Goal: Information Seeking & Learning: Find specific fact

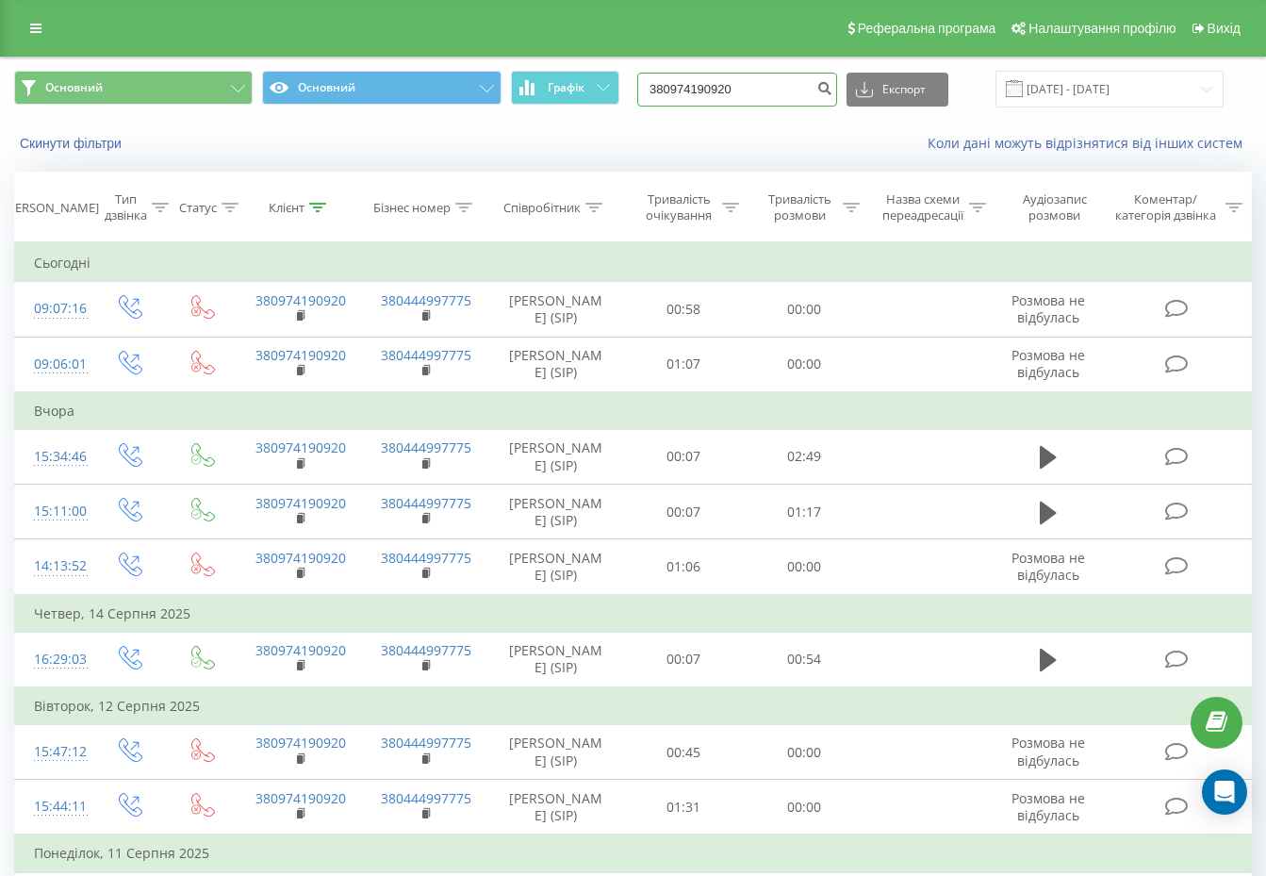
click at [778, 93] on input "380974190920" at bounding box center [737, 90] width 200 height 34
paste input "89391892"
type input "380989391892"
click at [832, 91] on icon "submit" at bounding box center [824, 85] width 16 height 11
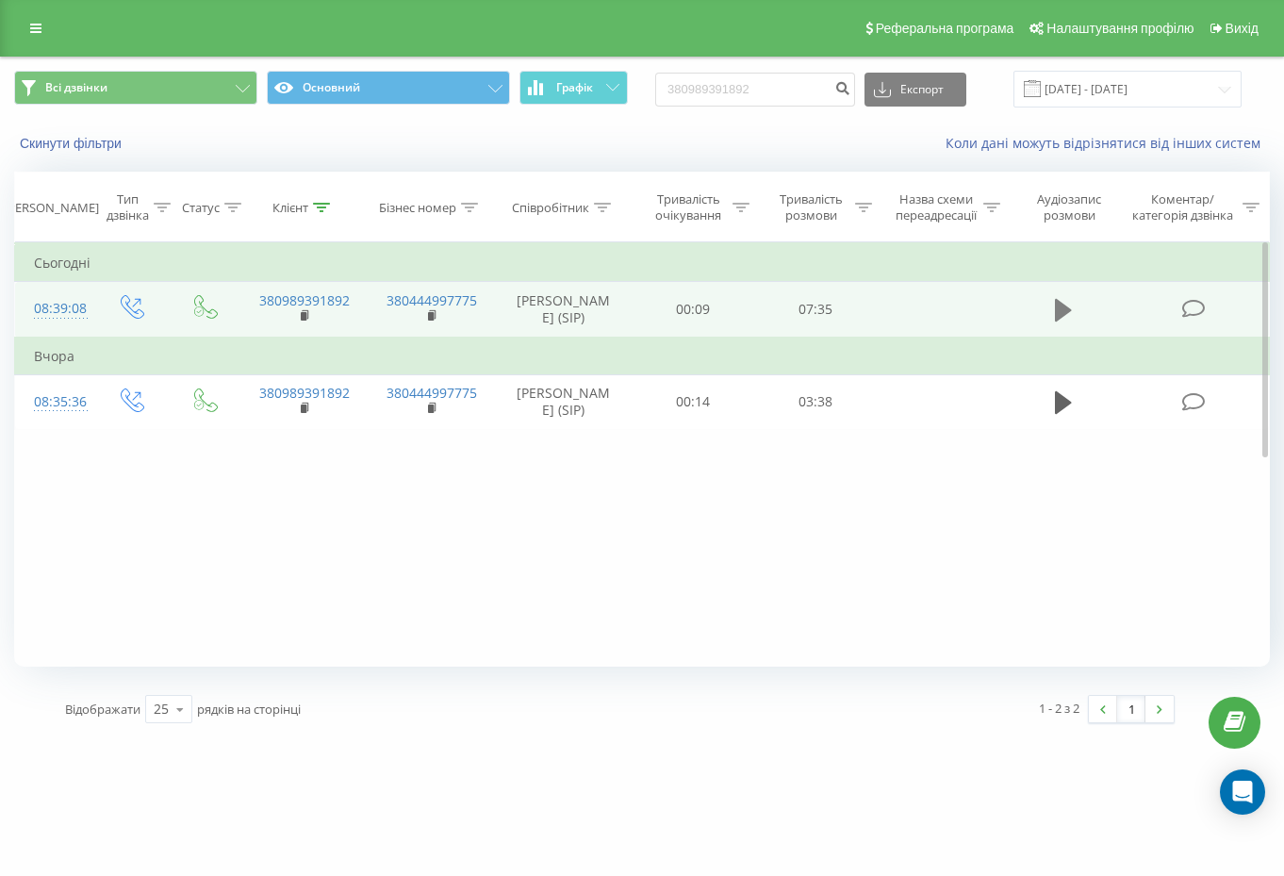
click at [1065, 323] on icon at bounding box center [1063, 310] width 17 height 26
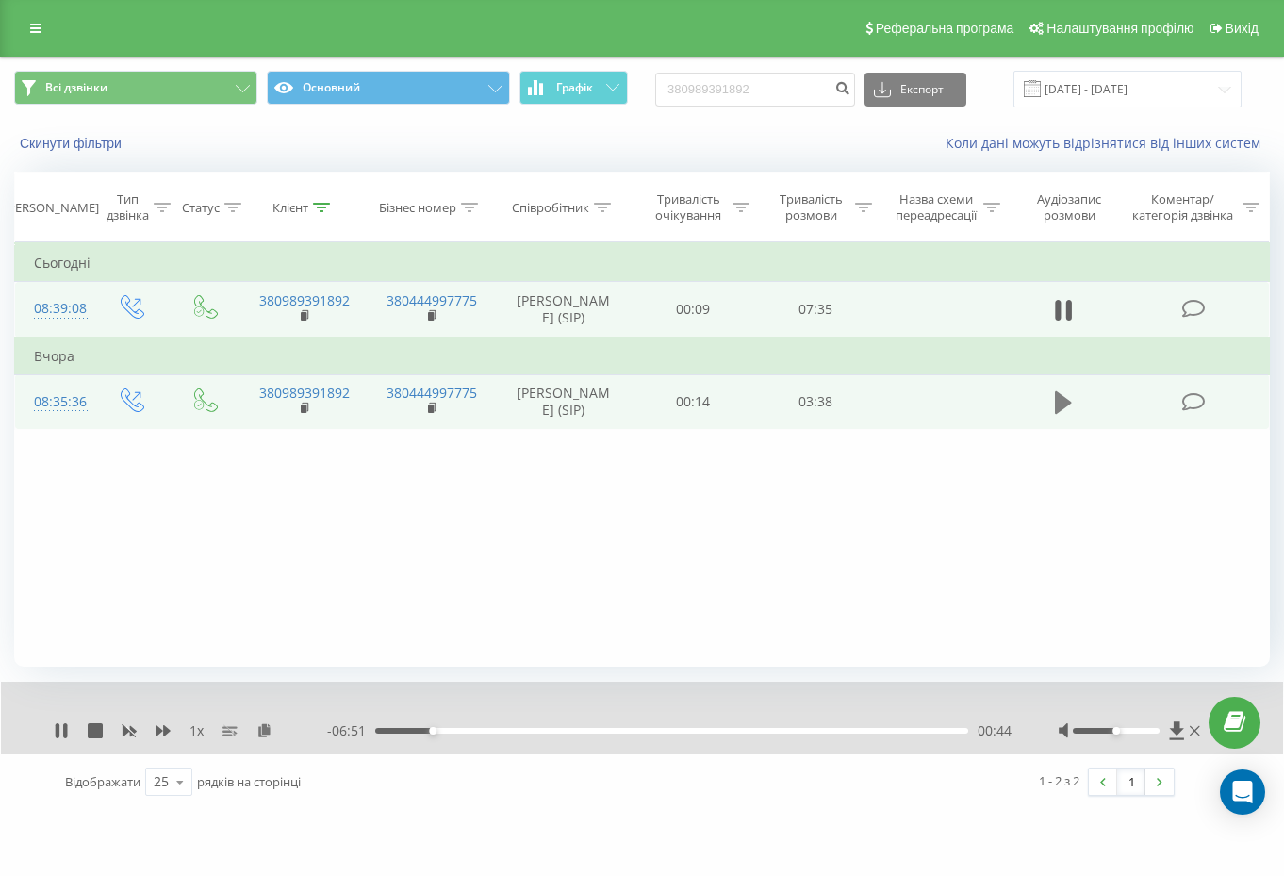
click at [1061, 414] on icon at bounding box center [1063, 402] width 17 height 23
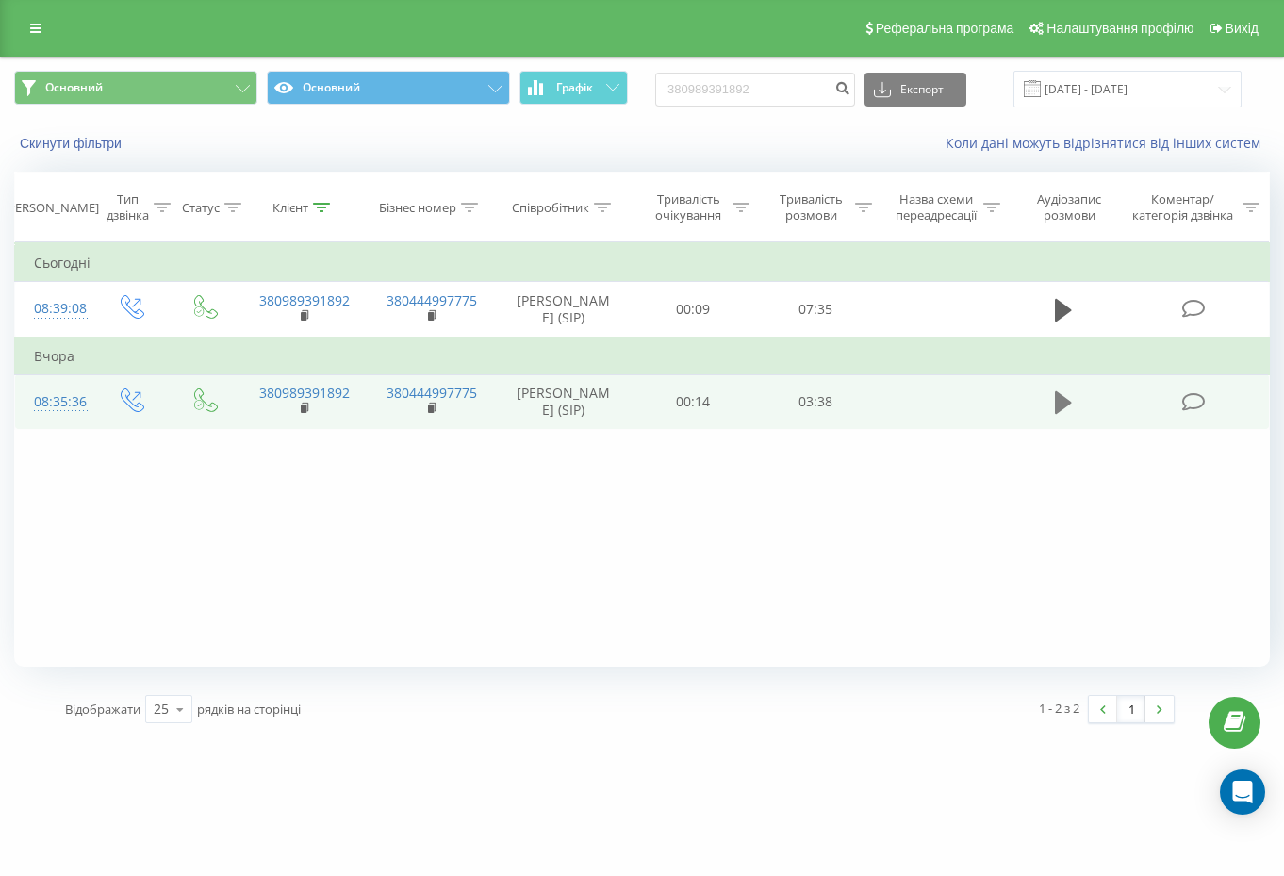
click at [1067, 414] on icon at bounding box center [1063, 402] width 17 height 23
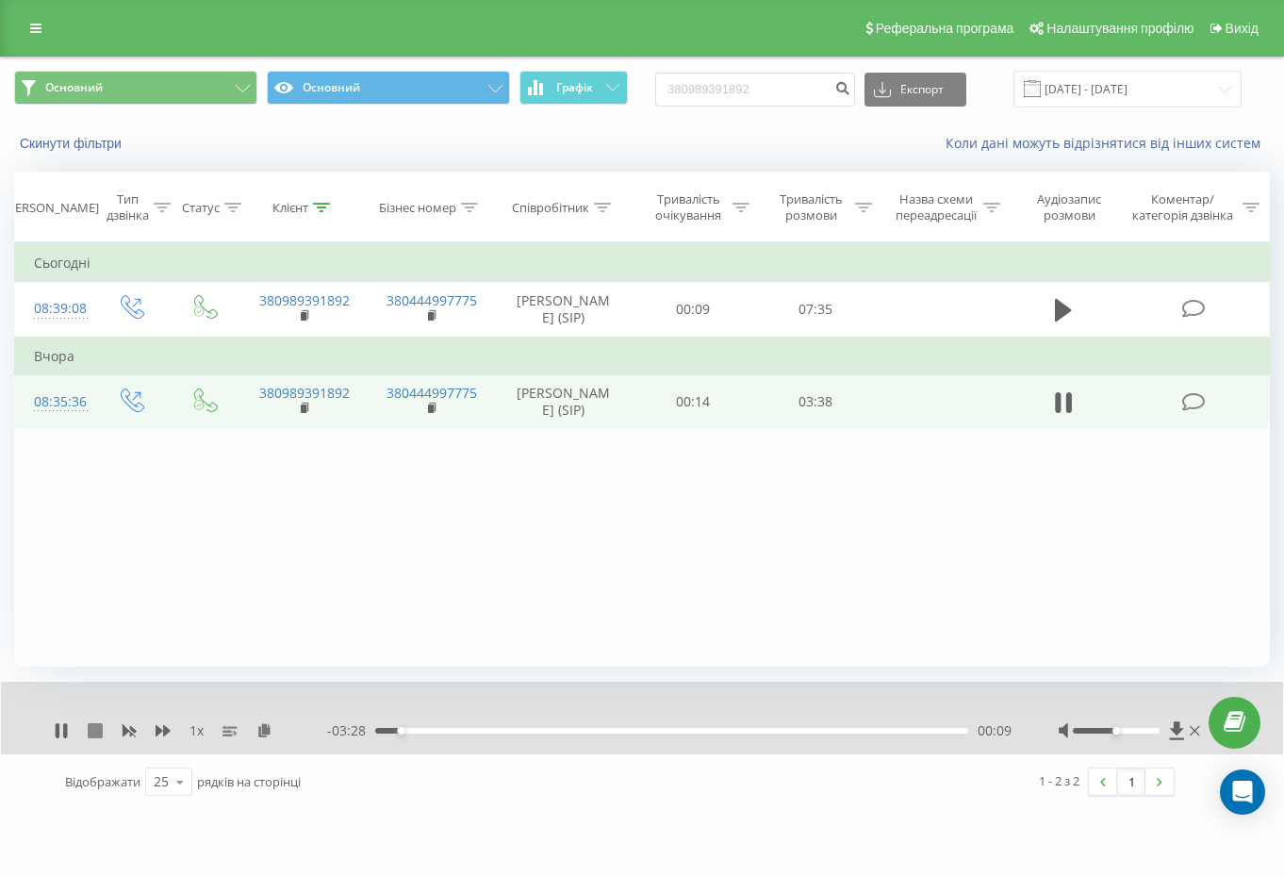
click at [92, 727] on icon at bounding box center [95, 730] width 15 height 15
click at [830, 93] on input "380989391892" at bounding box center [755, 90] width 200 height 34
paste input "90925527"
type input "380990925527"
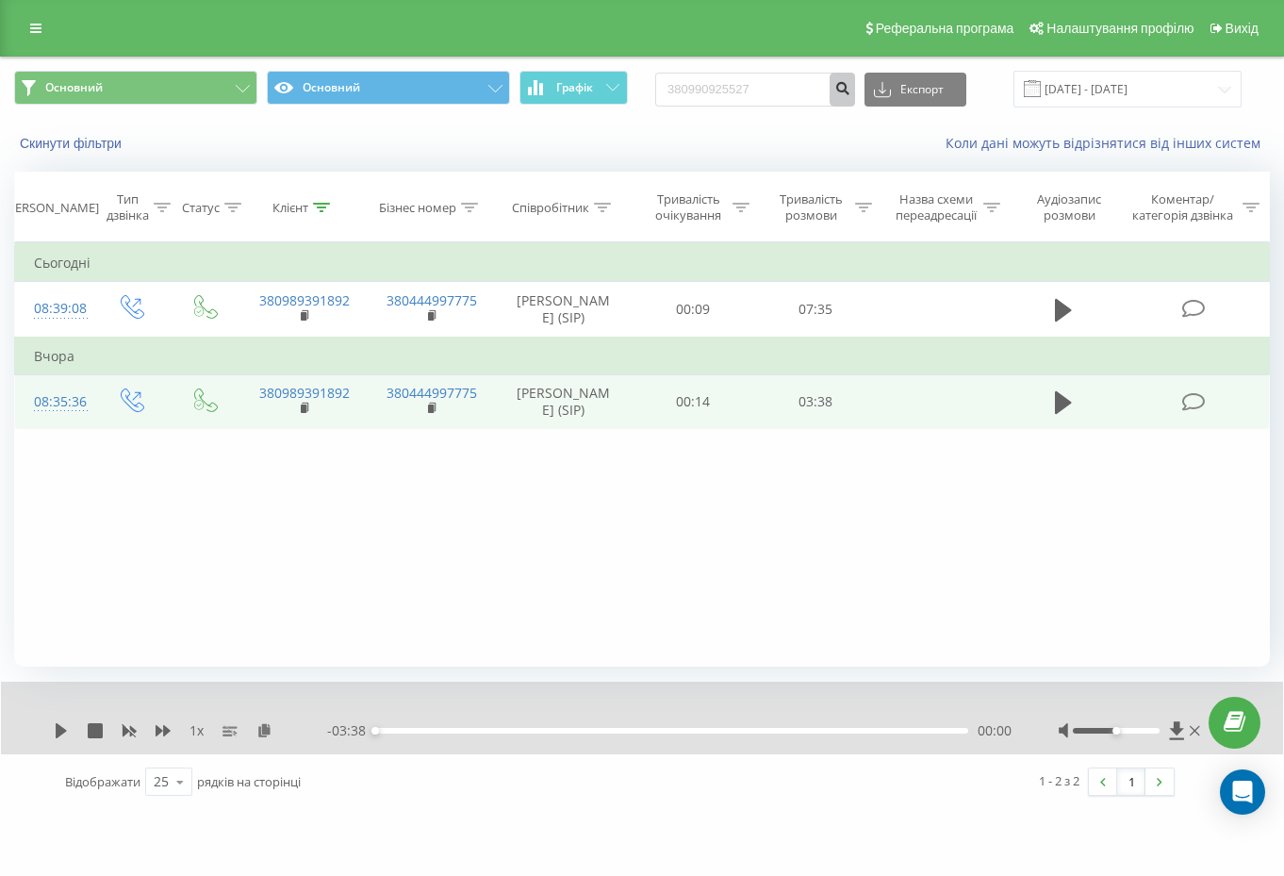
click at [850, 80] on icon "submit" at bounding box center [842, 85] width 16 height 11
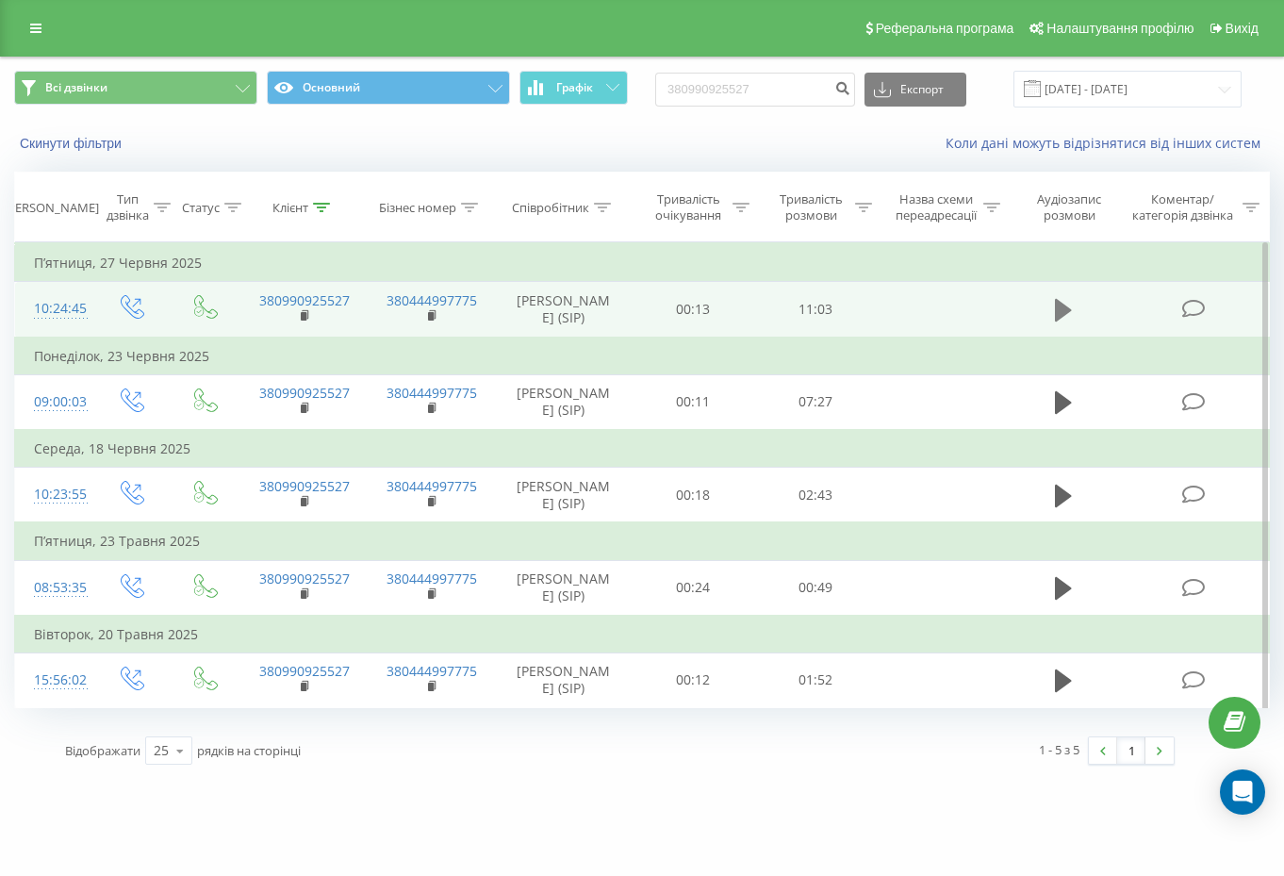
click at [1077, 316] on button at bounding box center [1063, 310] width 28 height 28
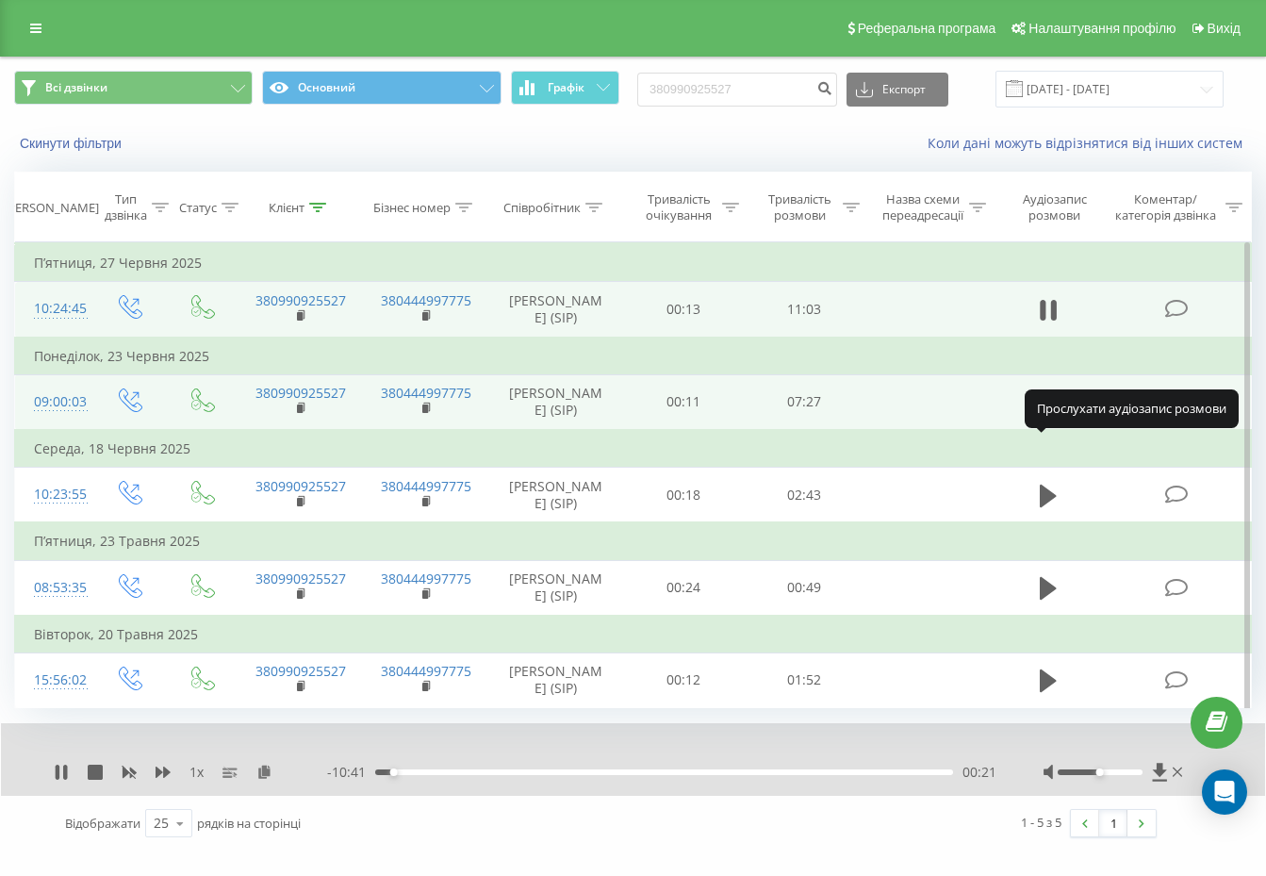
click at [1049, 416] on icon at bounding box center [1048, 402] width 17 height 26
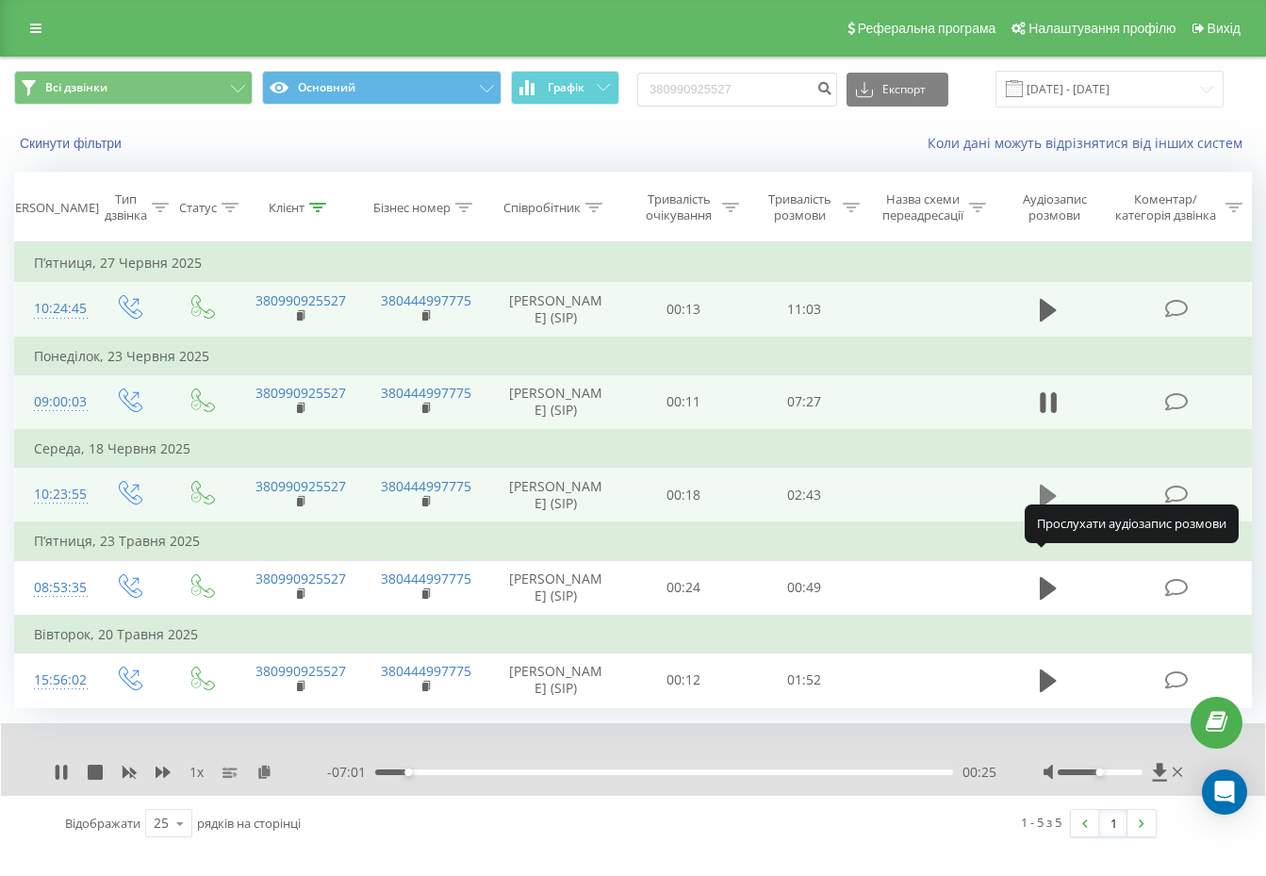
click at [1051, 506] on icon at bounding box center [1048, 495] width 17 height 23
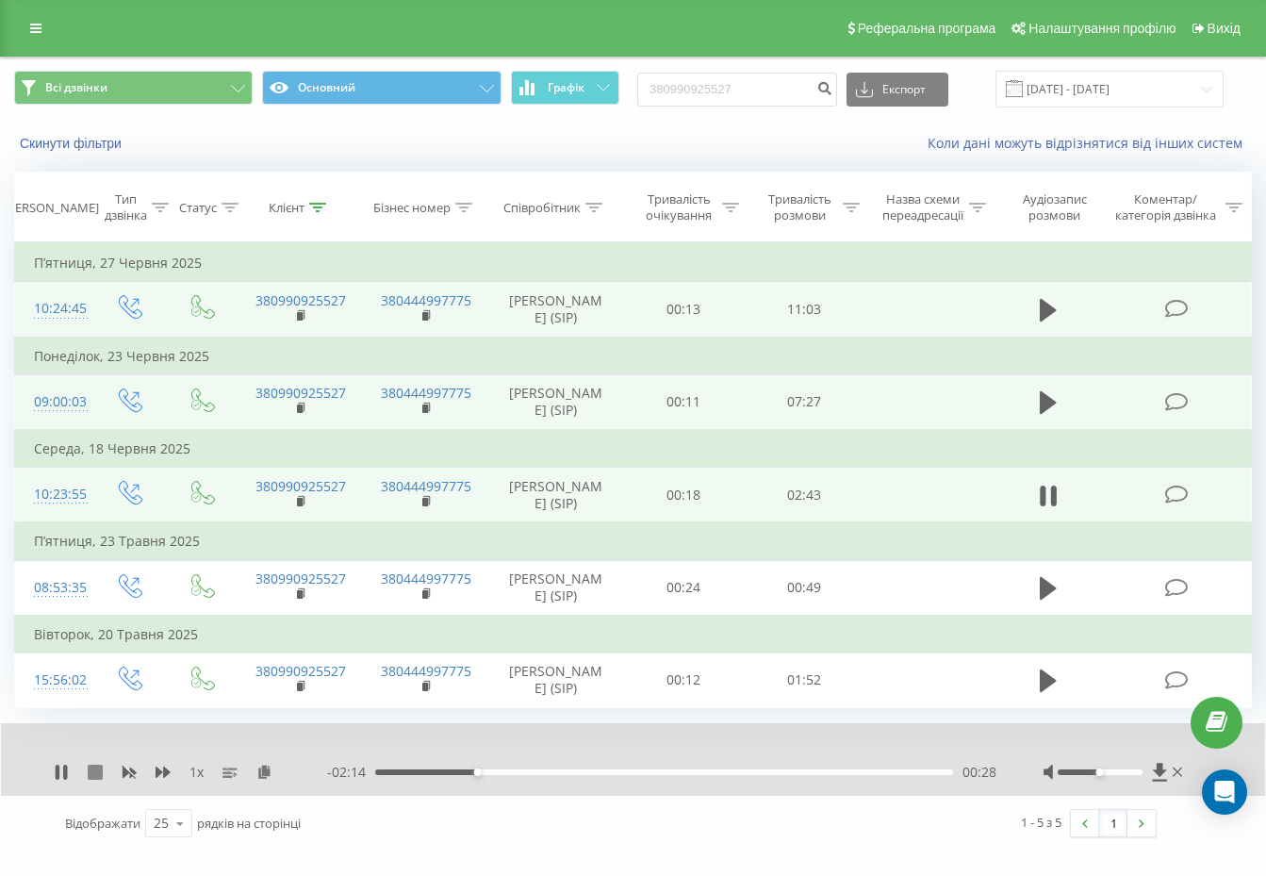
click at [90, 780] on icon at bounding box center [95, 772] width 15 height 15
click at [633, 134] on div "Коли дані можуть відрізнятися вiд інших систем" at bounding box center [870, 143] width 790 height 19
click at [746, 95] on input "380990925527" at bounding box center [737, 90] width 200 height 34
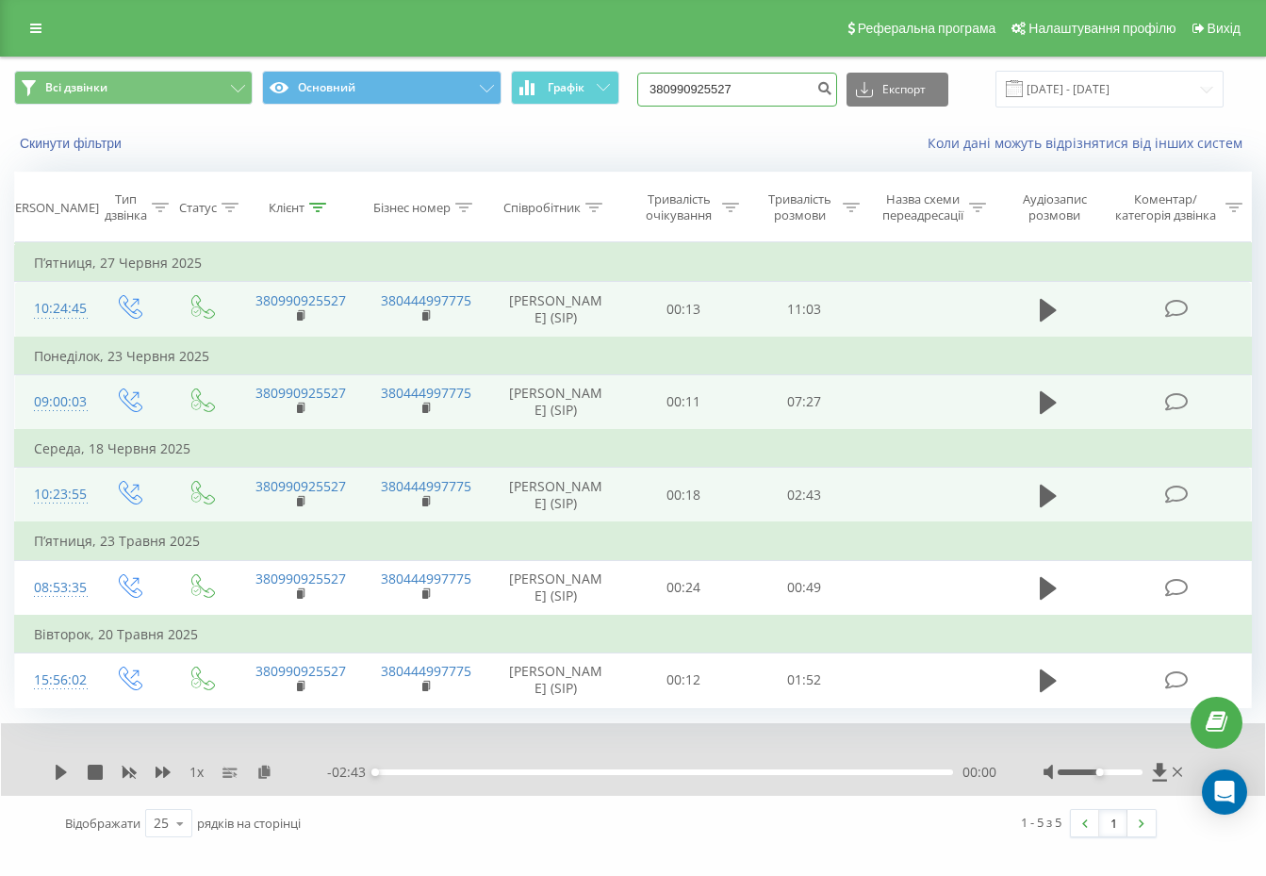
paste input "62003752"
type input "380962003752"
click at [834, 91] on button "submit" at bounding box center [824, 90] width 25 height 34
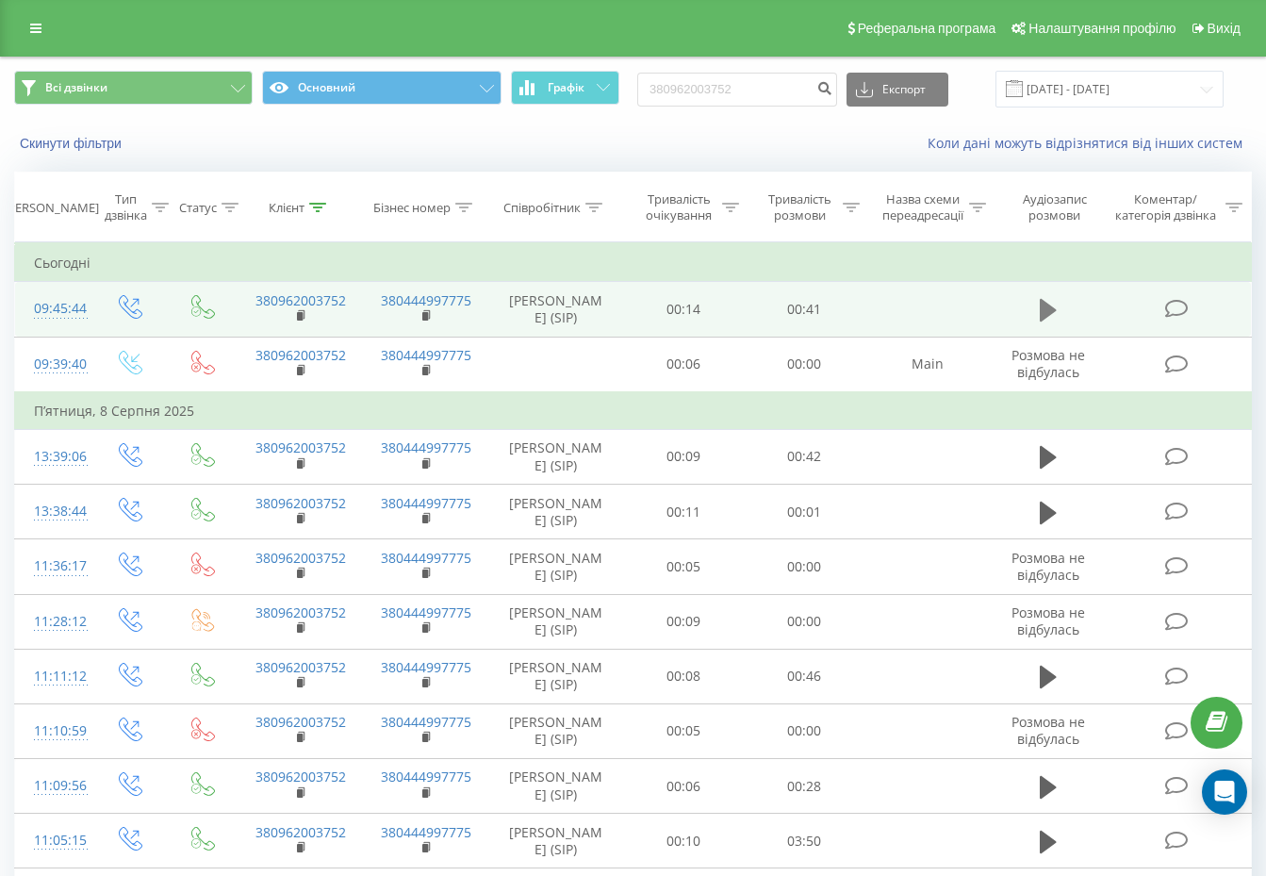
click at [1048, 301] on icon at bounding box center [1048, 310] width 17 height 26
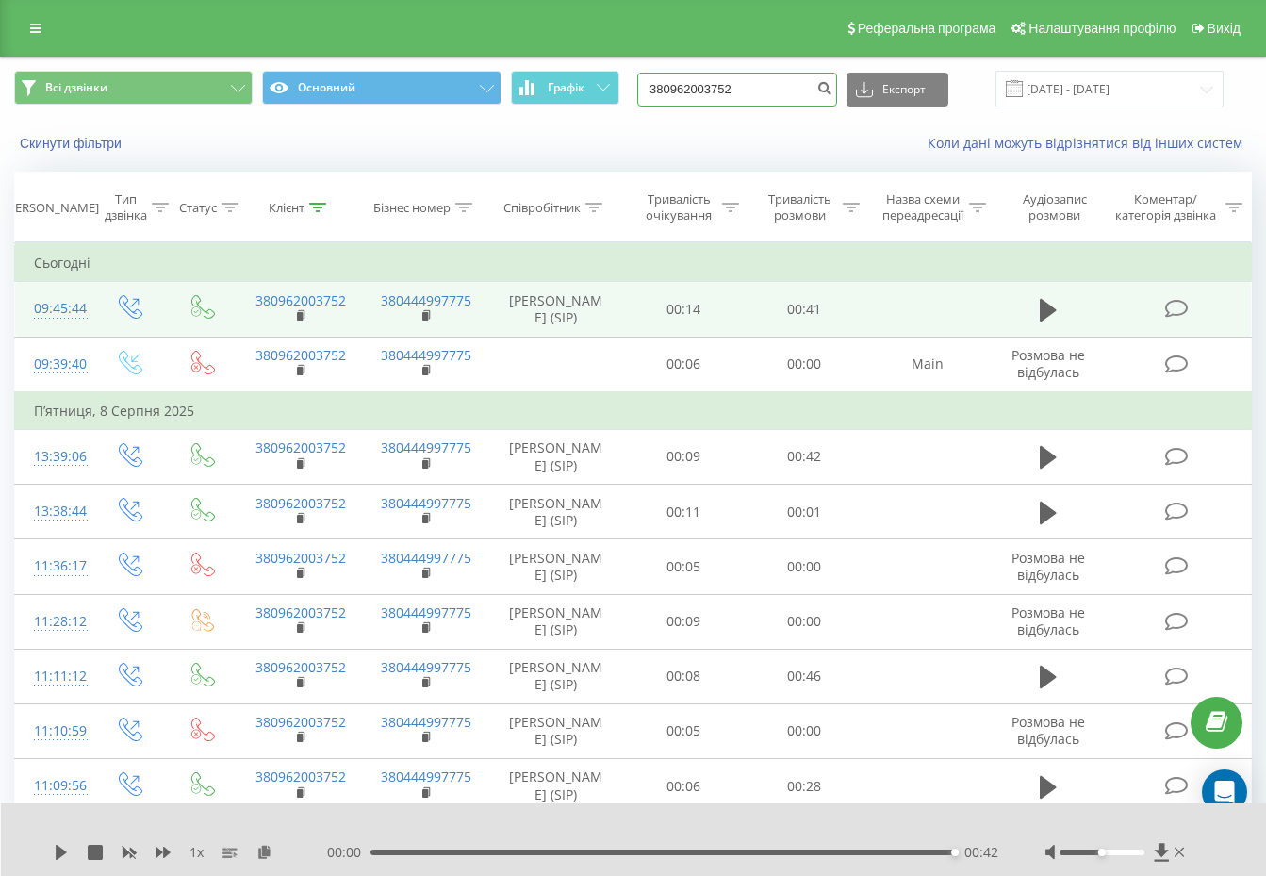
click at [753, 88] on input "380962003752" at bounding box center [737, 90] width 200 height 34
paste input "820840"
type input "380968208402"
click at [833, 96] on button "submit" at bounding box center [824, 90] width 25 height 34
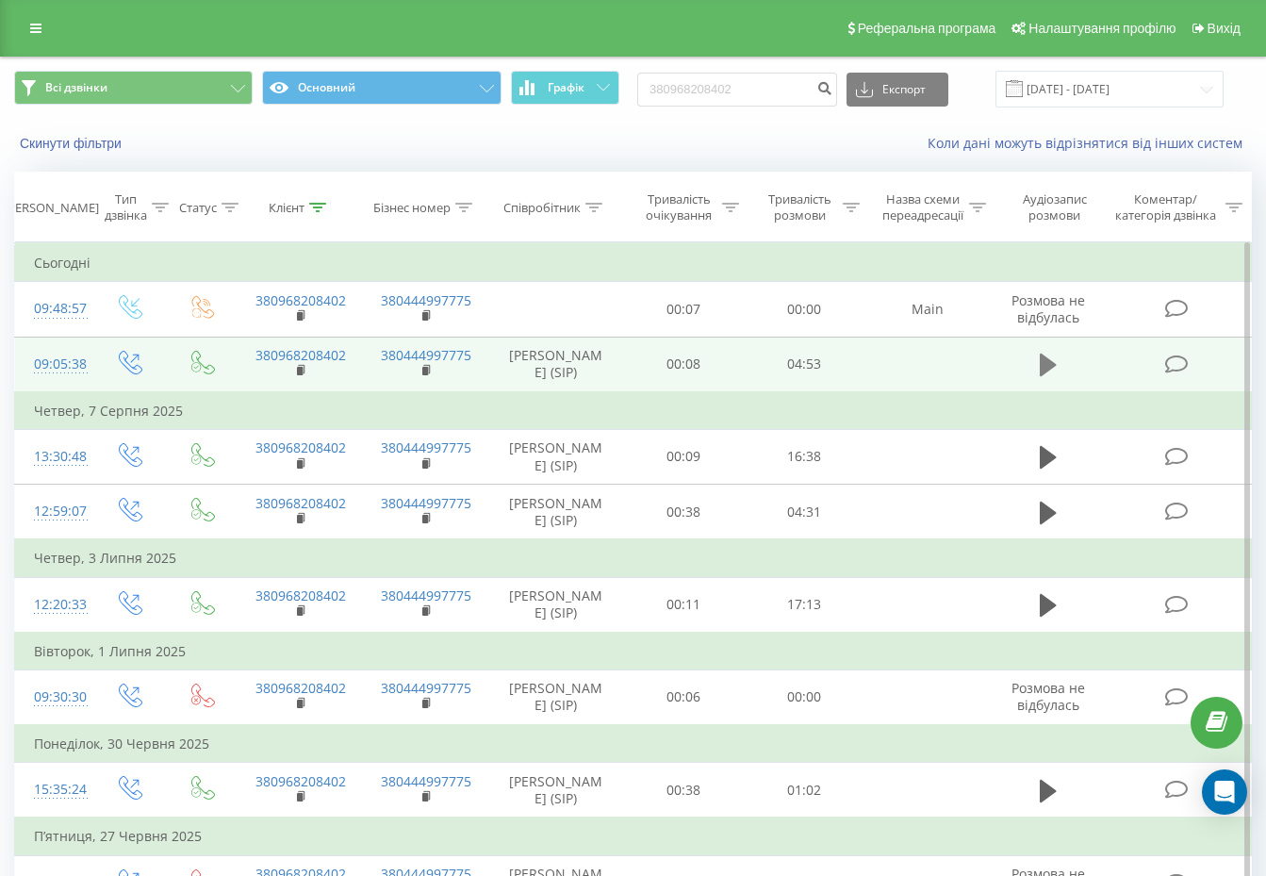
click at [1055, 373] on icon at bounding box center [1048, 365] width 17 height 26
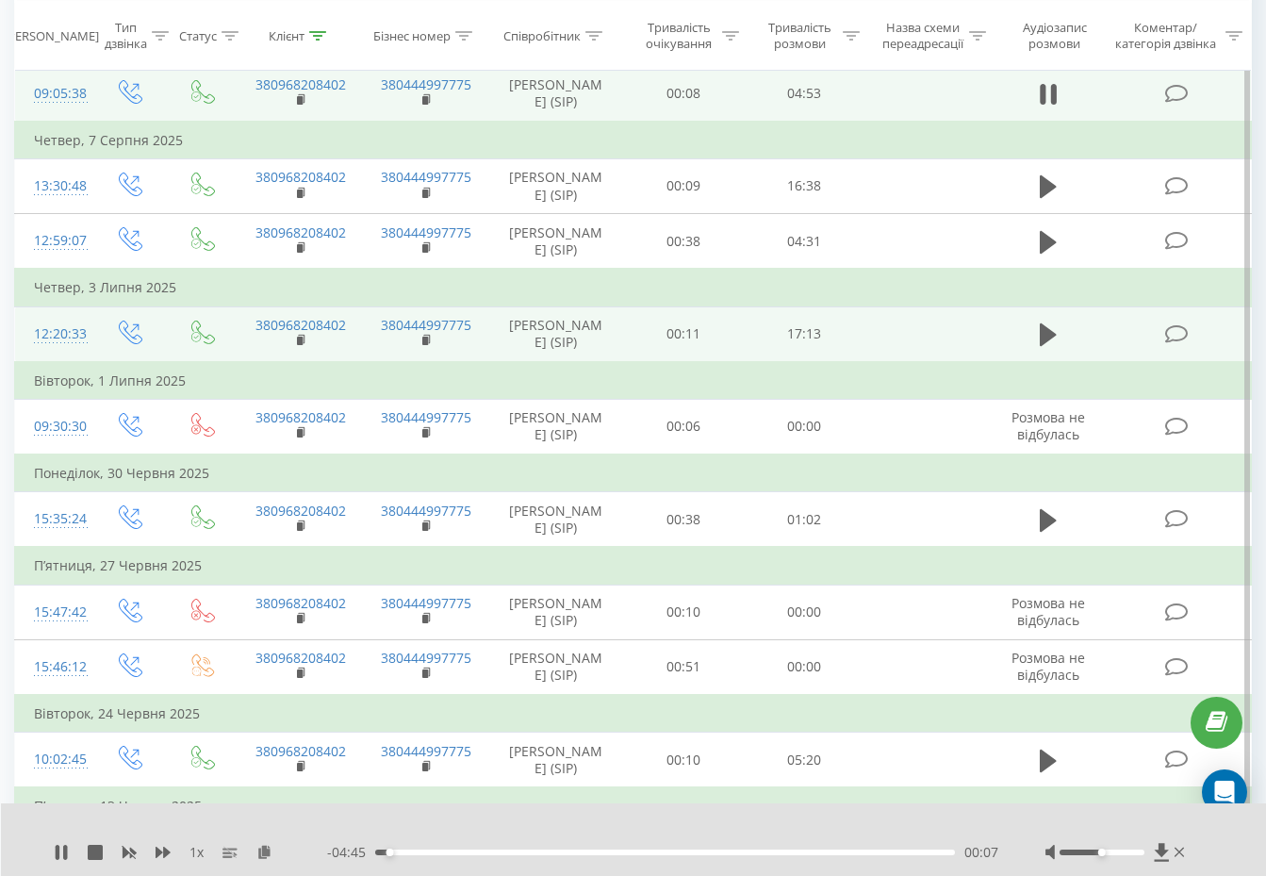
scroll to position [707, 0]
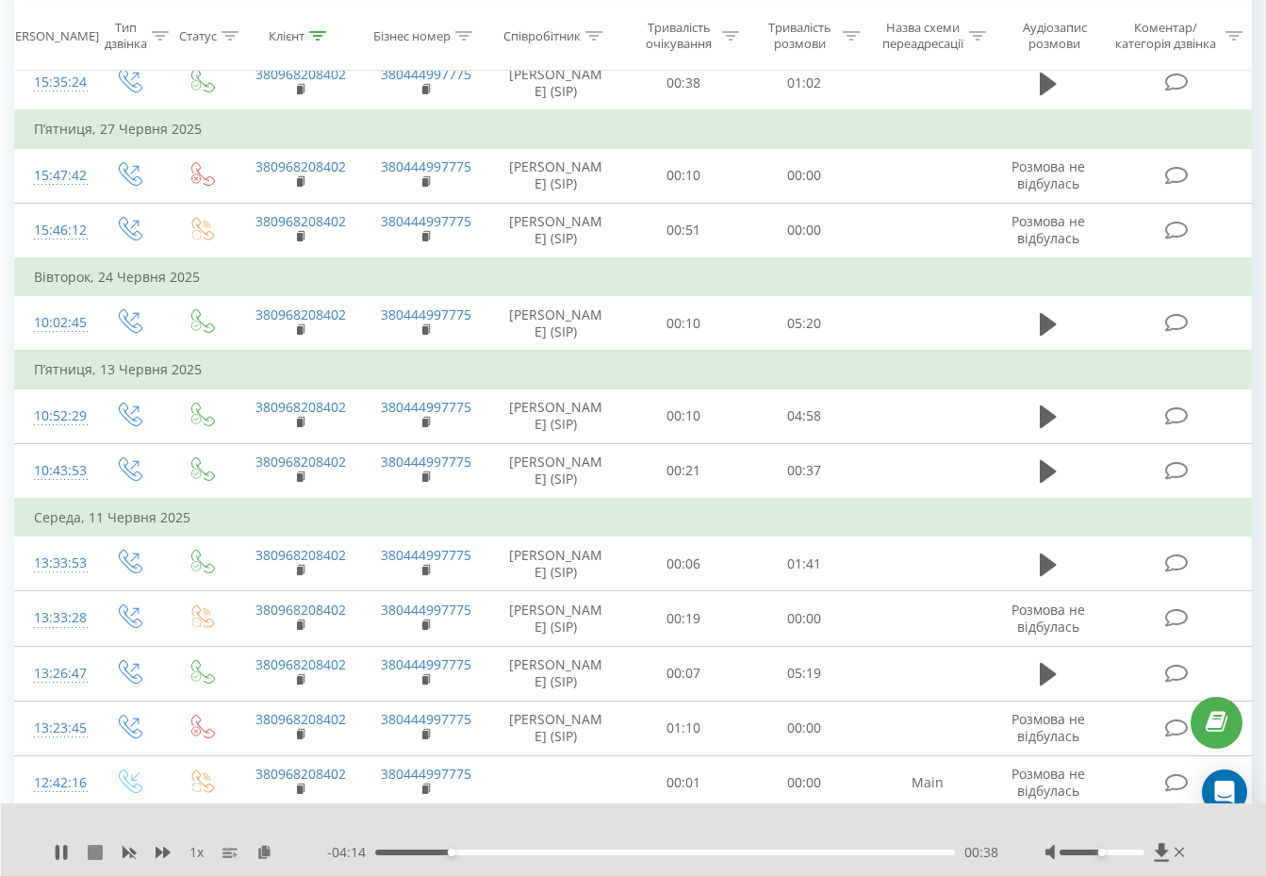
click at [91, 852] on icon at bounding box center [95, 852] width 15 height 15
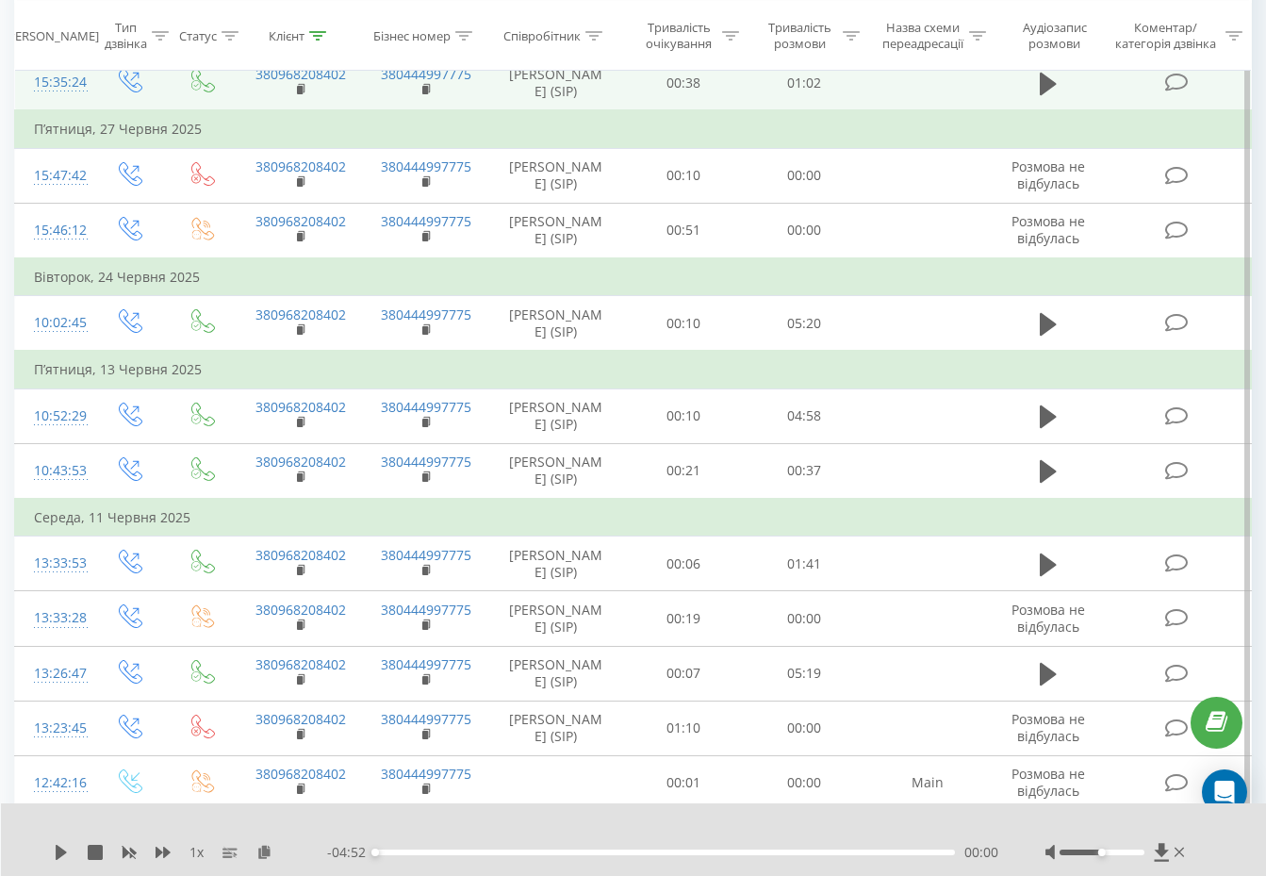
click at [697, 111] on td "00:38" at bounding box center [683, 84] width 121 height 56
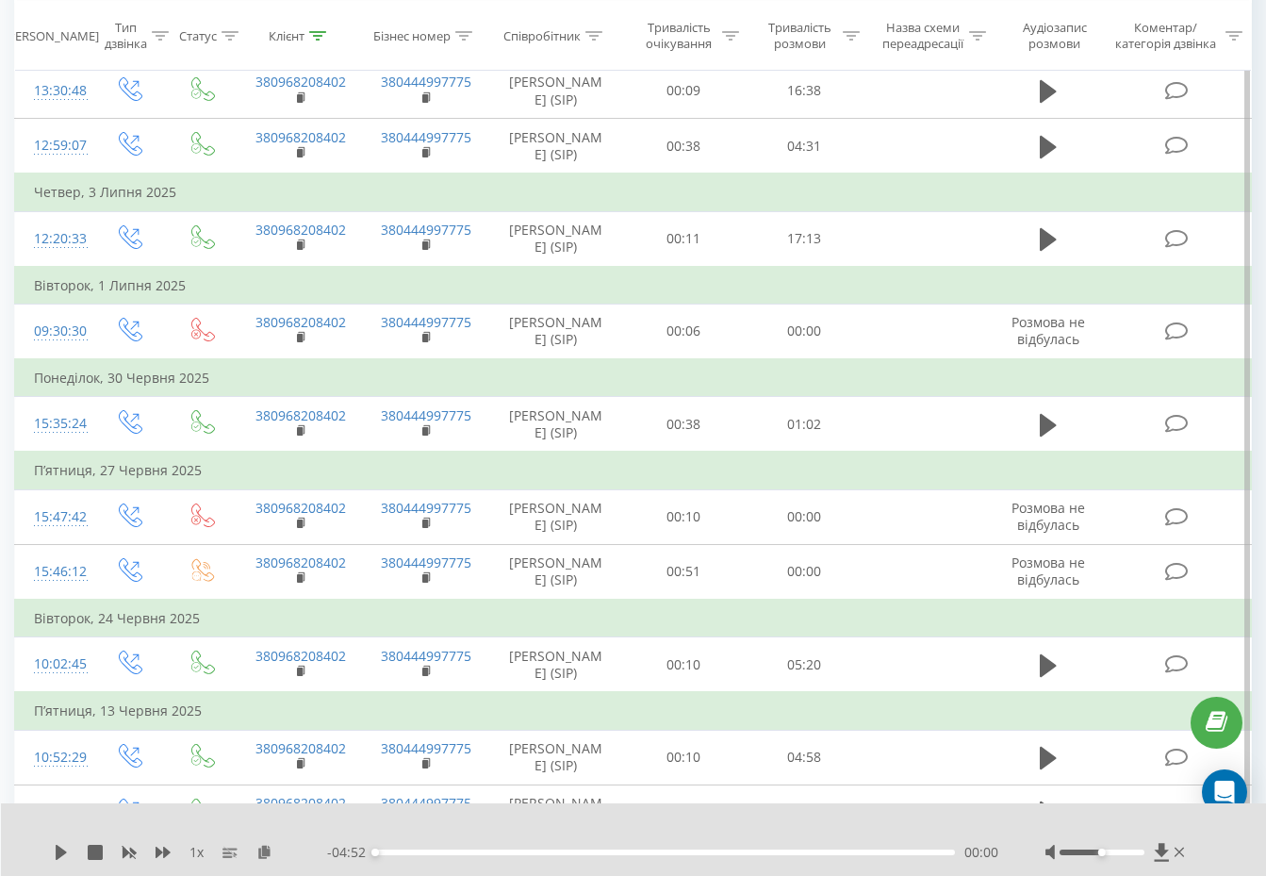
scroll to position [118, 0]
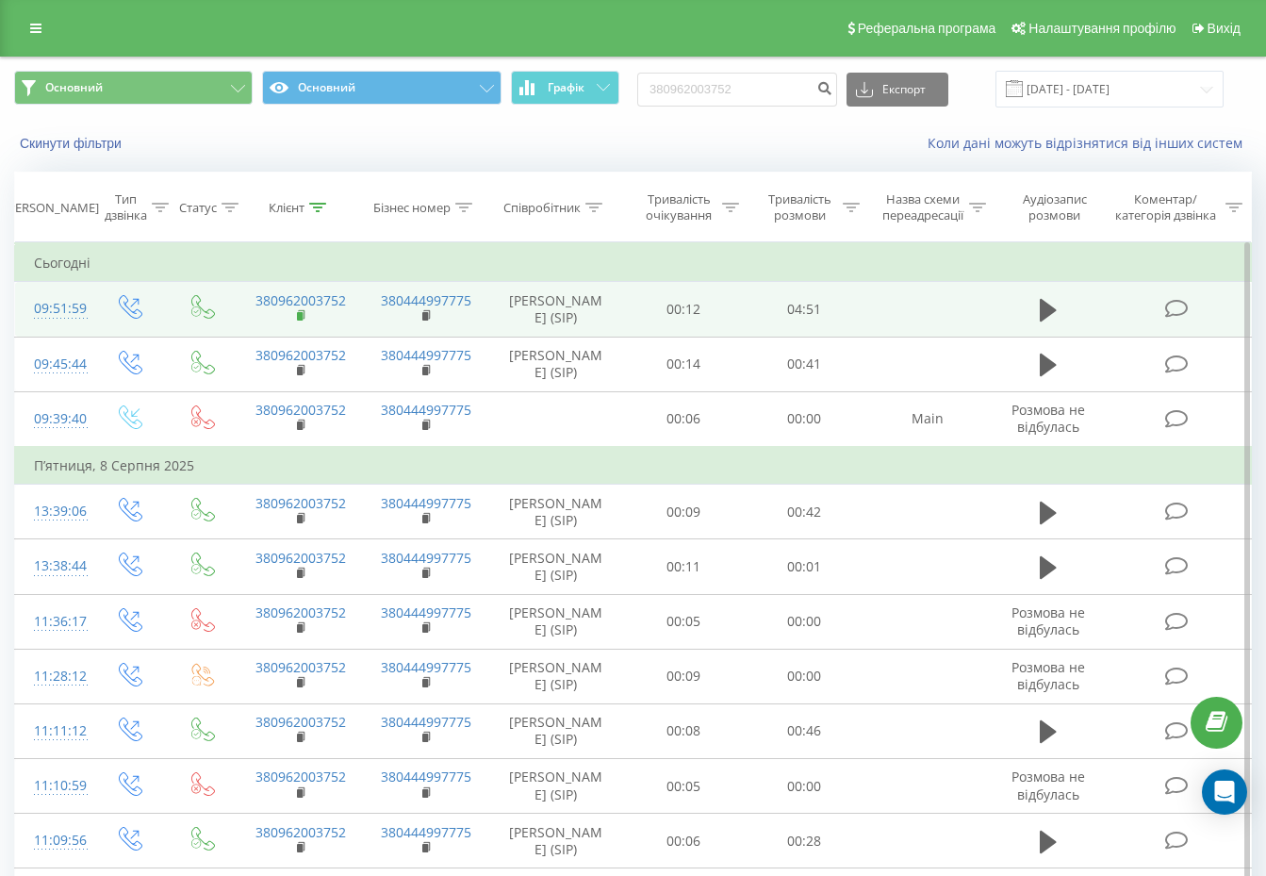
click at [301, 317] on rect at bounding box center [300, 316] width 6 height 8
click at [299, 315] on rect at bounding box center [300, 316] width 6 height 8
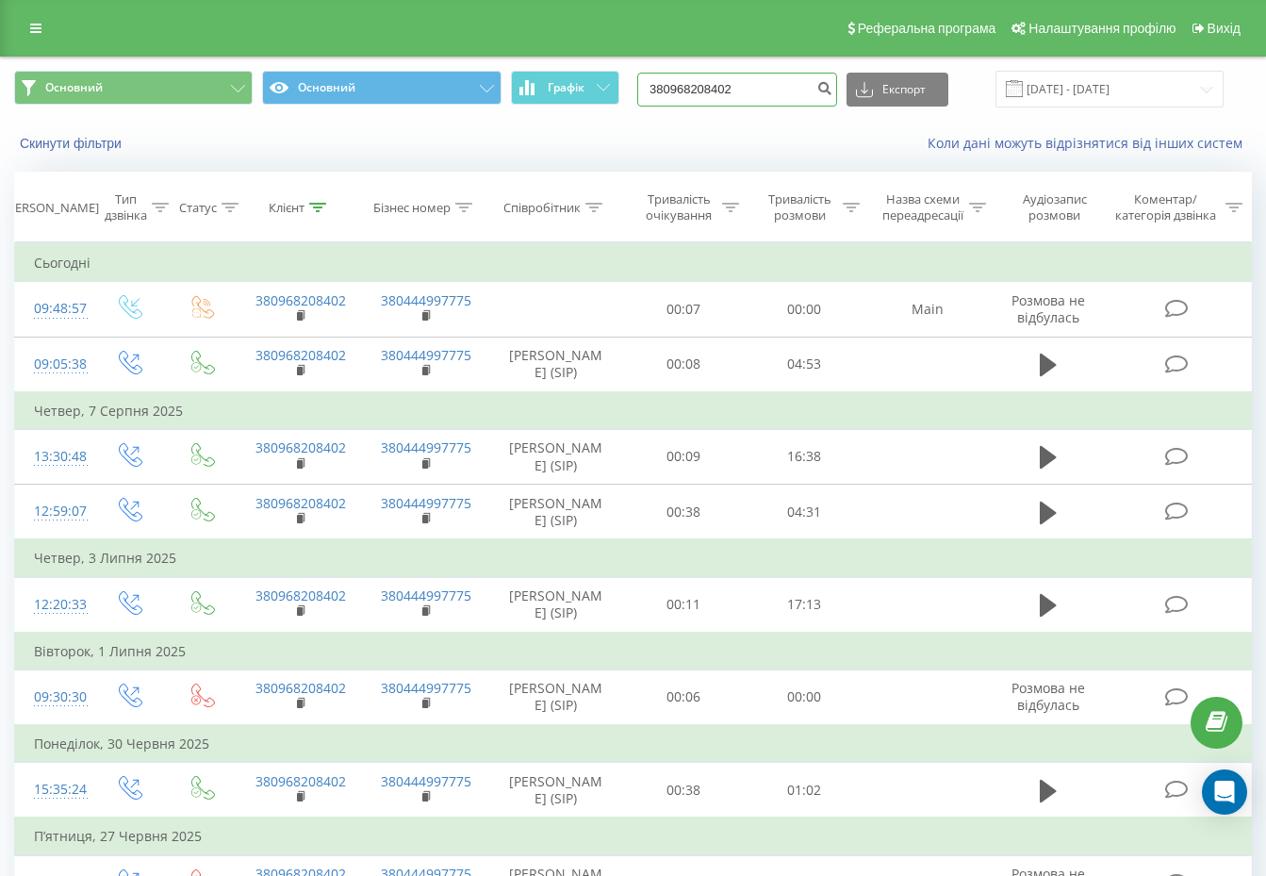
click at [804, 82] on input "380968208402" at bounding box center [737, 90] width 200 height 34
paste input "58929873"
type input "380958929873"
click at [832, 88] on icon "submit" at bounding box center [824, 85] width 16 height 11
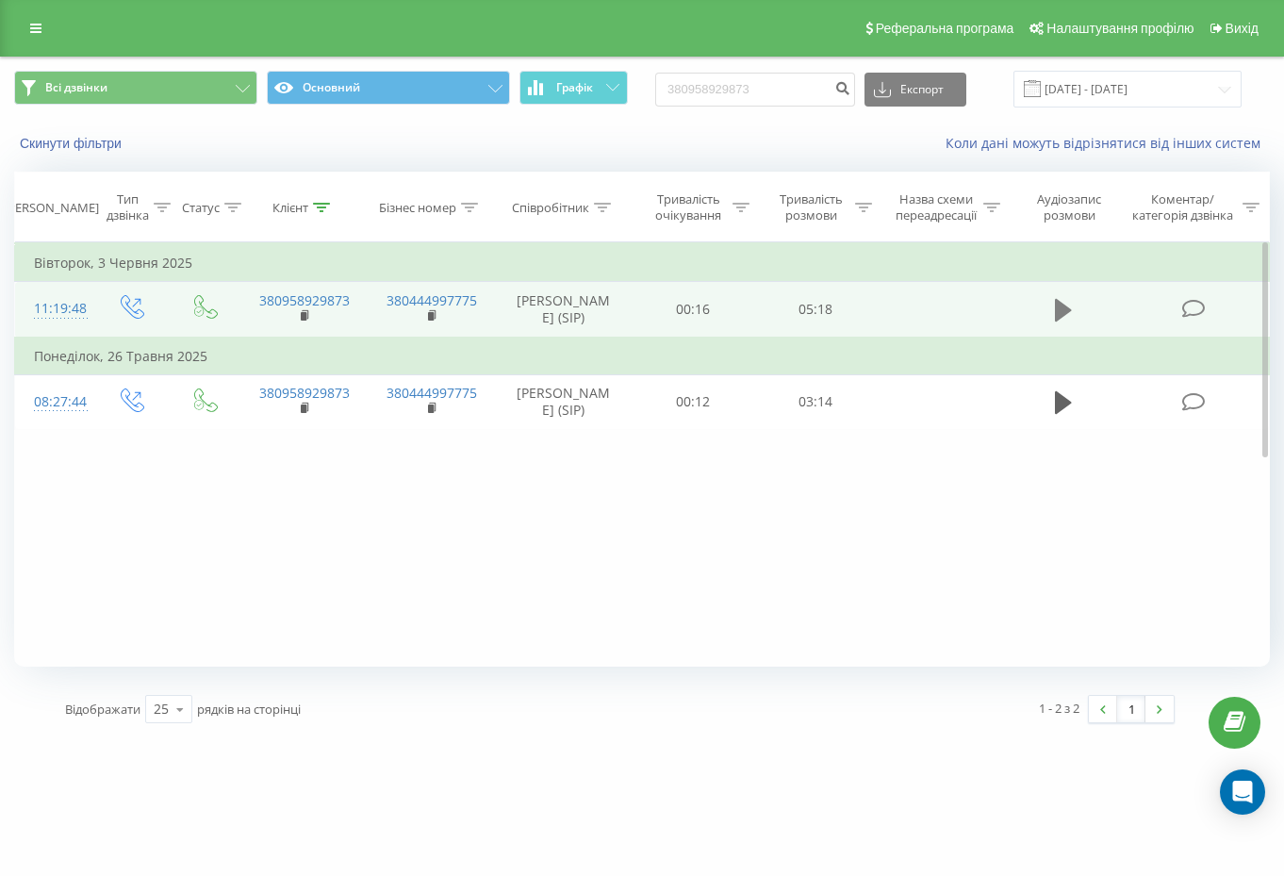
click at [1066, 307] on icon at bounding box center [1063, 310] width 17 height 26
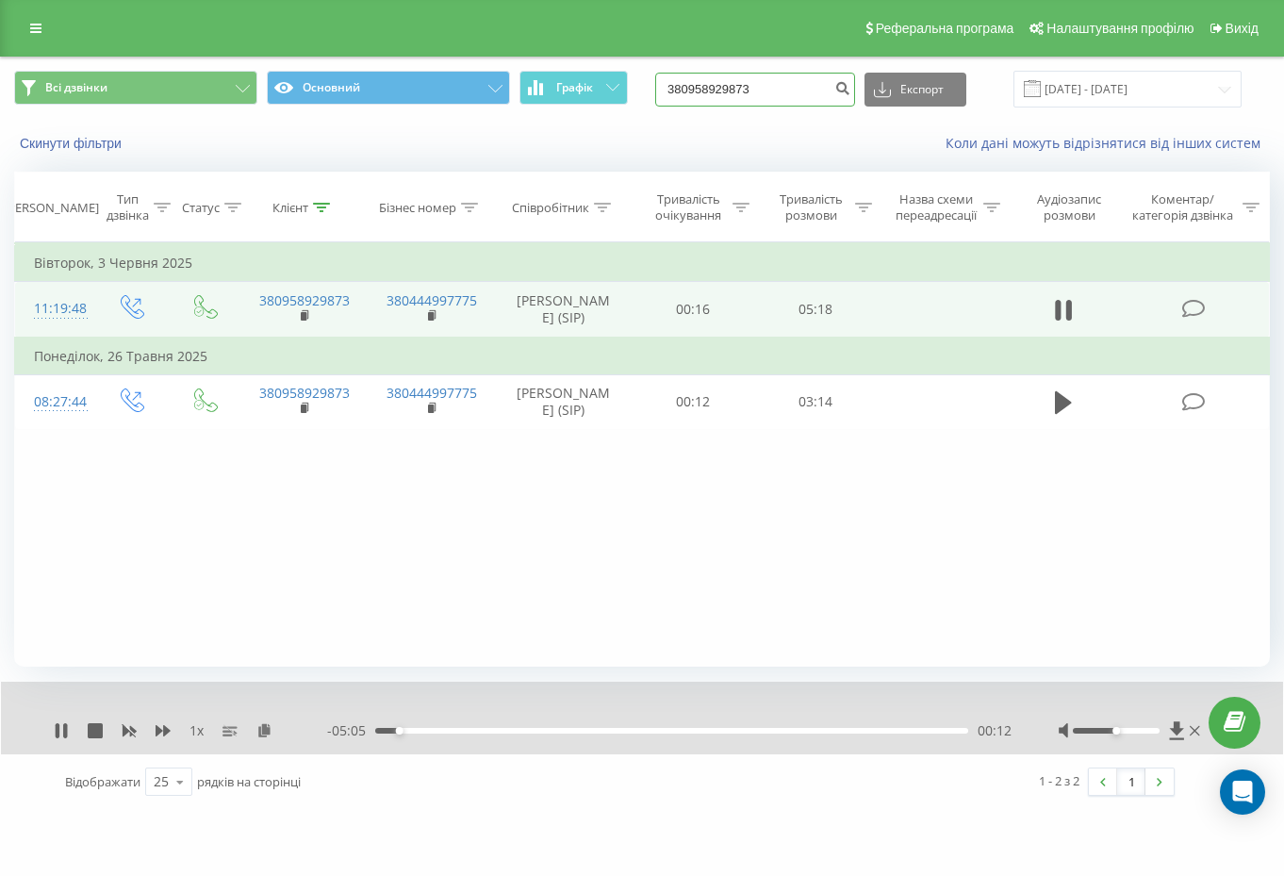
click at [805, 91] on input "380958929873" at bounding box center [755, 90] width 200 height 34
paste input "99211921"
type input "380999211921"
click at [850, 87] on icon "submit" at bounding box center [842, 85] width 16 height 11
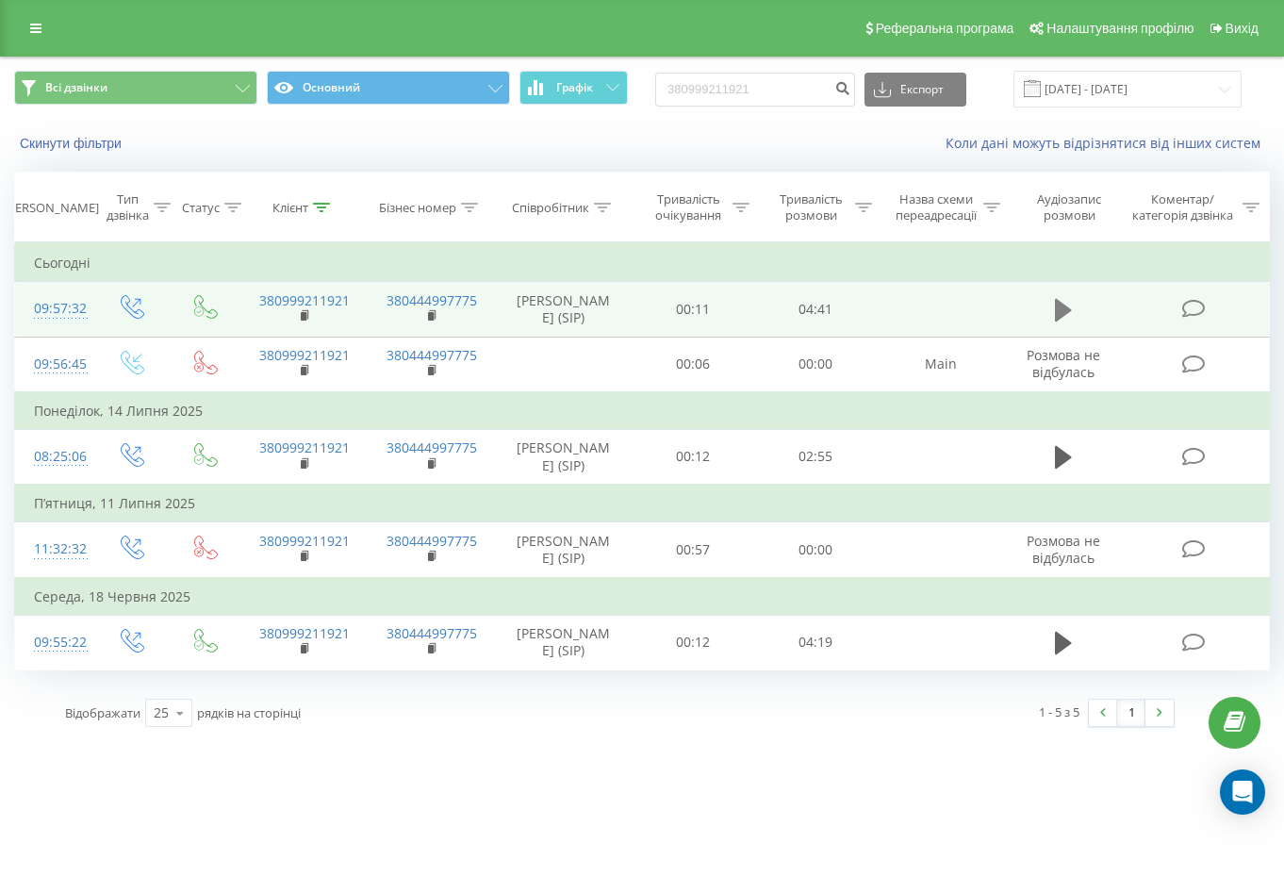
click at [1049, 305] on button at bounding box center [1063, 310] width 28 height 28
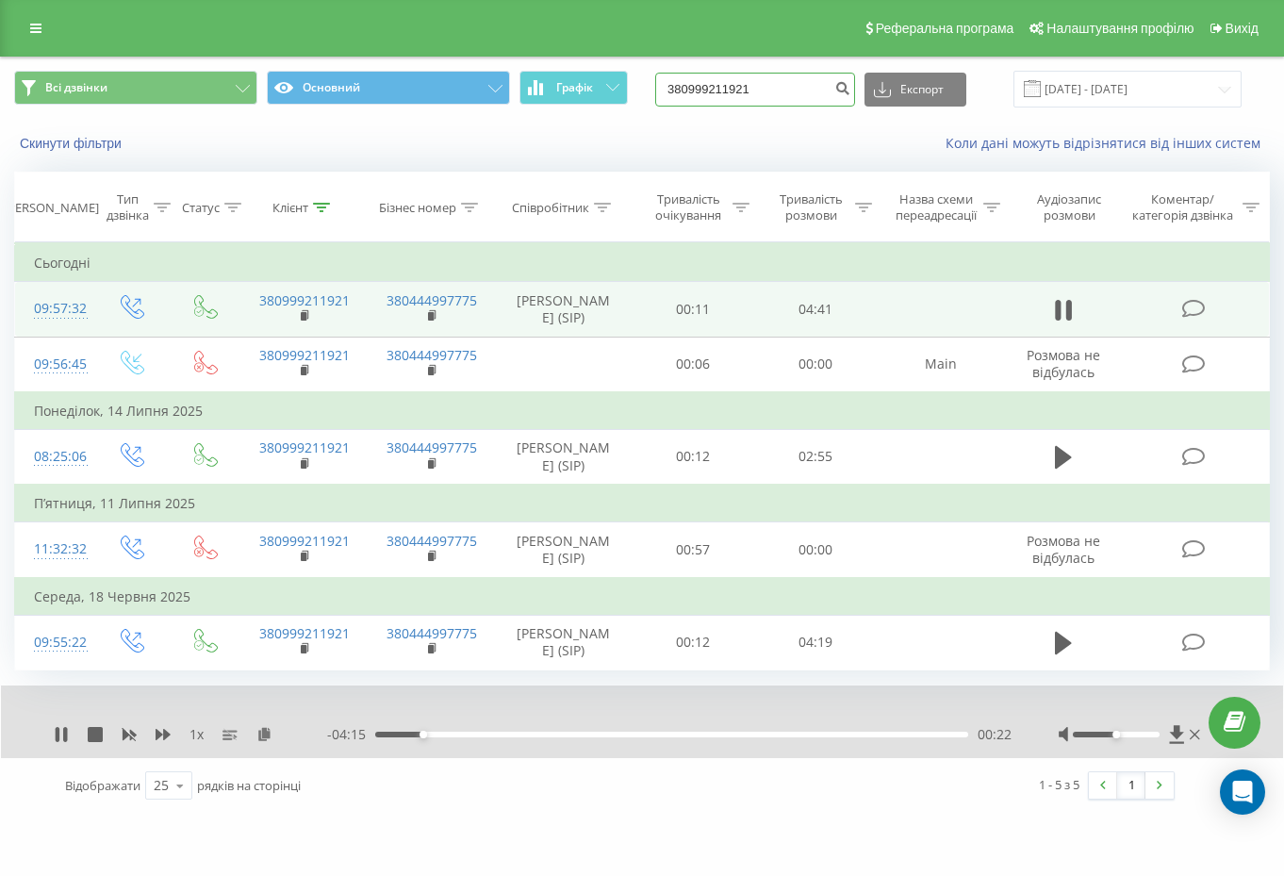
click at [818, 92] on input "380999211921" at bounding box center [755, 90] width 200 height 34
paste input "63841496"
type input "380963841496"
click at [850, 91] on icon "submit" at bounding box center [842, 85] width 16 height 11
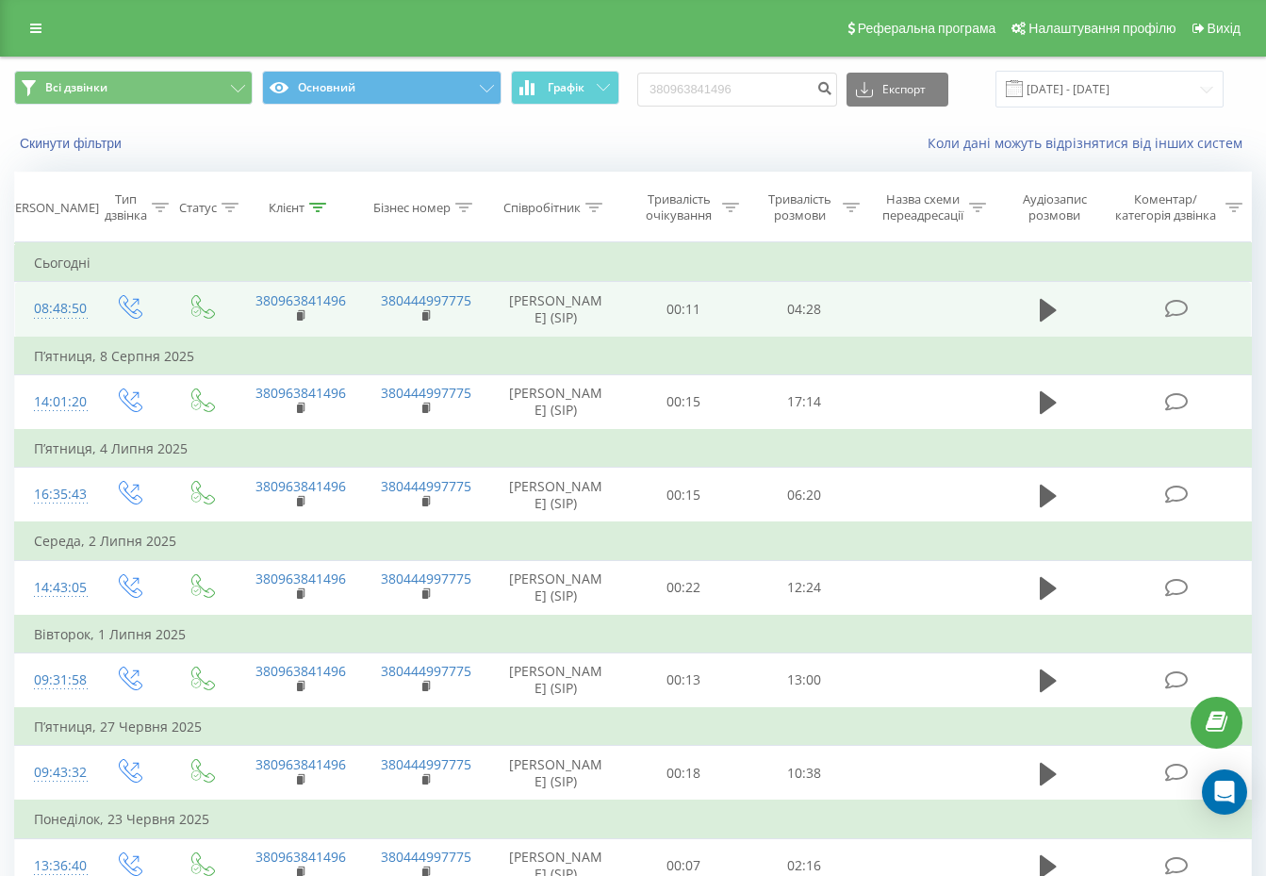
click at [1035, 327] on span at bounding box center [1048, 318] width 28 height 18
click at [1049, 297] on td at bounding box center [1048, 310] width 116 height 56
click at [1044, 306] on icon at bounding box center [1048, 310] width 17 height 26
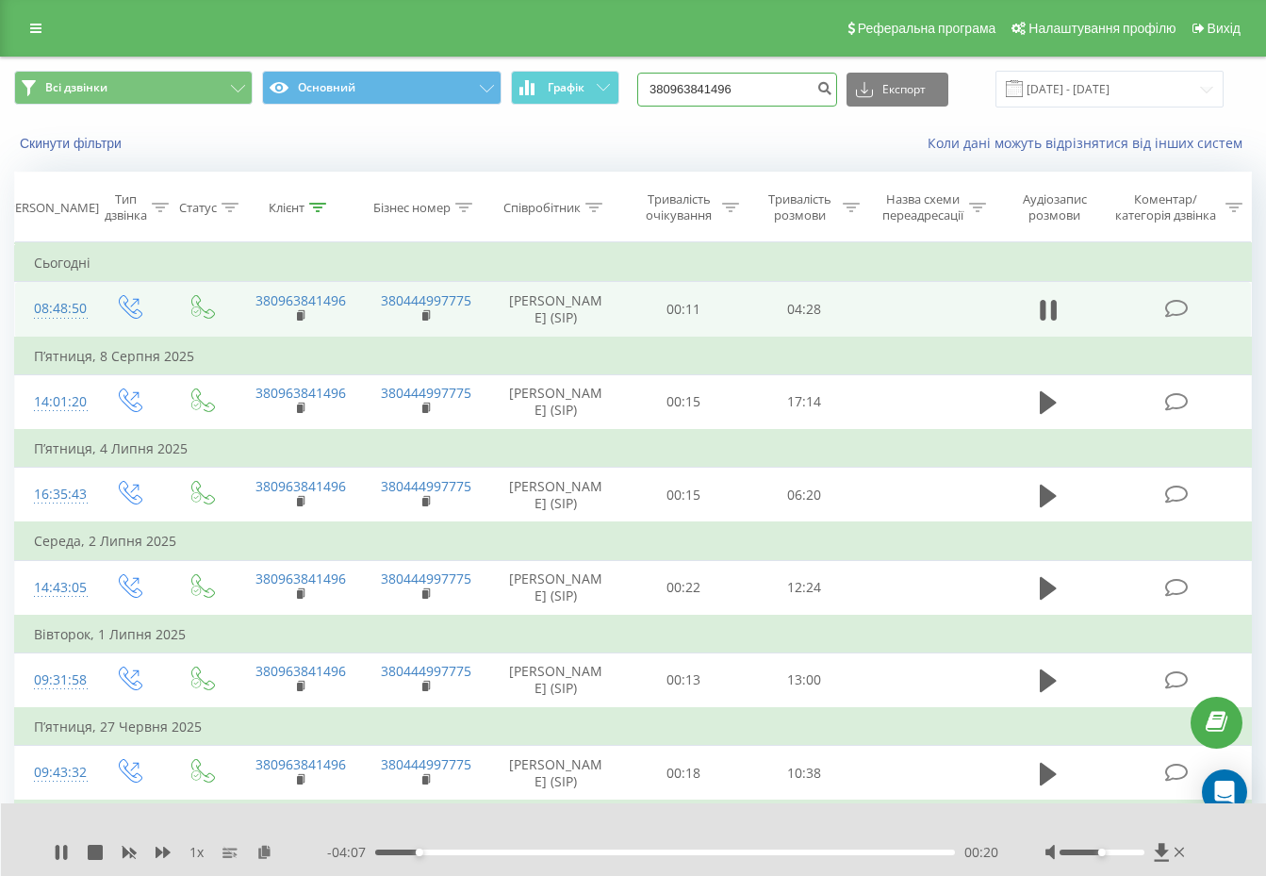
click at [752, 98] on input "380963841496" at bounding box center [737, 90] width 200 height 34
paste input "567906065"
type input "380567906065"
click at [834, 97] on button "submit" at bounding box center [824, 90] width 25 height 34
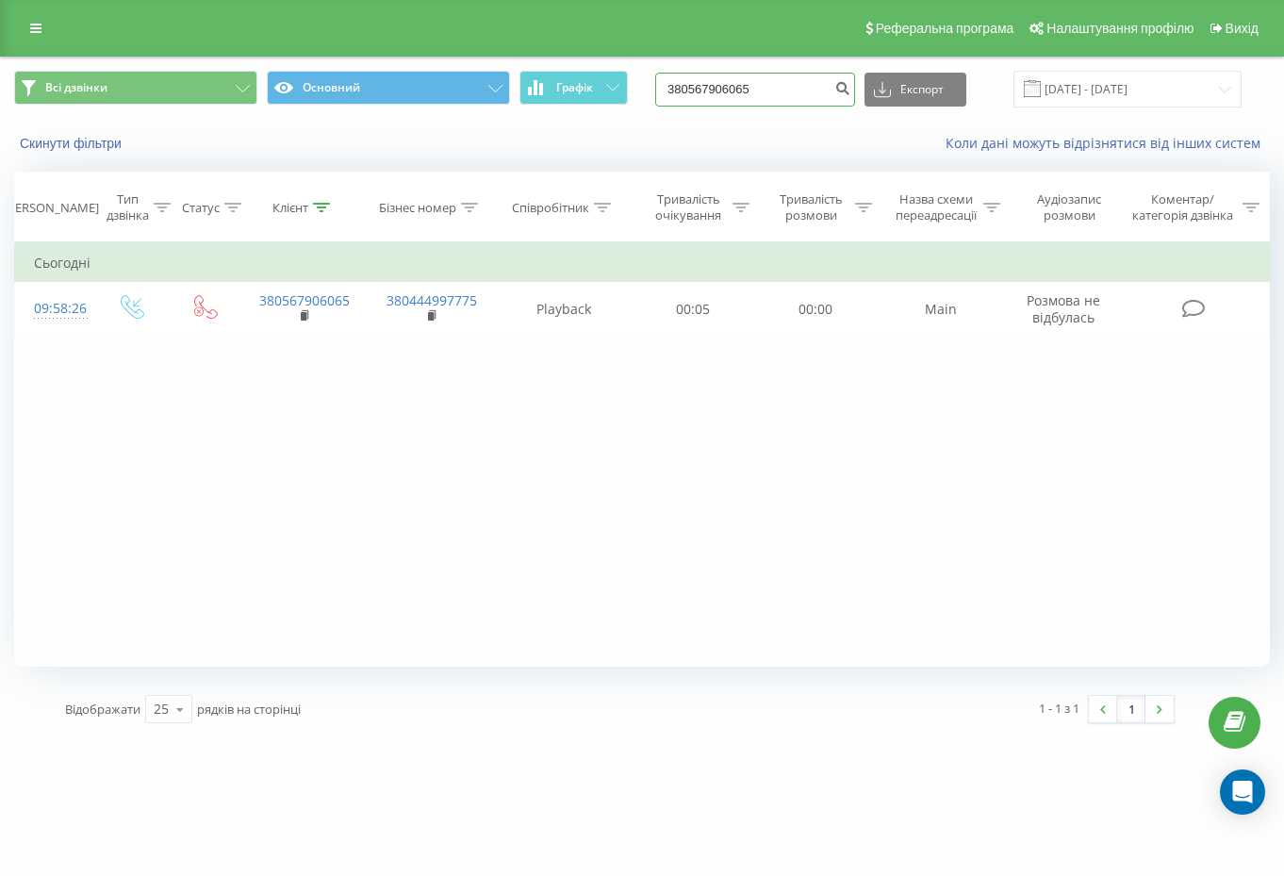
click at [821, 90] on input "380567906065" at bounding box center [755, 90] width 200 height 34
paste input "94917398"
type input "380949173985"
click at [850, 81] on icon "submit" at bounding box center [842, 85] width 16 height 11
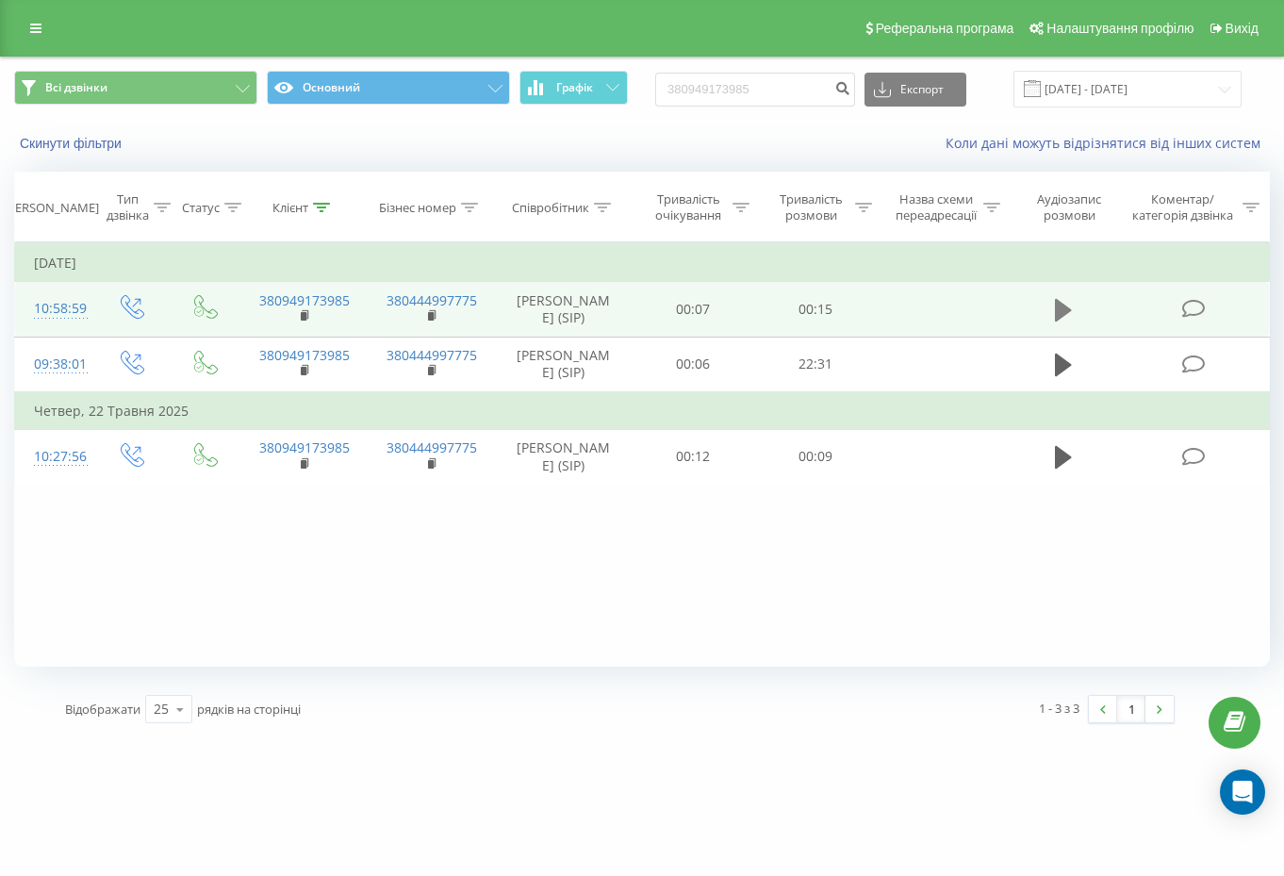
click at [1053, 309] on button at bounding box center [1063, 310] width 28 height 28
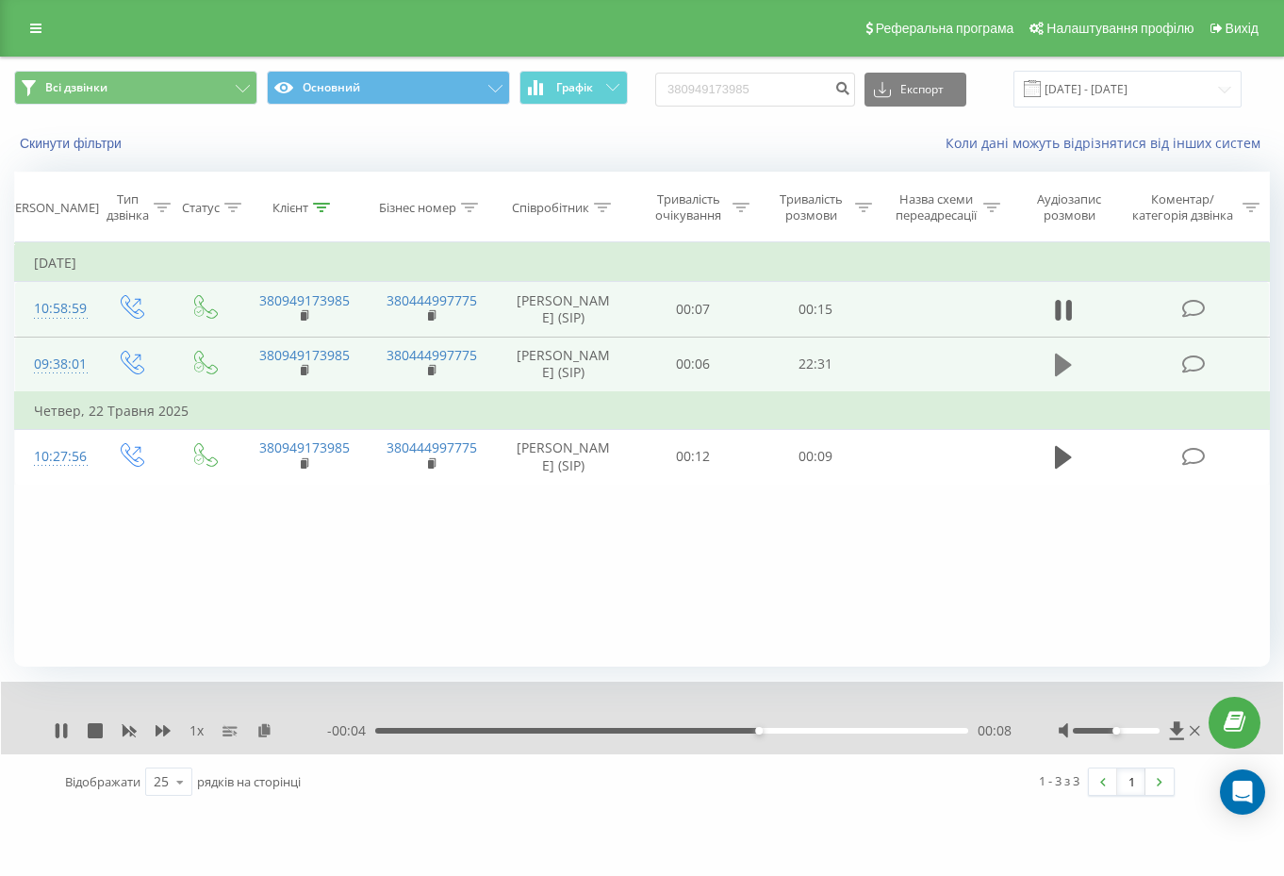
click at [1059, 376] on icon at bounding box center [1063, 365] width 17 height 23
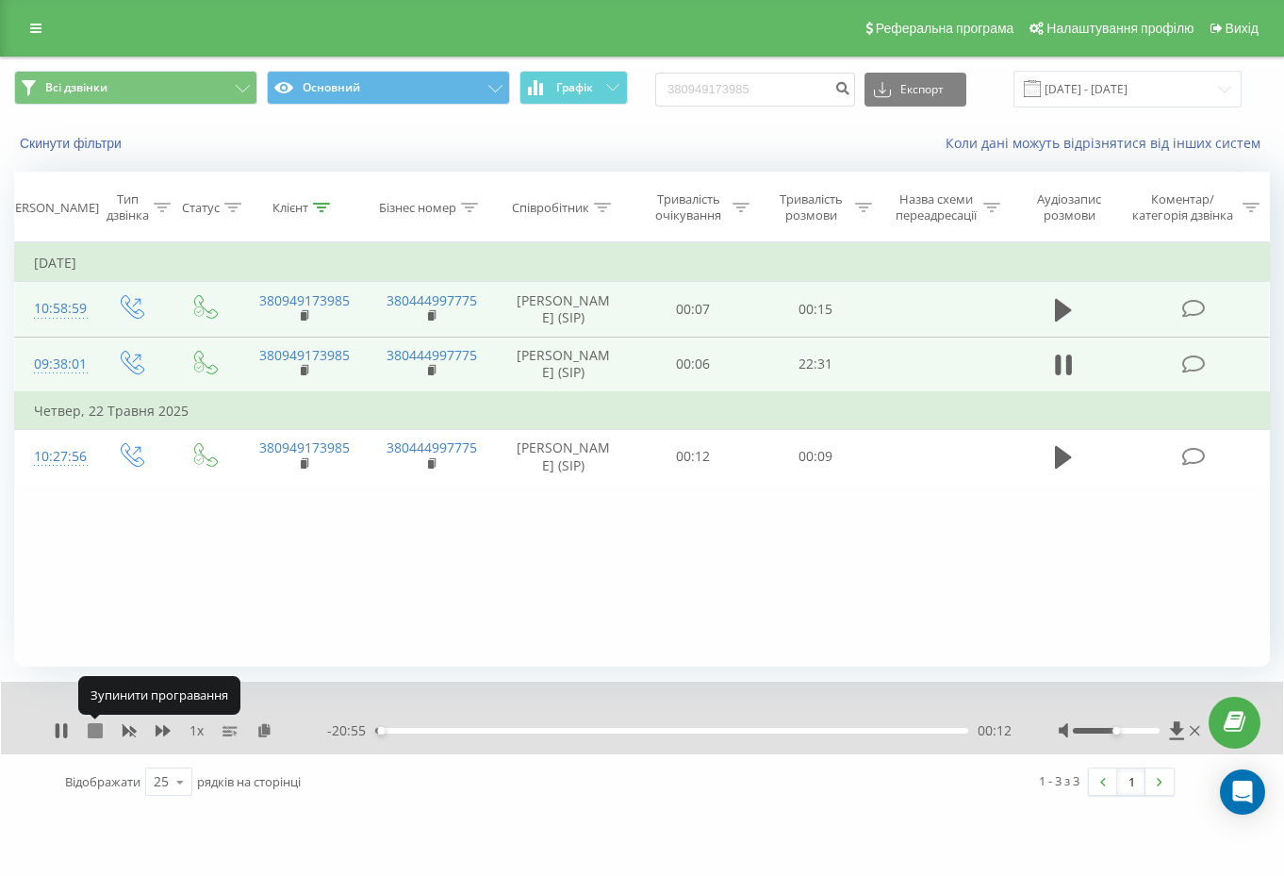
click at [94, 732] on icon at bounding box center [95, 730] width 15 height 15
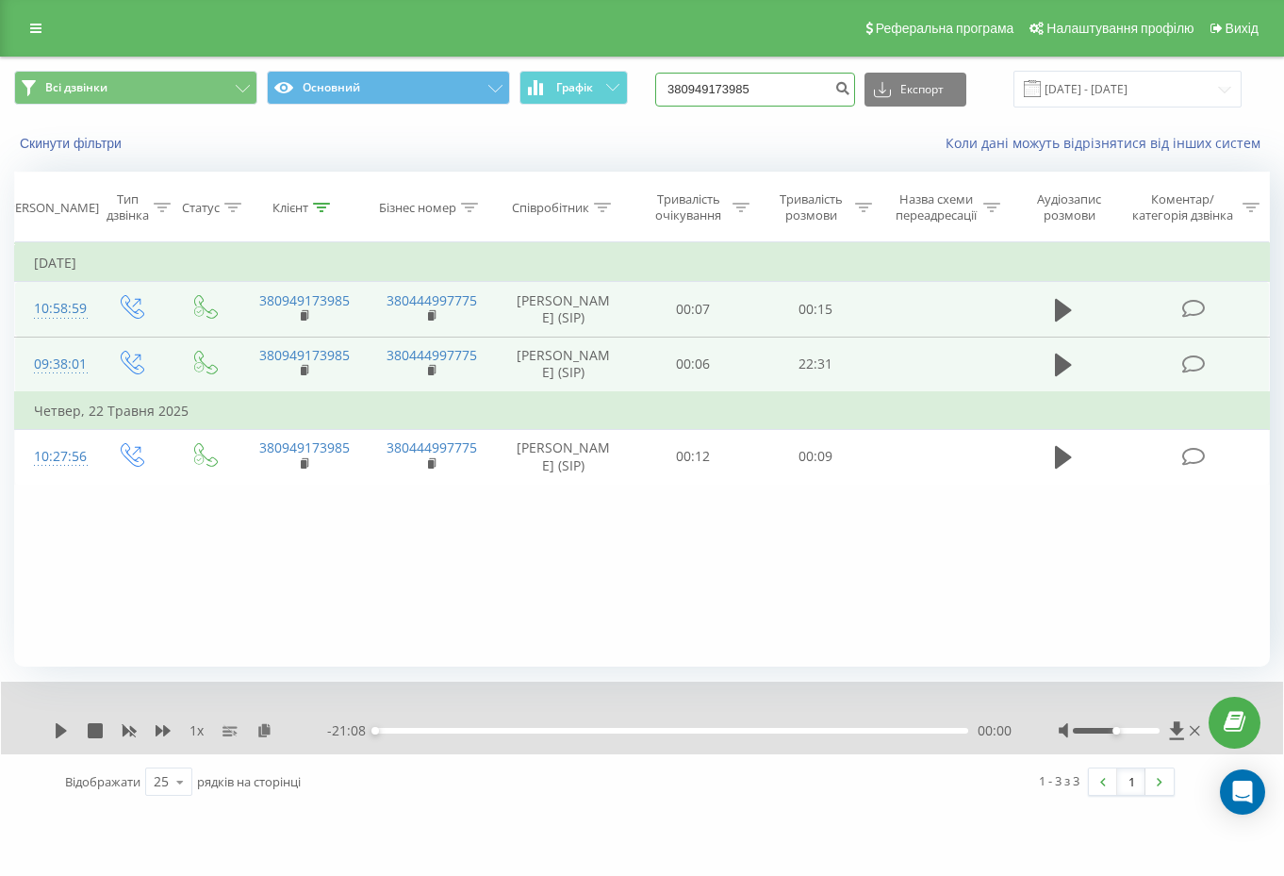
click at [758, 92] on input "380949173985" at bounding box center [755, 90] width 200 height 34
paste input "61559390"
type input "380961559390"
click at [850, 91] on icon "submit" at bounding box center [842, 85] width 16 height 11
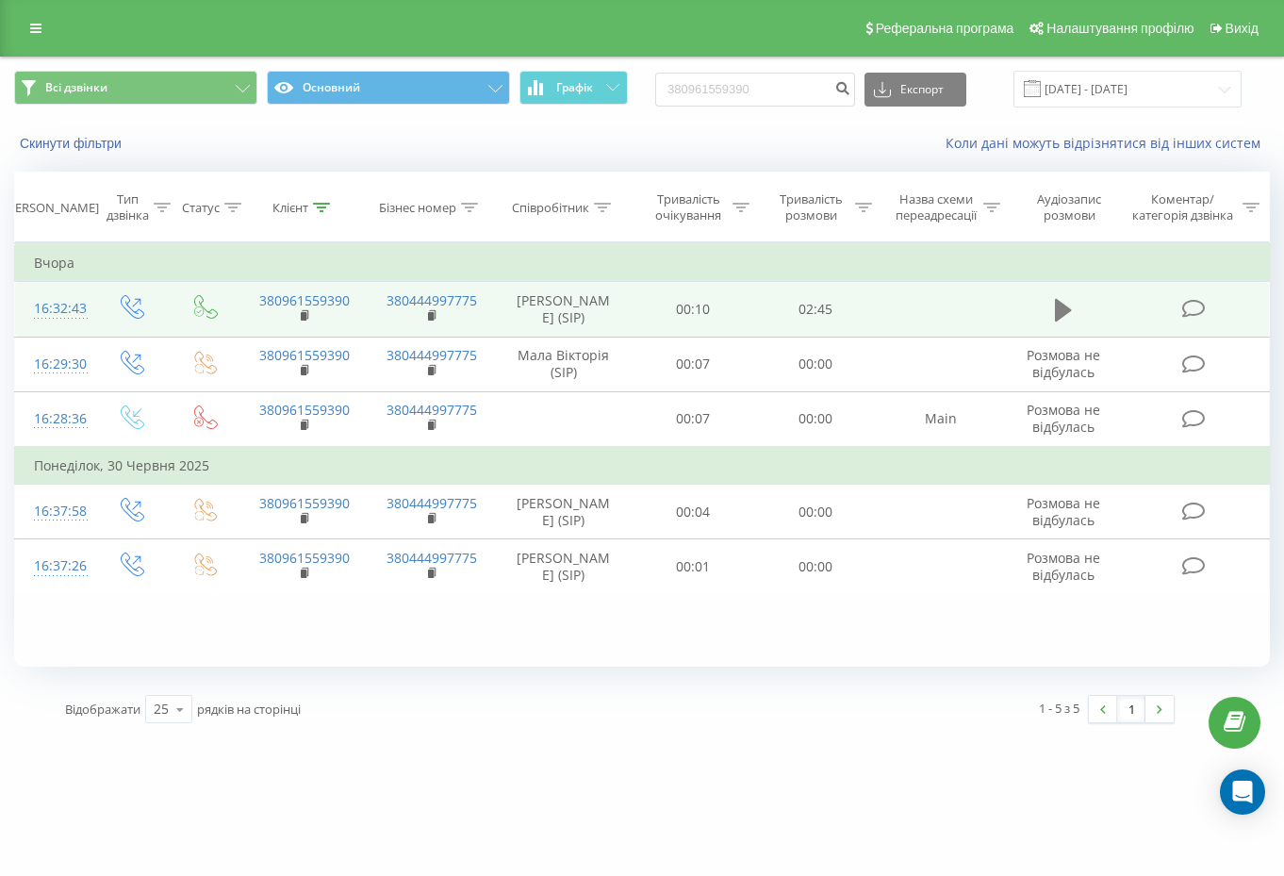
click at [1065, 321] on icon at bounding box center [1063, 310] width 17 height 26
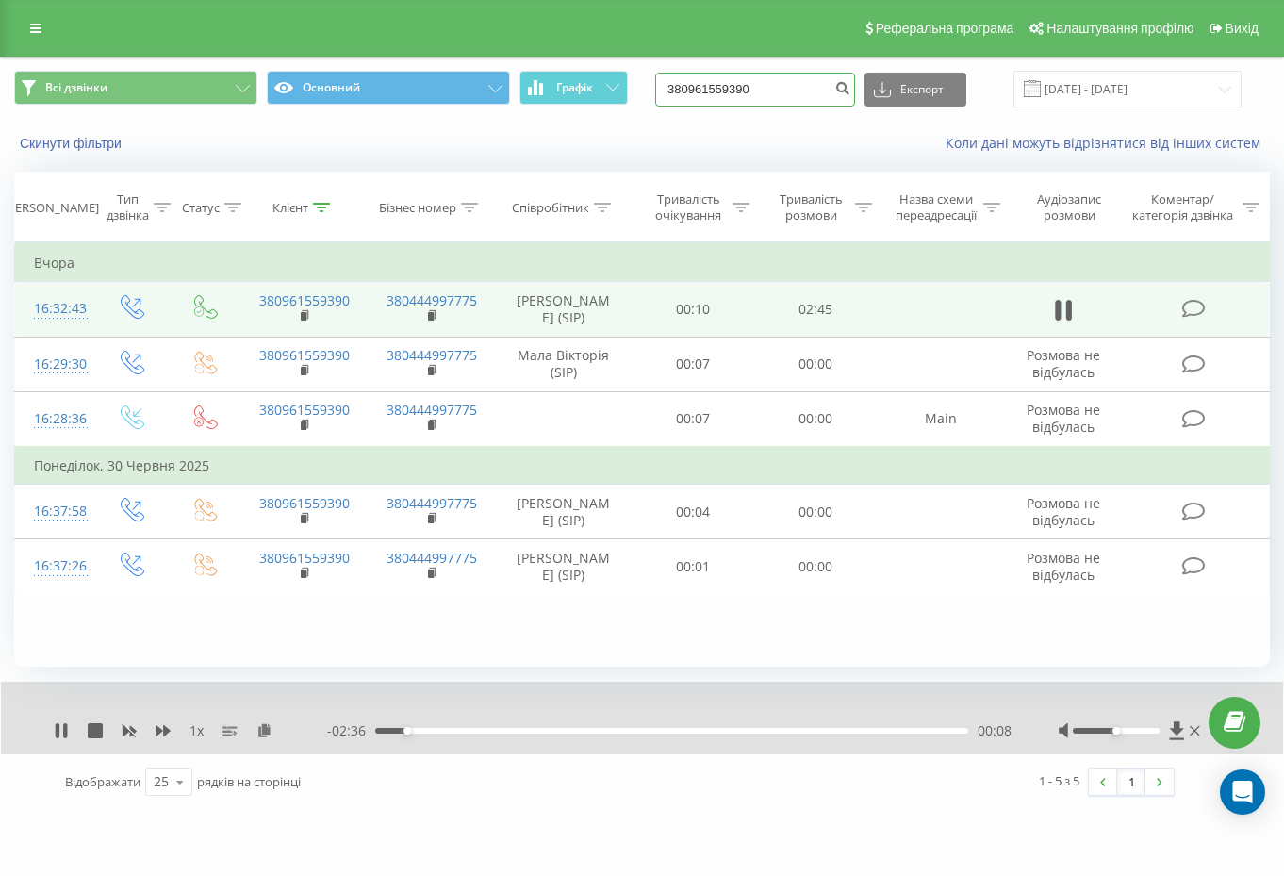
click at [797, 80] on input "380961559390" at bounding box center [755, 90] width 200 height 34
paste input "669475771"
type input "380669475771"
click at [850, 91] on icon "submit" at bounding box center [842, 85] width 16 height 11
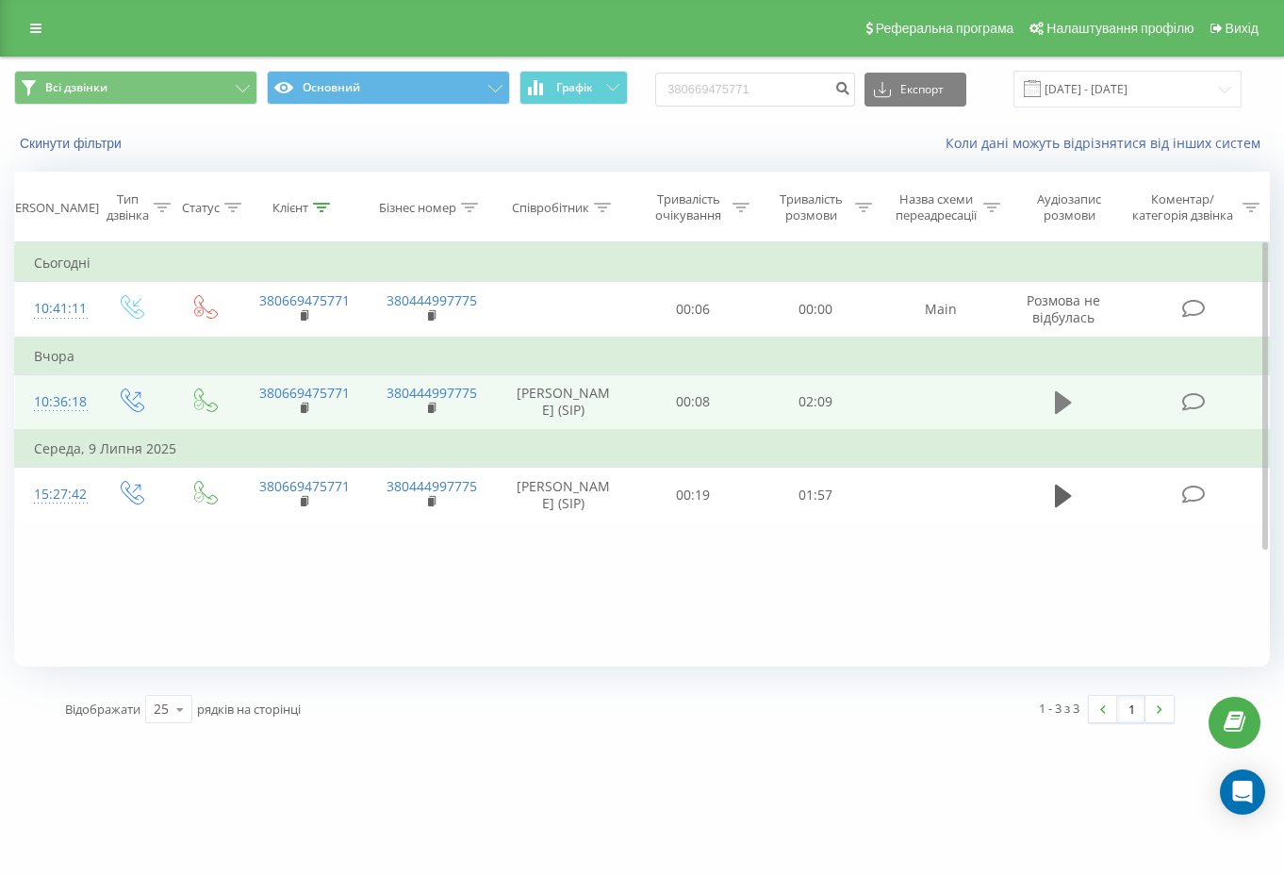
click at [1062, 407] on icon at bounding box center [1063, 402] width 17 height 23
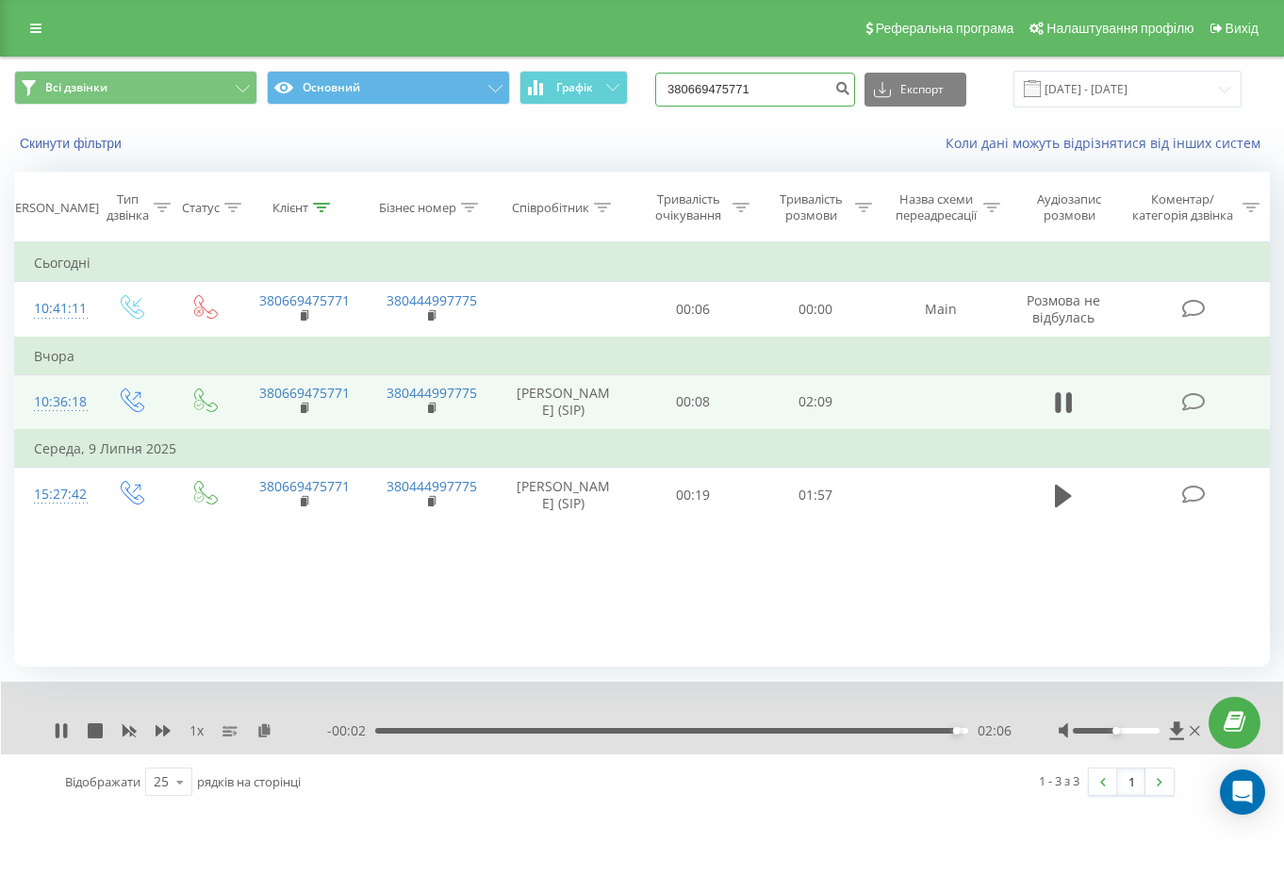
click at [781, 89] on input "380669475771" at bounding box center [755, 90] width 200 height 34
paste input "36321119"
type input "380636321119"
click at [850, 80] on icon "submit" at bounding box center [842, 85] width 16 height 11
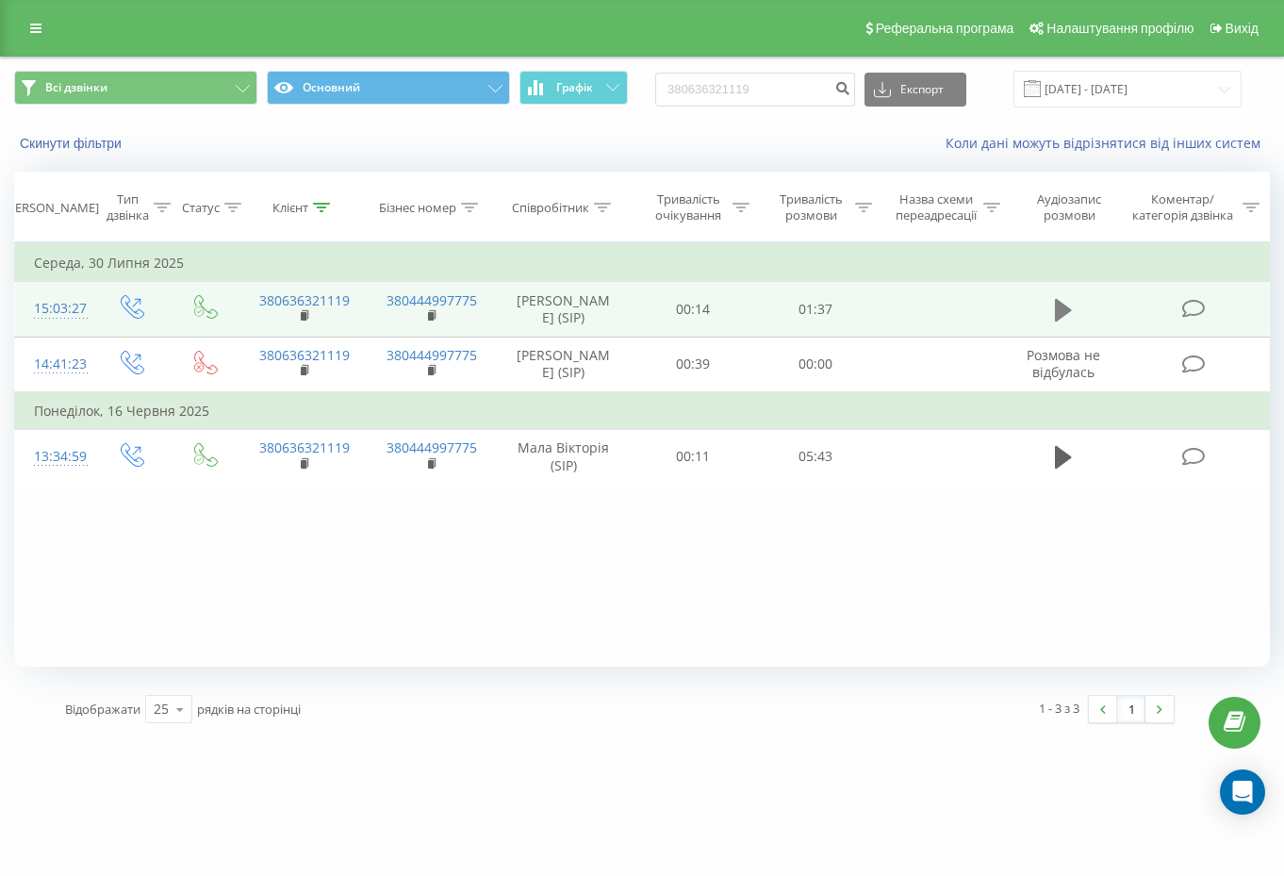
click at [1064, 320] on icon at bounding box center [1063, 310] width 17 height 23
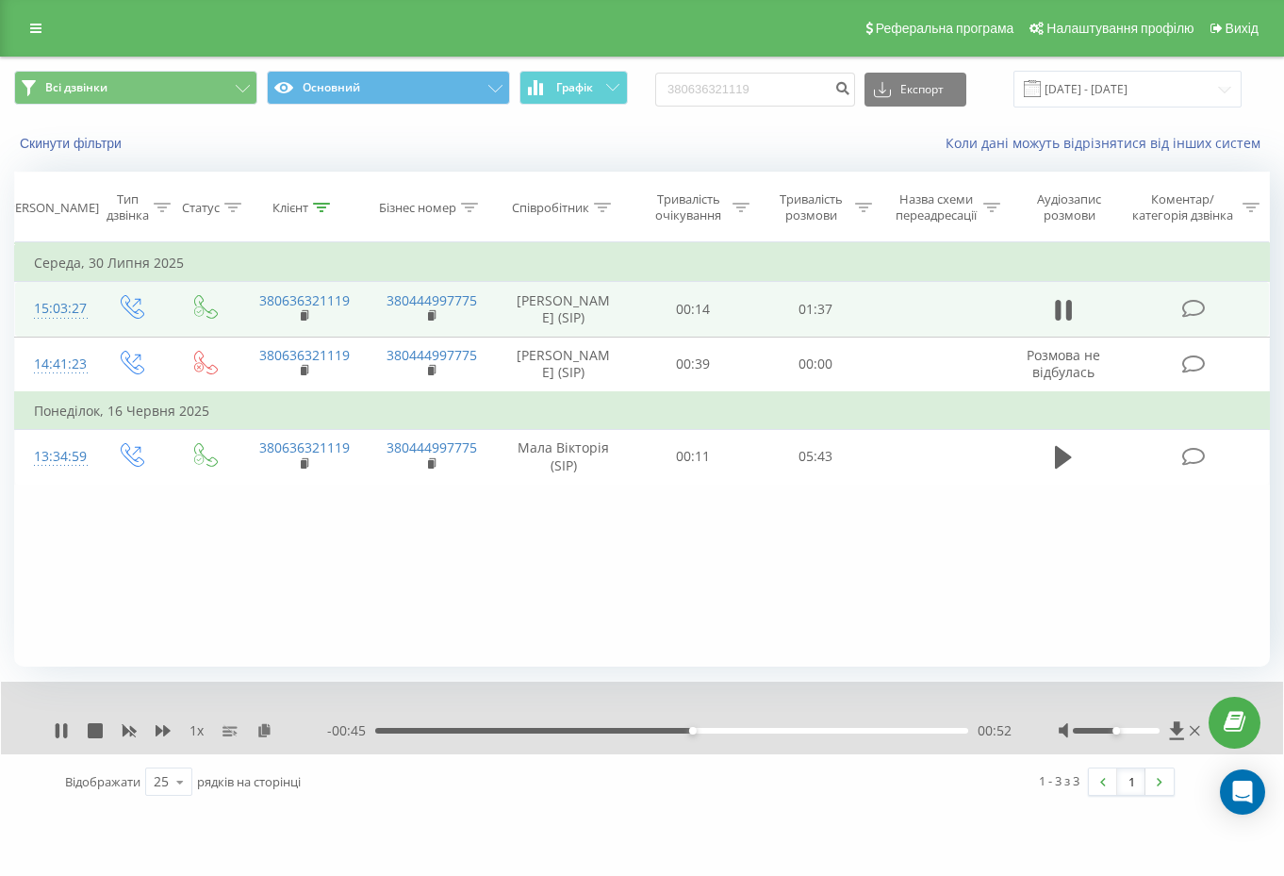
click at [87, 732] on div "1 x" at bounding box center [190, 730] width 273 height 19
click at [93, 732] on icon at bounding box center [95, 730] width 15 height 15
click at [766, 73] on input "380636321119" at bounding box center [755, 90] width 200 height 34
paste input "961559390"
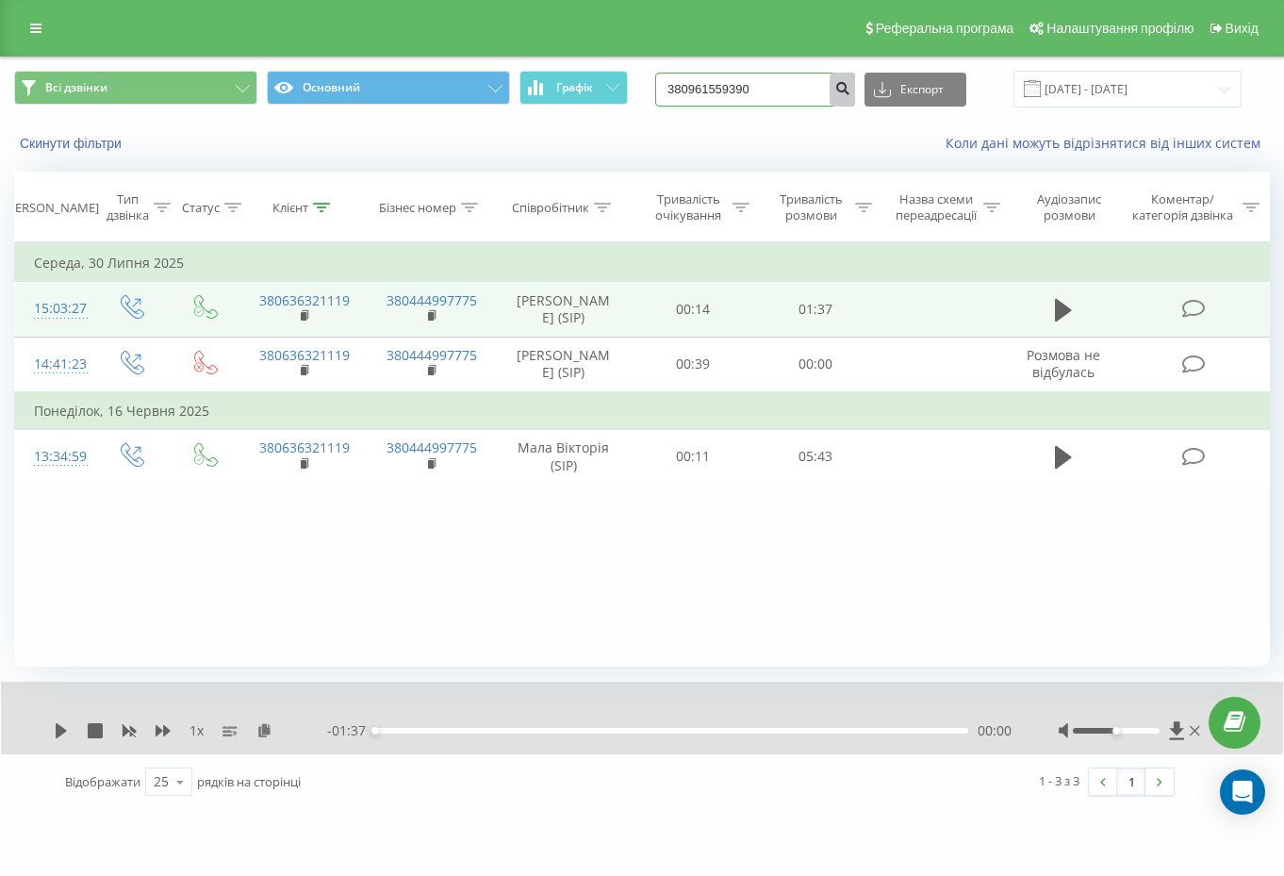
type input "380961559390"
click at [850, 85] on icon "submit" at bounding box center [842, 85] width 16 height 11
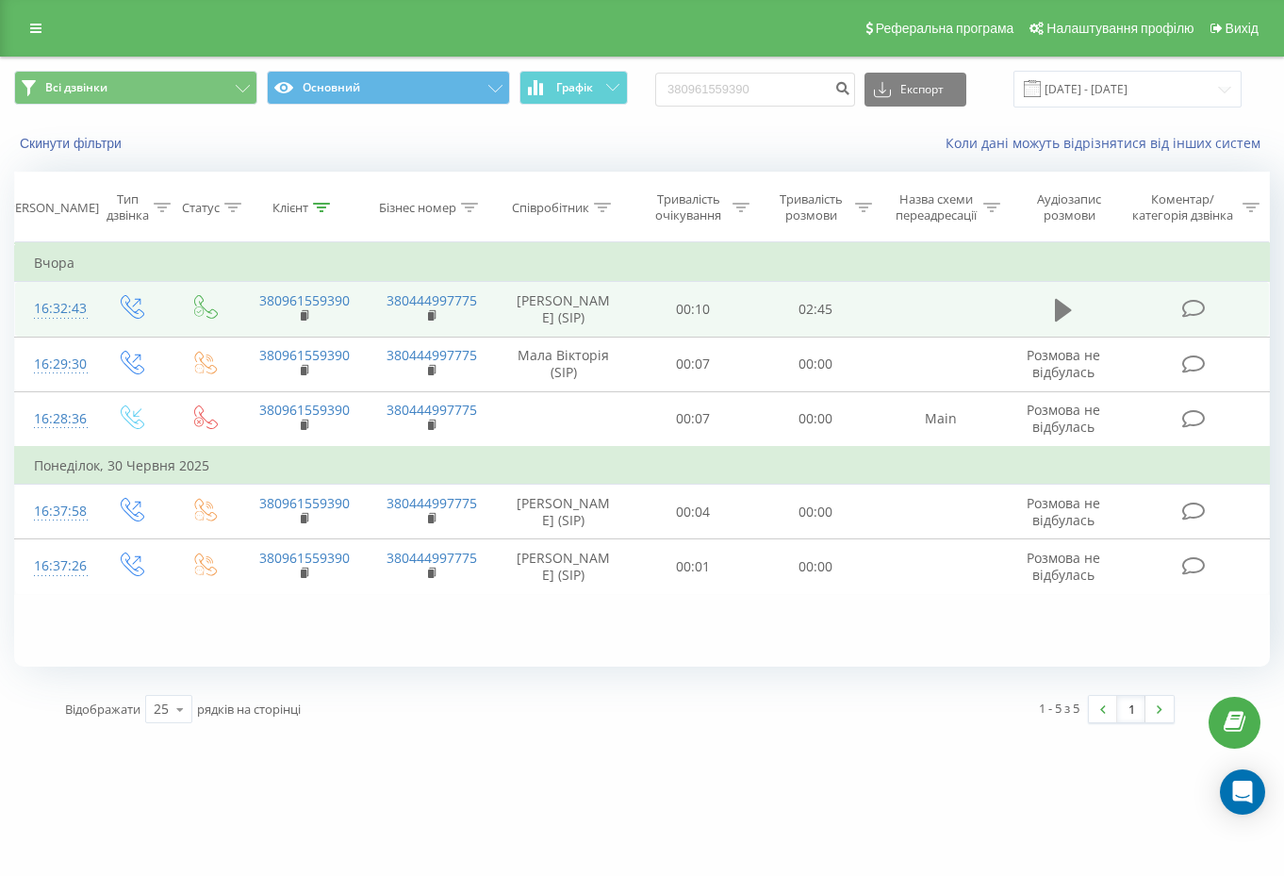
click at [1066, 307] on icon at bounding box center [1063, 310] width 17 height 26
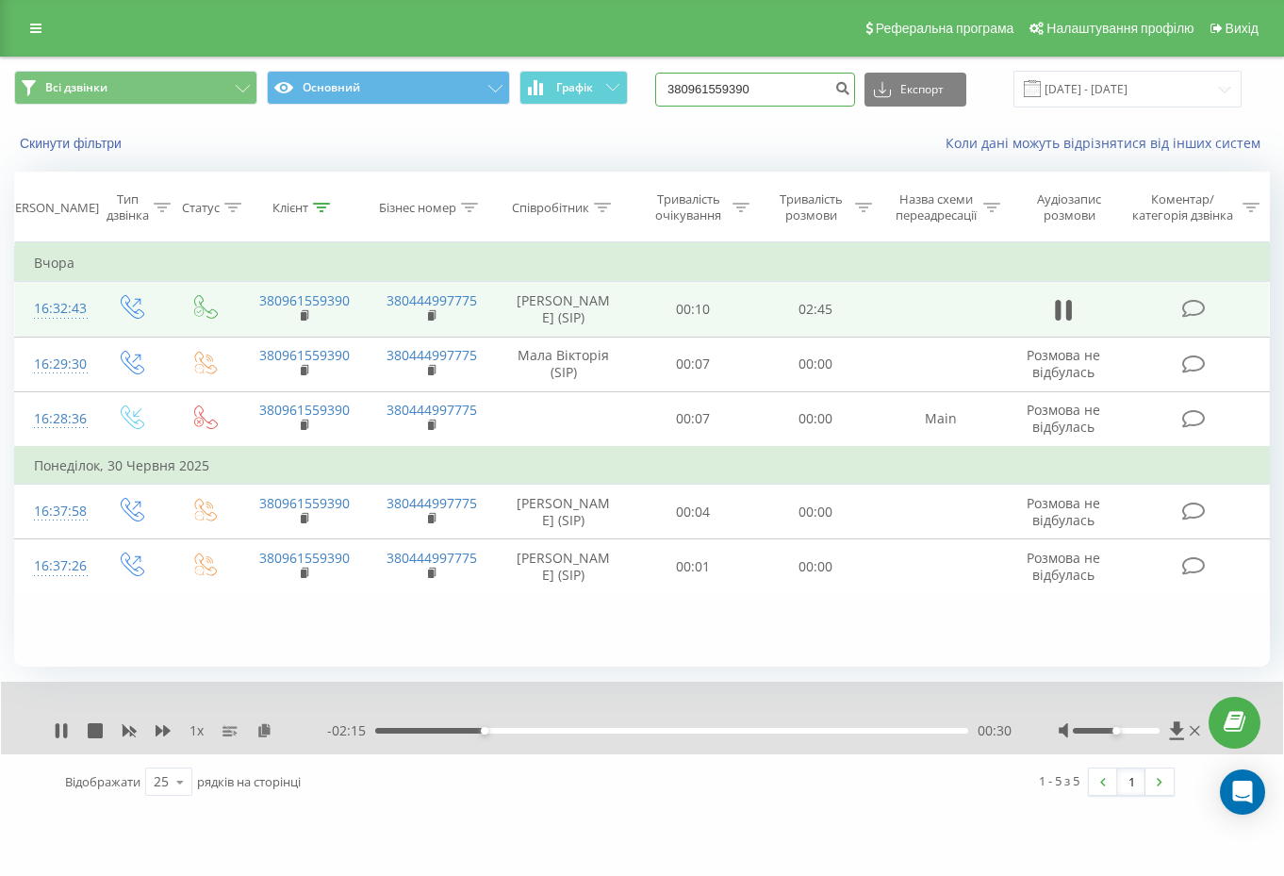
click at [795, 94] on input "380961559390" at bounding box center [755, 90] width 200 height 34
paste input "506400963"
type input "380506400963"
click at [850, 86] on icon "submit" at bounding box center [842, 85] width 16 height 11
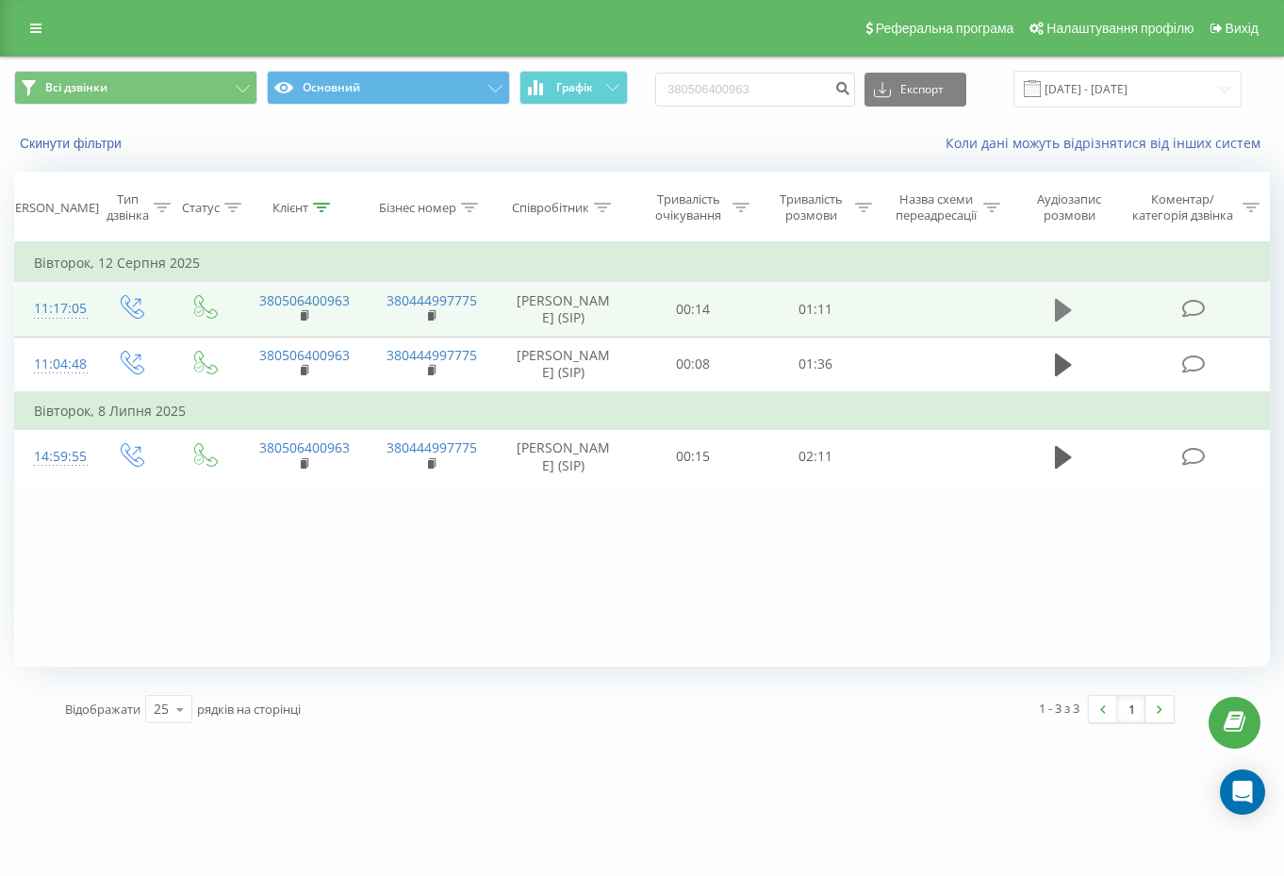
click at [1064, 323] on icon at bounding box center [1063, 310] width 17 height 26
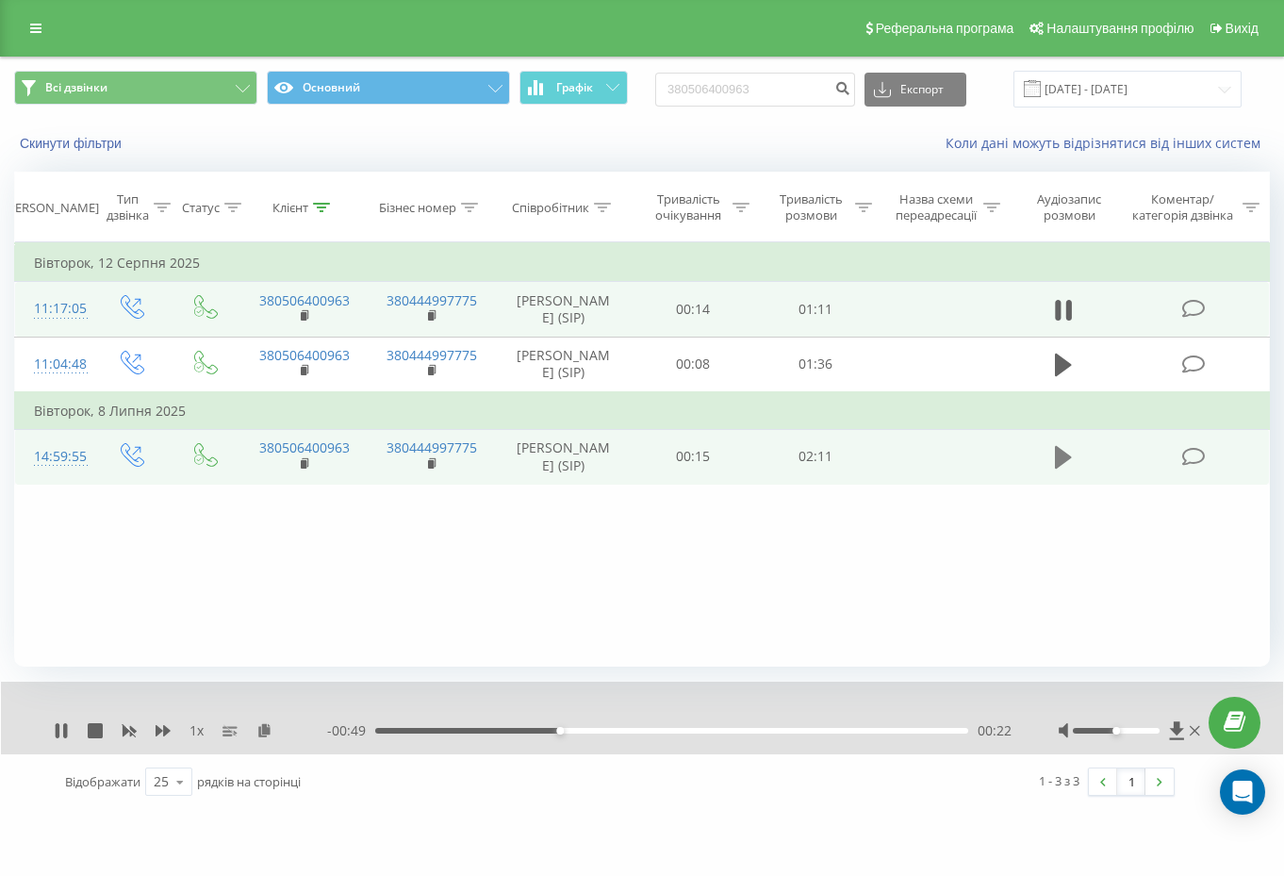
click at [1075, 471] on button at bounding box center [1063, 457] width 28 height 28
click at [788, 86] on input "380506400963" at bounding box center [755, 90] width 200 height 34
click at [783, 86] on input "380506400963" at bounding box center [755, 90] width 200 height 34
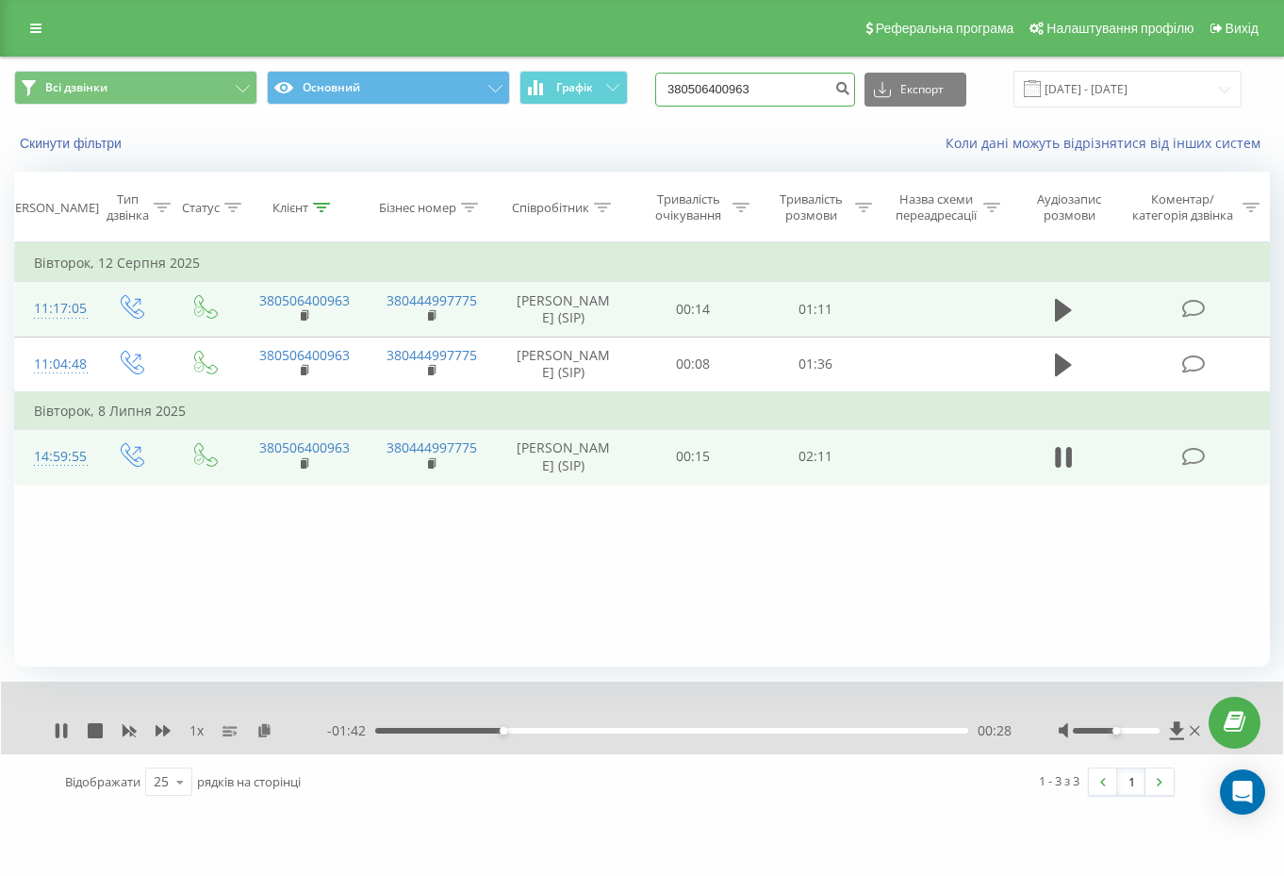
paste input "962798076"
type input "380962798076"
click at [850, 91] on icon "submit" at bounding box center [842, 85] width 16 height 11
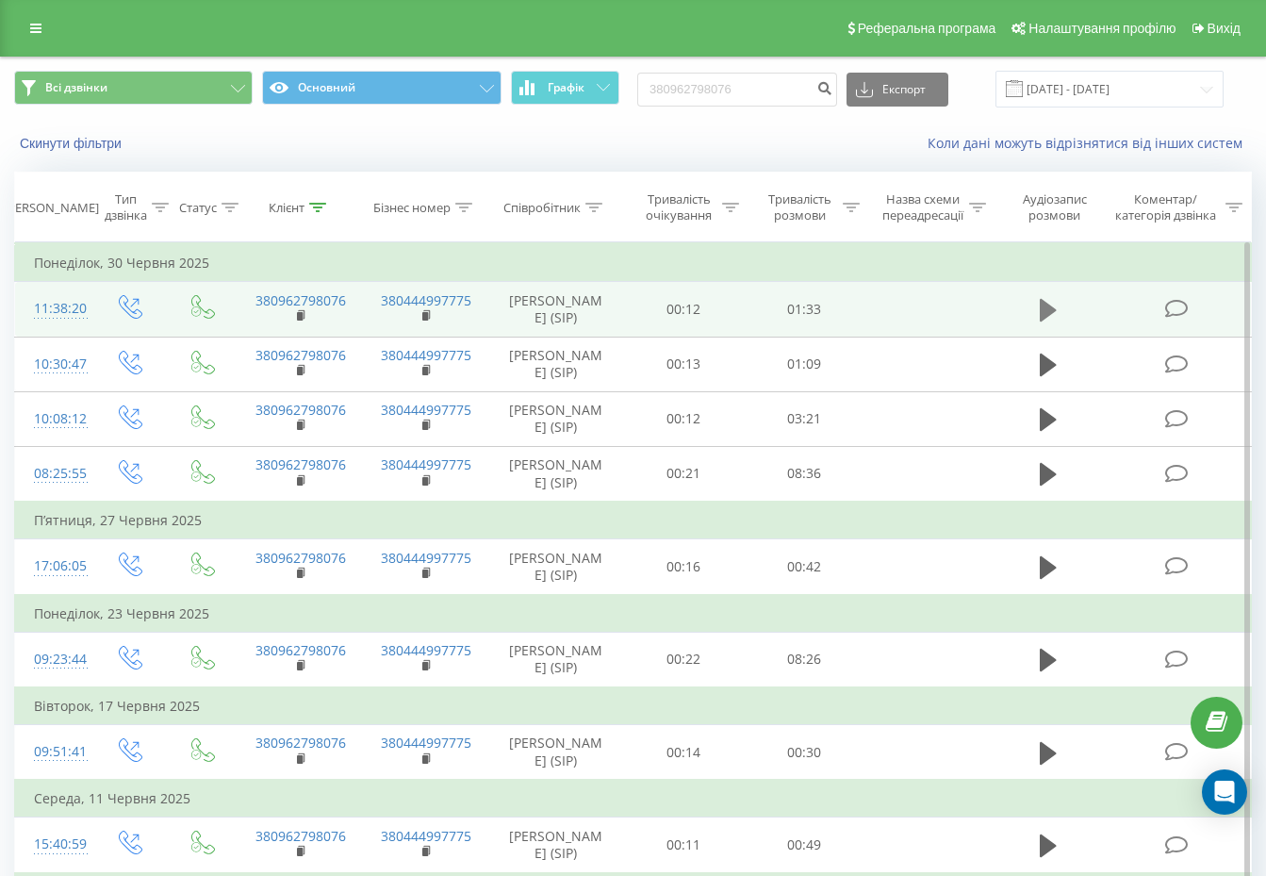
click at [1055, 310] on icon at bounding box center [1048, 310] width 17 height 26
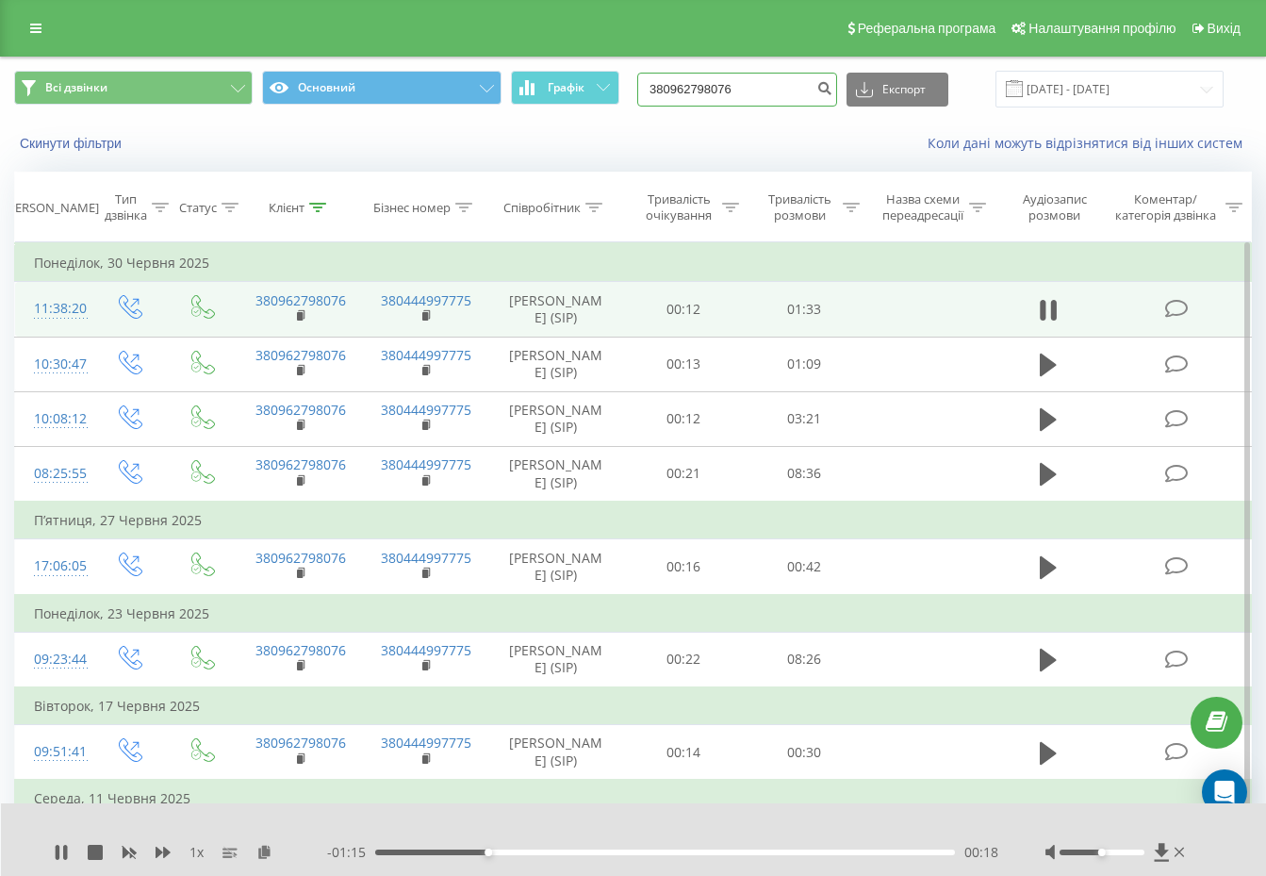
click at [762, 97] on input "380962798076" at bounding box center [737, 90] width 200 height 34
paste input "73815411"
type input "380973815411"
click at [832, 88] on icon "submit" at bounding box center [824, 85] width 16 height 11
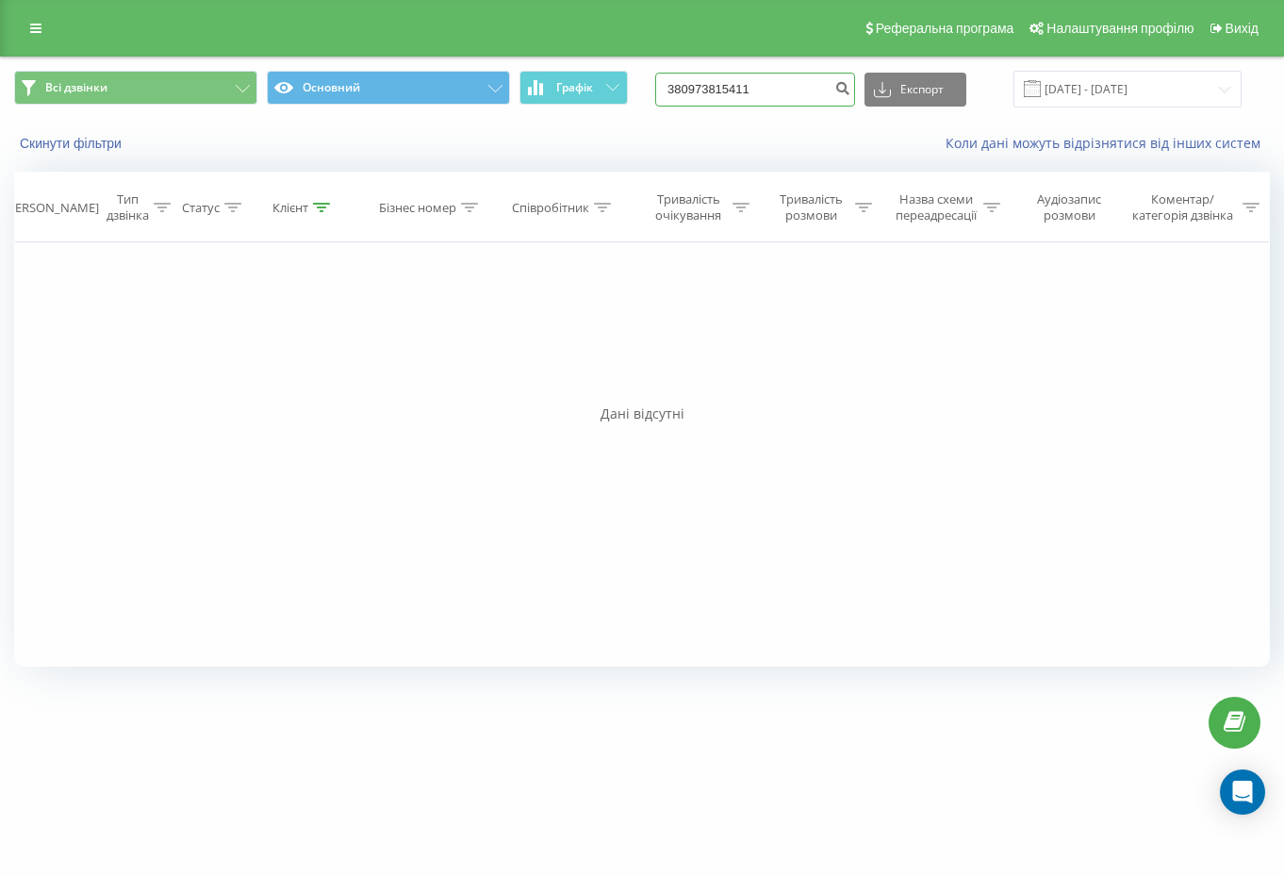
click at [815, 80] on input "380973815411" at bounding box center [755, 90] width 200 height 34
paste input "92778877"
type input "380992778877"
click at [850, 90] on icon "submit" at bounding box center [842, 85] width 16 height 11
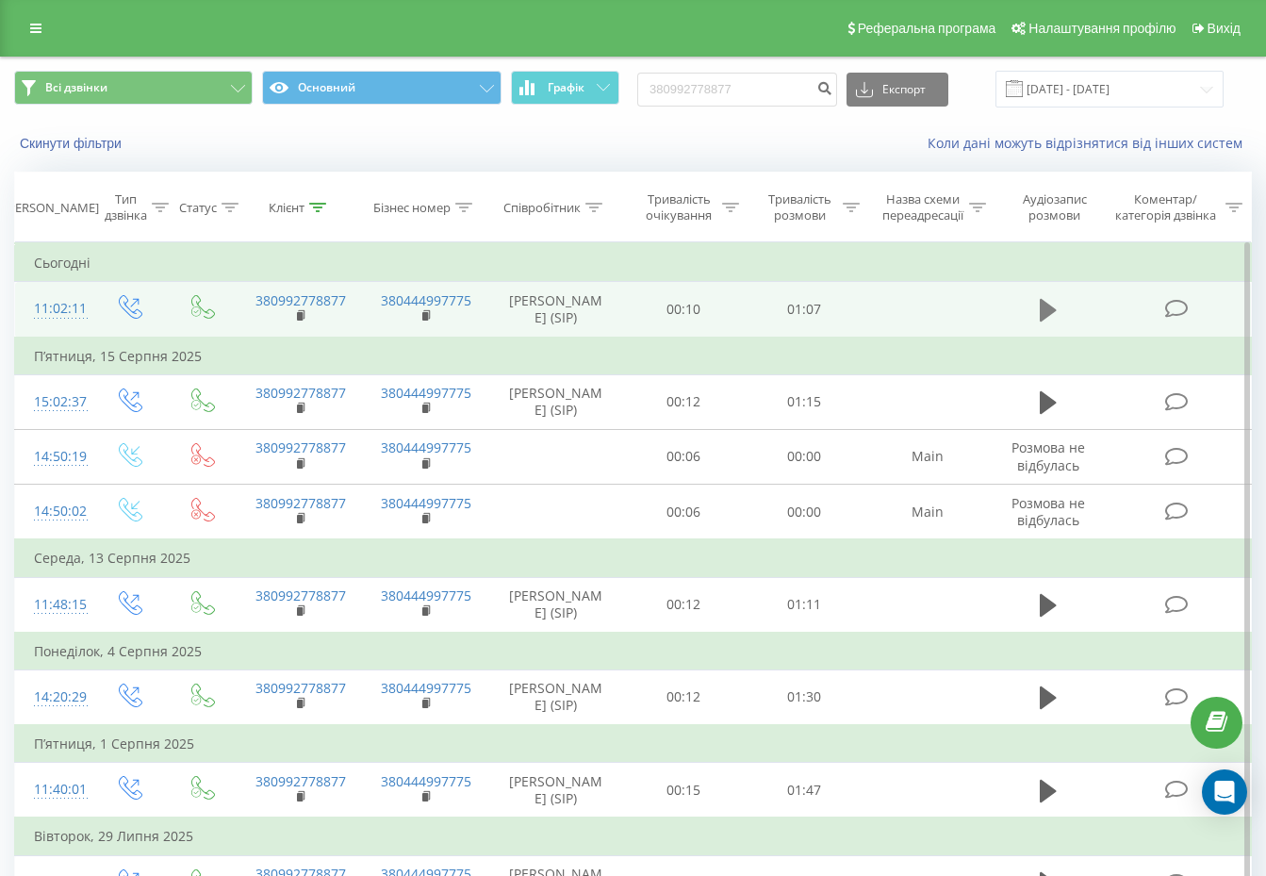
click at [1049, 311] on icon at bounding box center [1048, 310] width 17 height 23
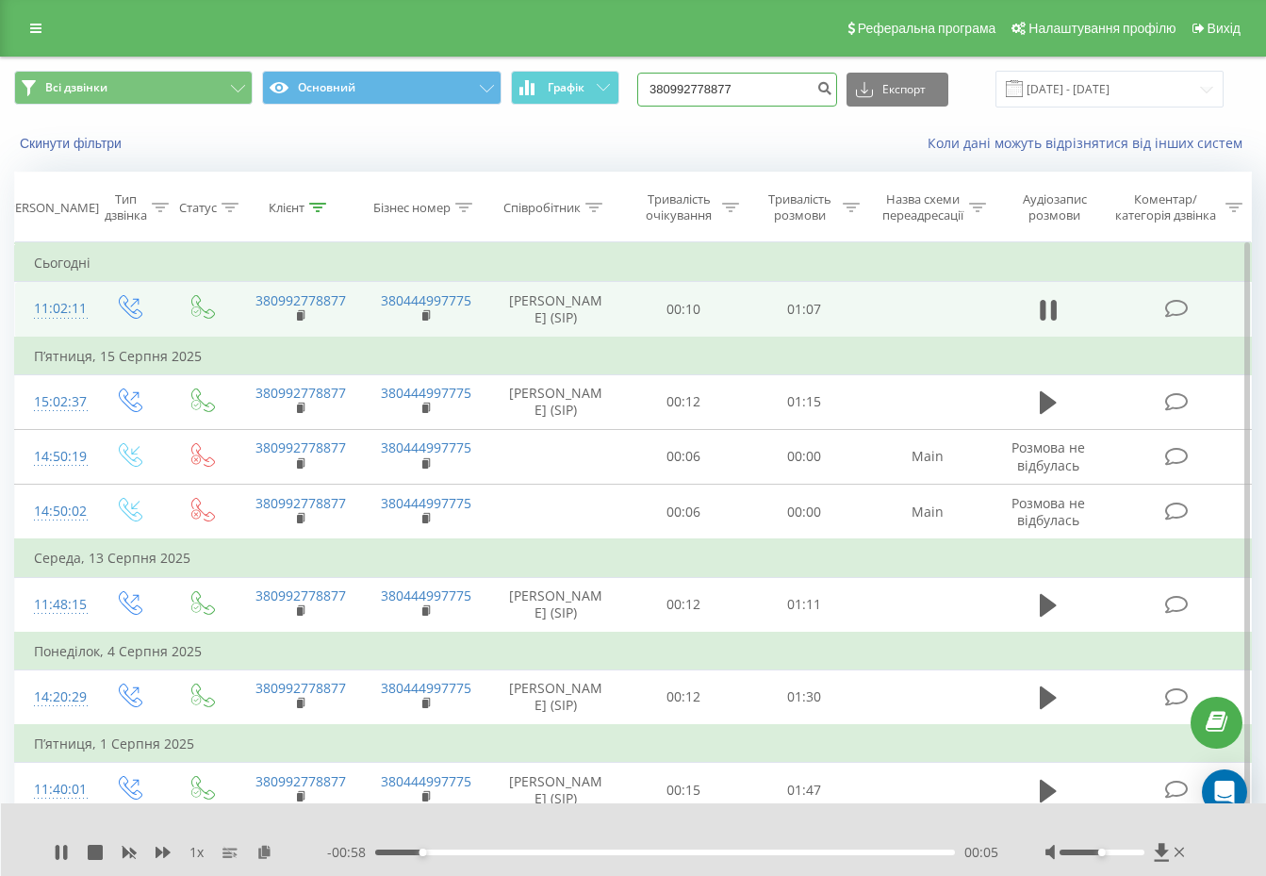
click at [807, 89] on input "380992778877" at bounding box center [737, 90] width 200 height 34
paste input "89283200"
type input "380989283200"
click at [832, 84] on icon "submit" at bounding box center [824, 85] width 16 height 11
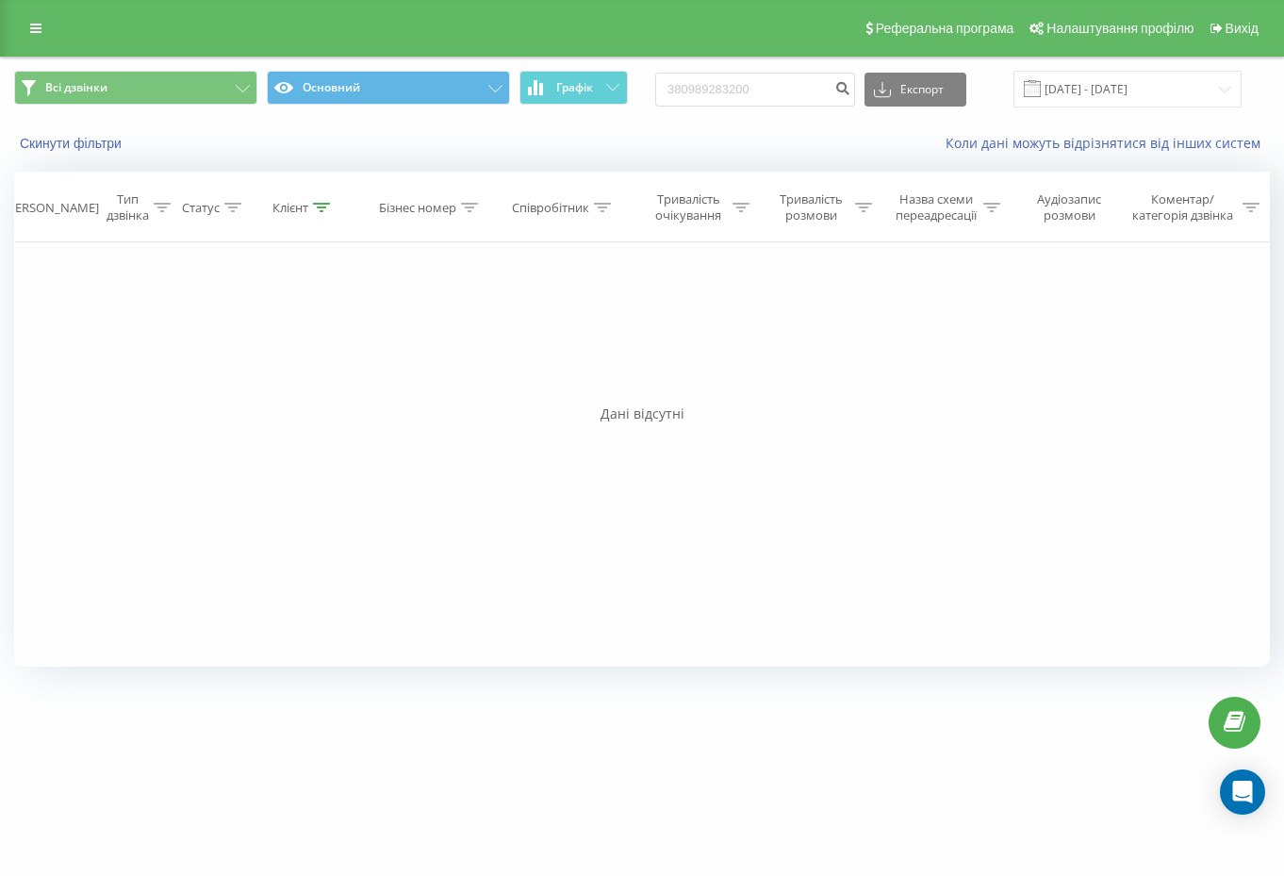
click at [768, 71] on div "380989283200 Експорт .csv .xls .xlsx [DATE] - [DATE]" at bounding box center [948, 89] width 586 height 37
click at [810, 84] on input "380989283200" at bounding box center [755, 90] width 200 height 34
paste input "661751386"
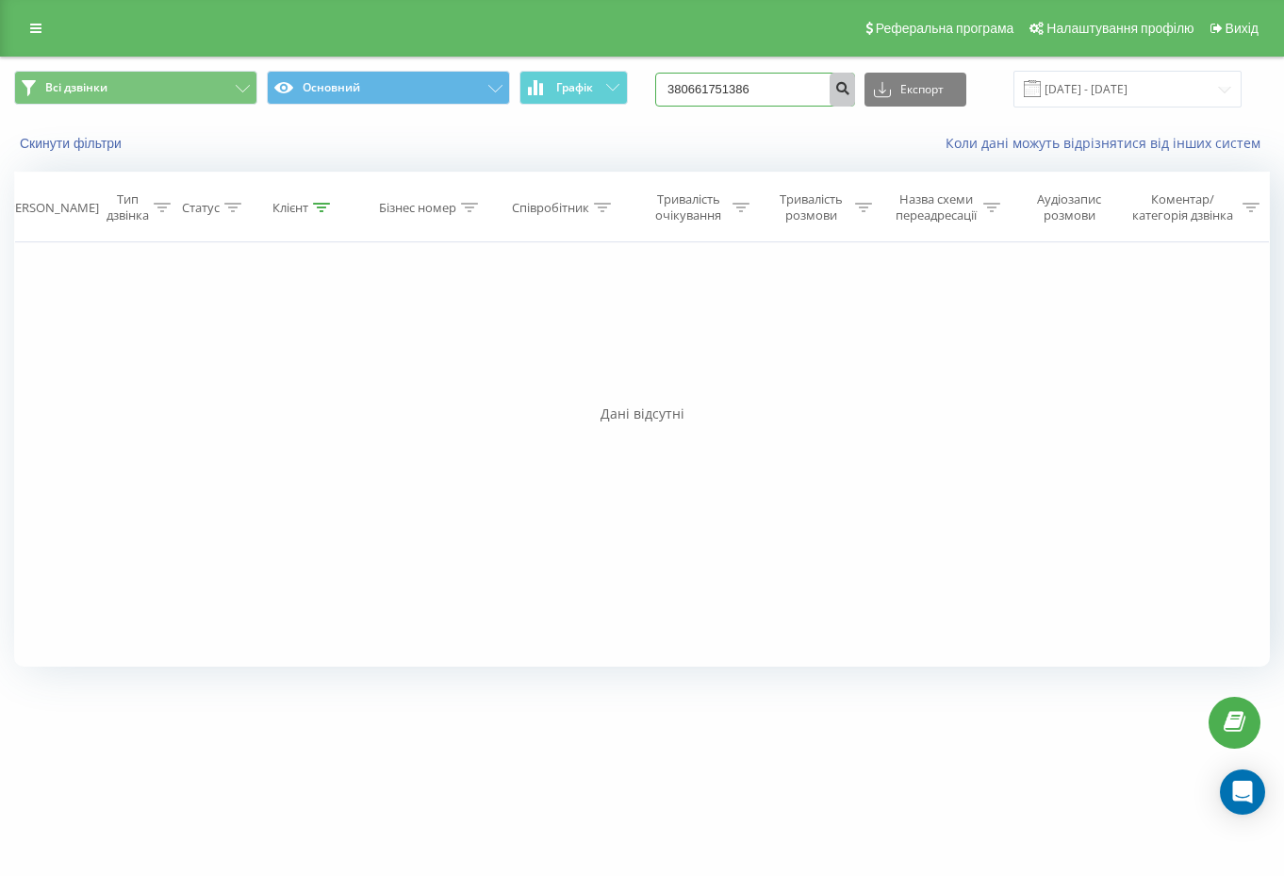
type input "380661751386"
click at [850, 91] on icon "submit" at bounding box center [842, 85] width 16 height 11
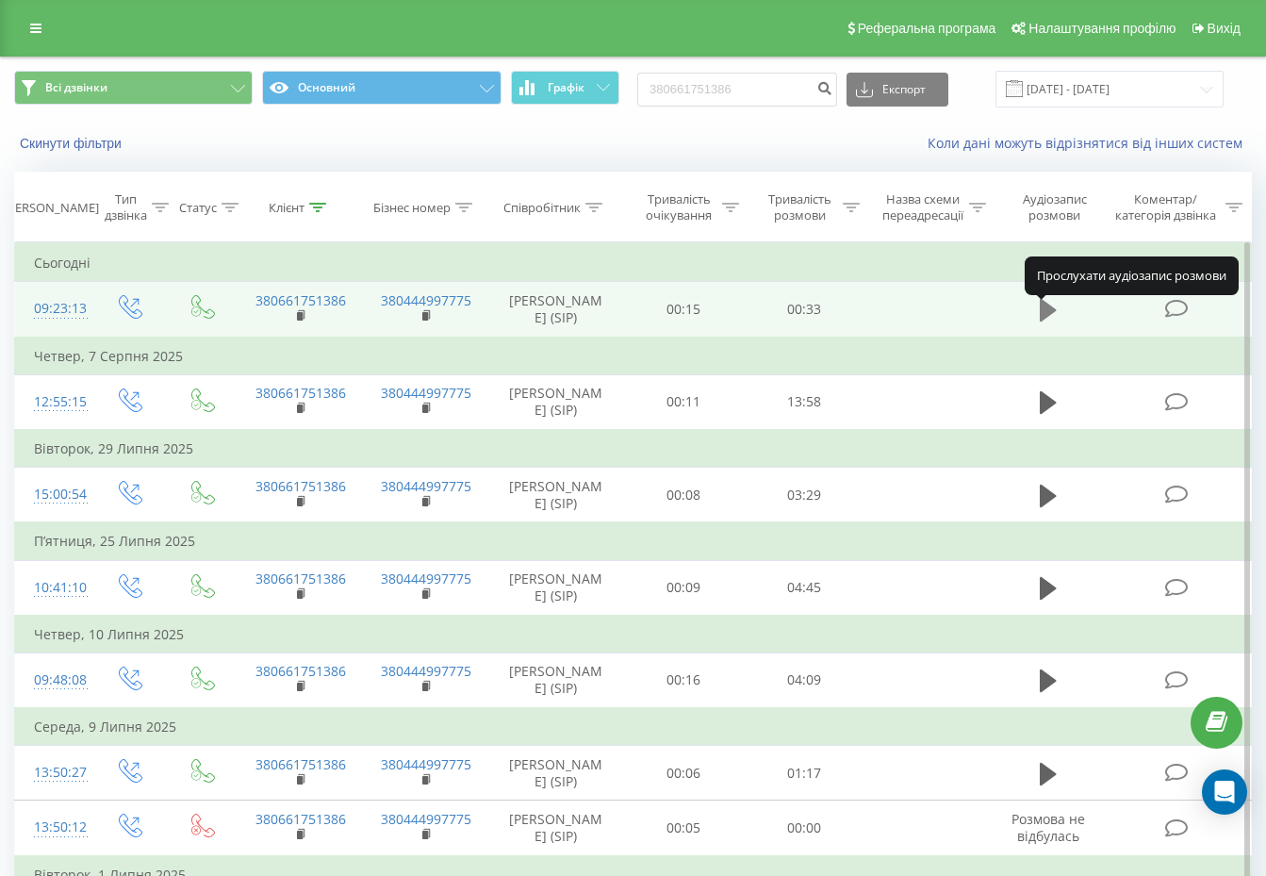
click at [1034, 317] on button at bounding box center [1048, 310] width 28 height 28
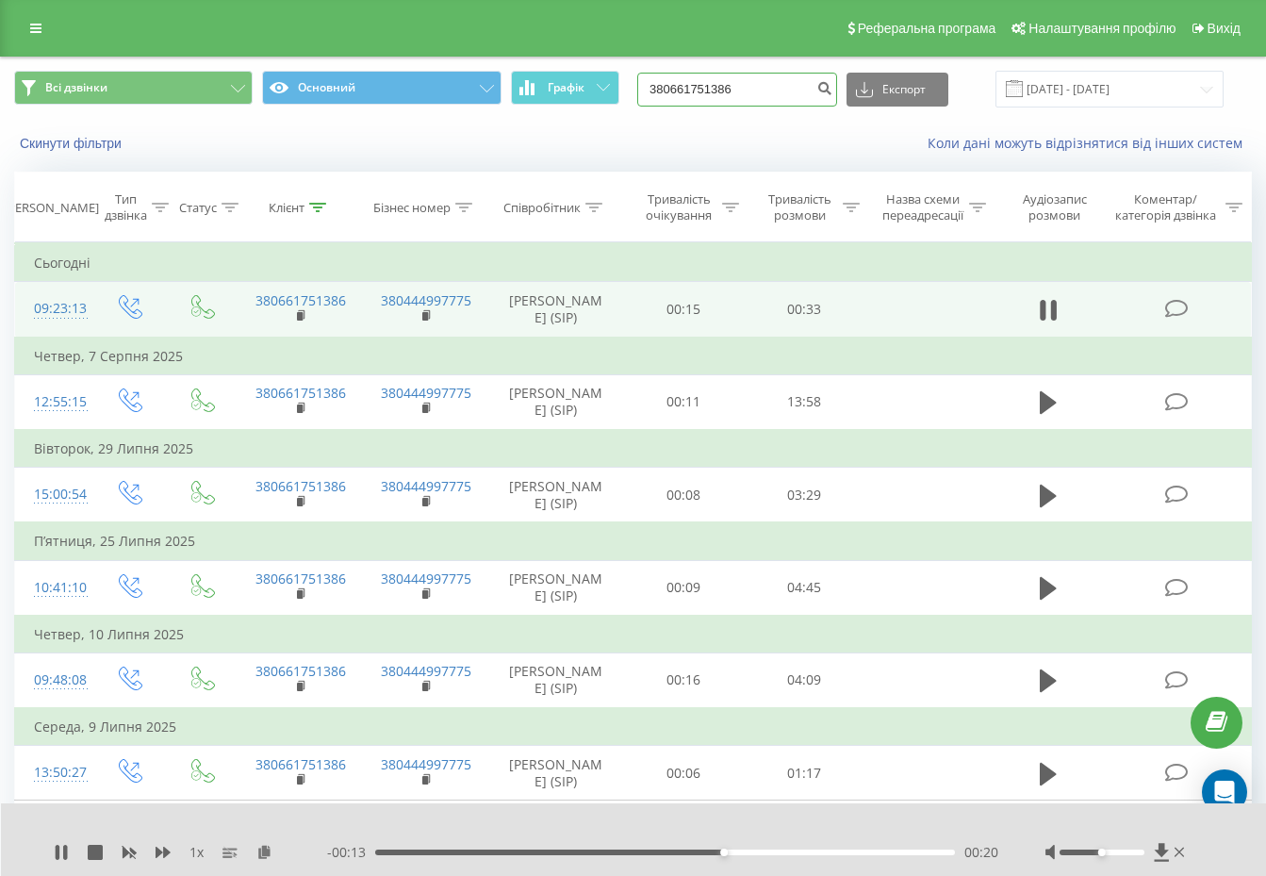
click at [799, 100] on input "380661751386" at bounding box center [737, 90] width 200 height 34
paste input "691569"
type input "380661691569"
click at [832, 90] on icon "submit" at bounding box center [824, 85] width 16 height 11
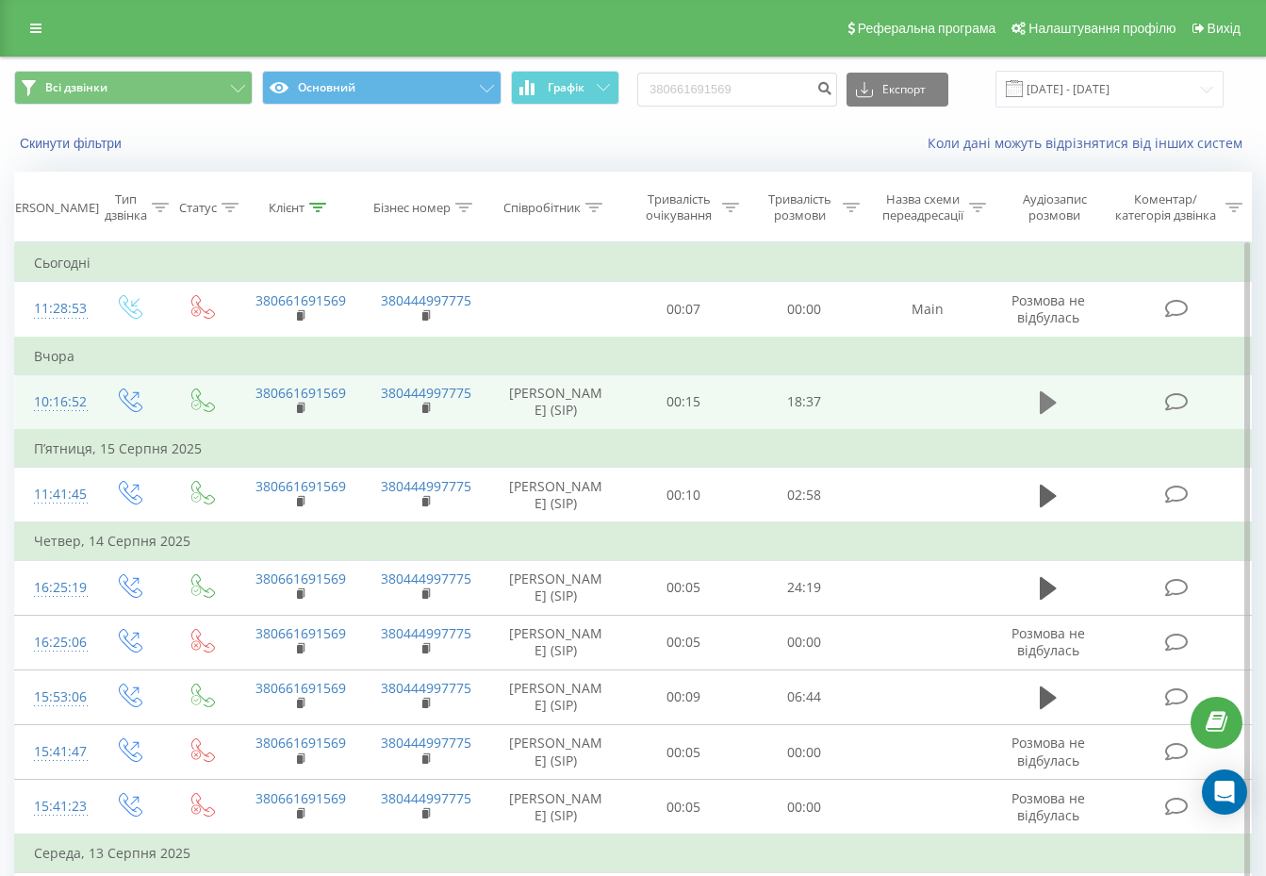
click at [1054, 409] on icon at bounding box center [1048, 402] width 17 height 23
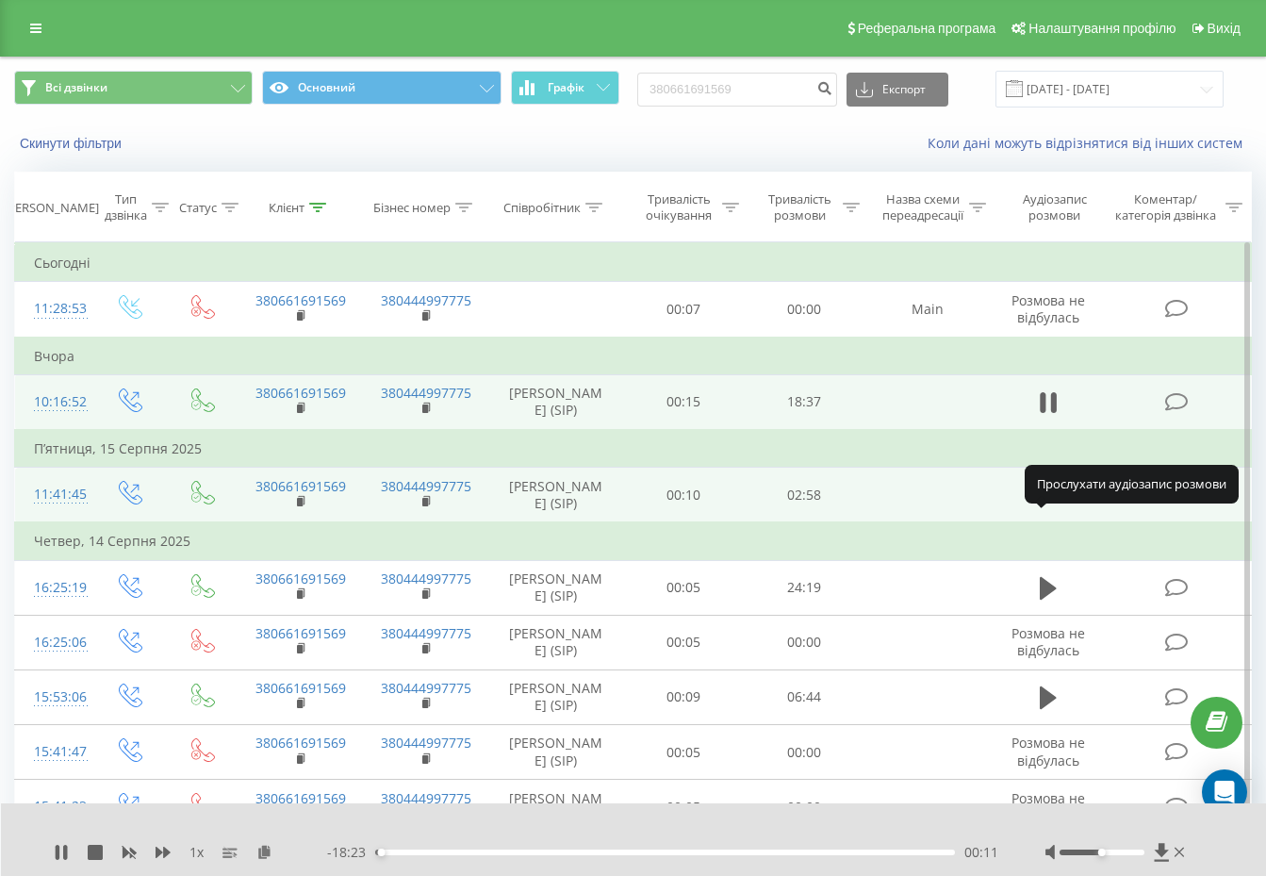
click at [1044, 506] on icon at bounding box center [1048, 495] width 17 height 23
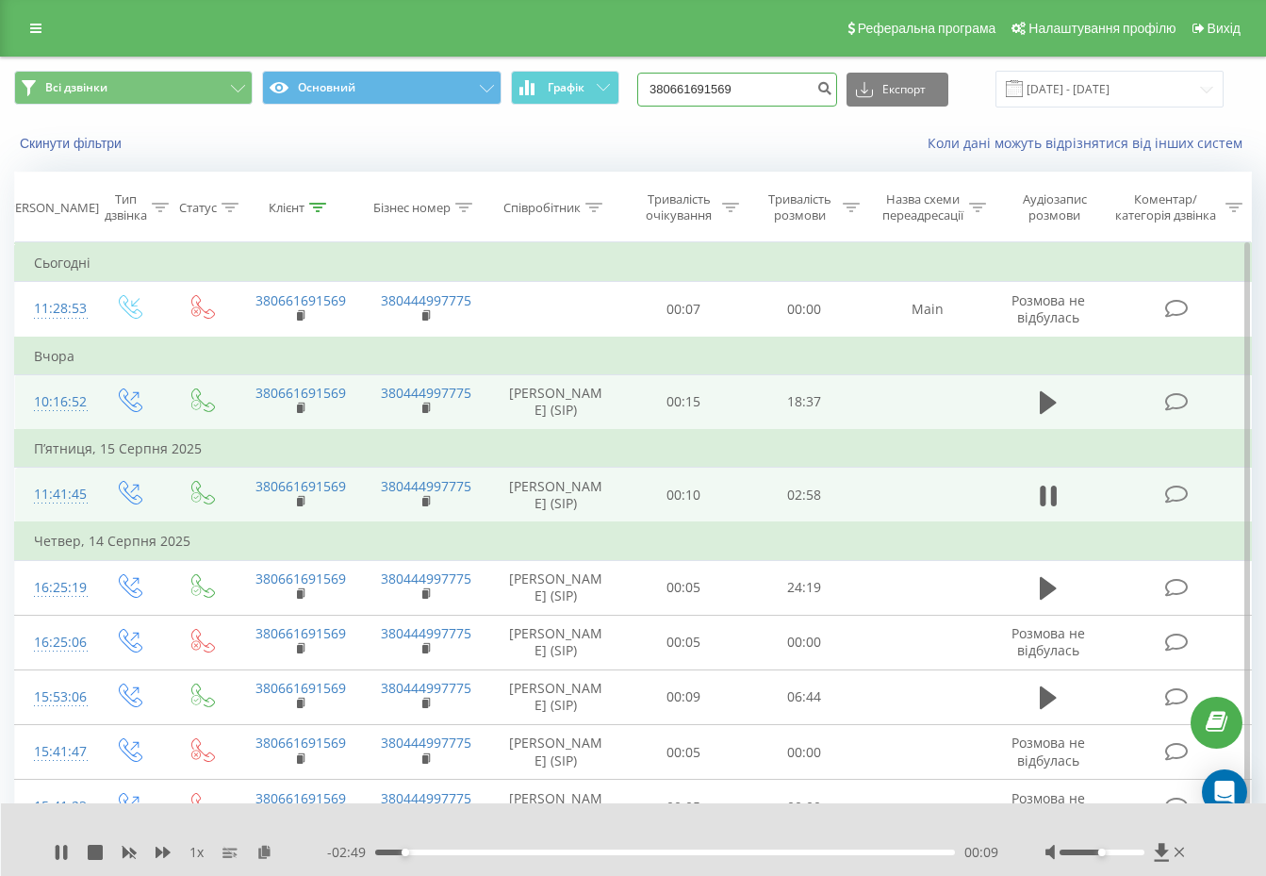
click at [766, 91] on input "380661691569" at bounding box center [737, 90] width 200 height 34
paste input "80635193"
type input "380680635193"
click at [832, 91] on icon "submit" at bounding box center [824, 85] width 16 height 11
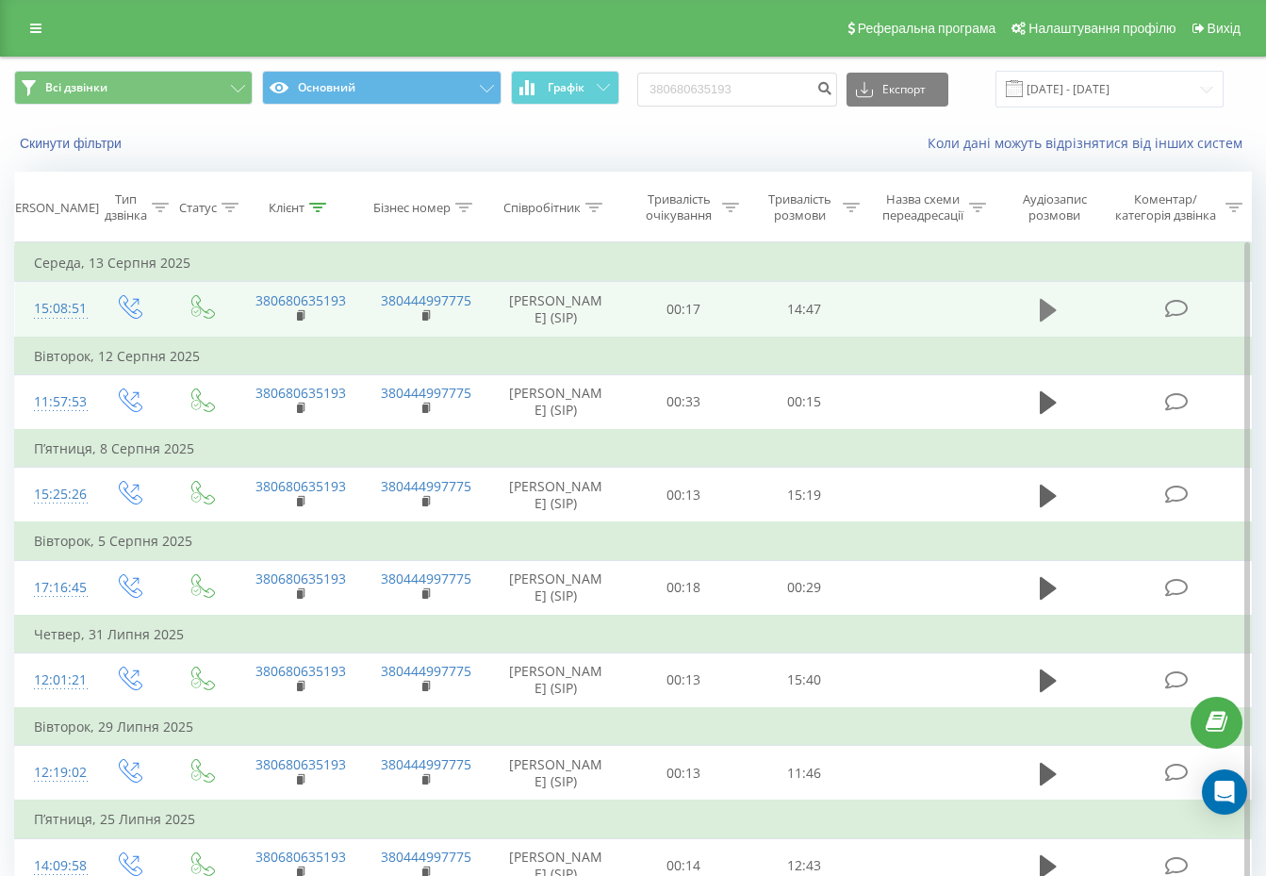
click at [1044, 314] on icon at bounding box center [1048, 310] width 17 height 23
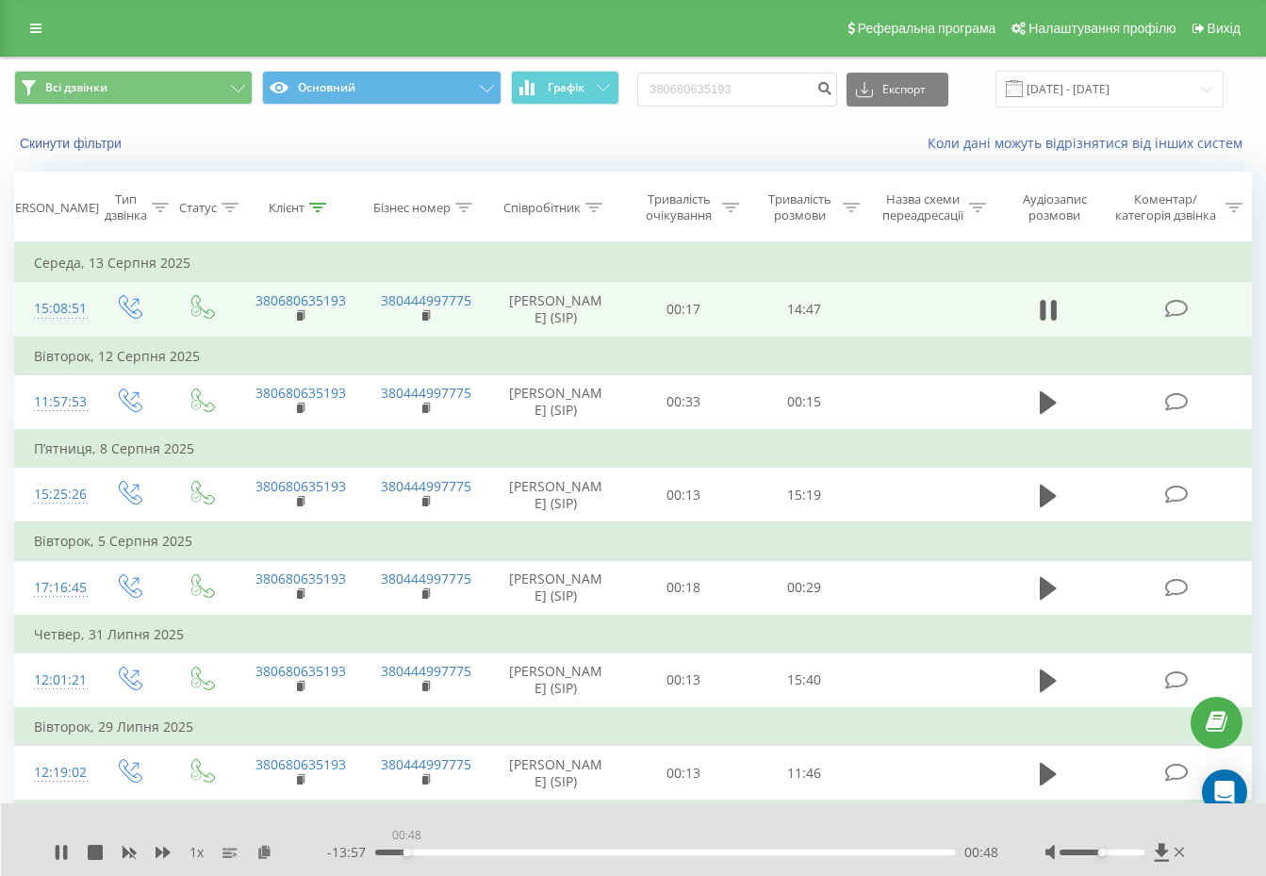
click at [406, 850] on div "00:48" at bounding box center [665, 852] width 580 height 6
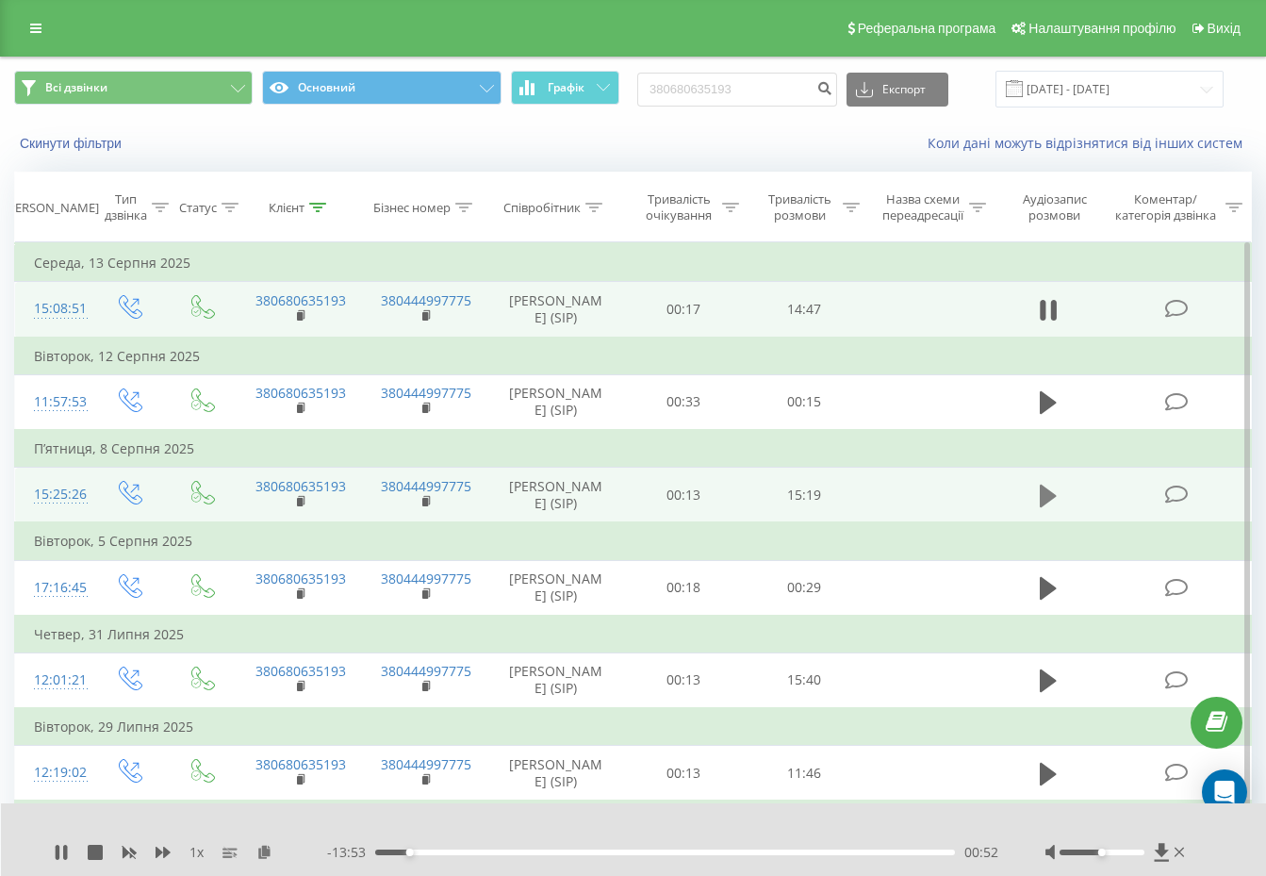
click at [1034, 510] on button at bounding box center [1048, 496] width 28 height 28
click at [393, 850] on div "00:09" at bounding box center [665, 852] width 580 height 6
click at [418, 850] on div "00:48" at bounding box center [665, 852] width 580 height 6
click at [757, 87] on input "380680635193" at bounding box center [737, 90] width 200 height 34
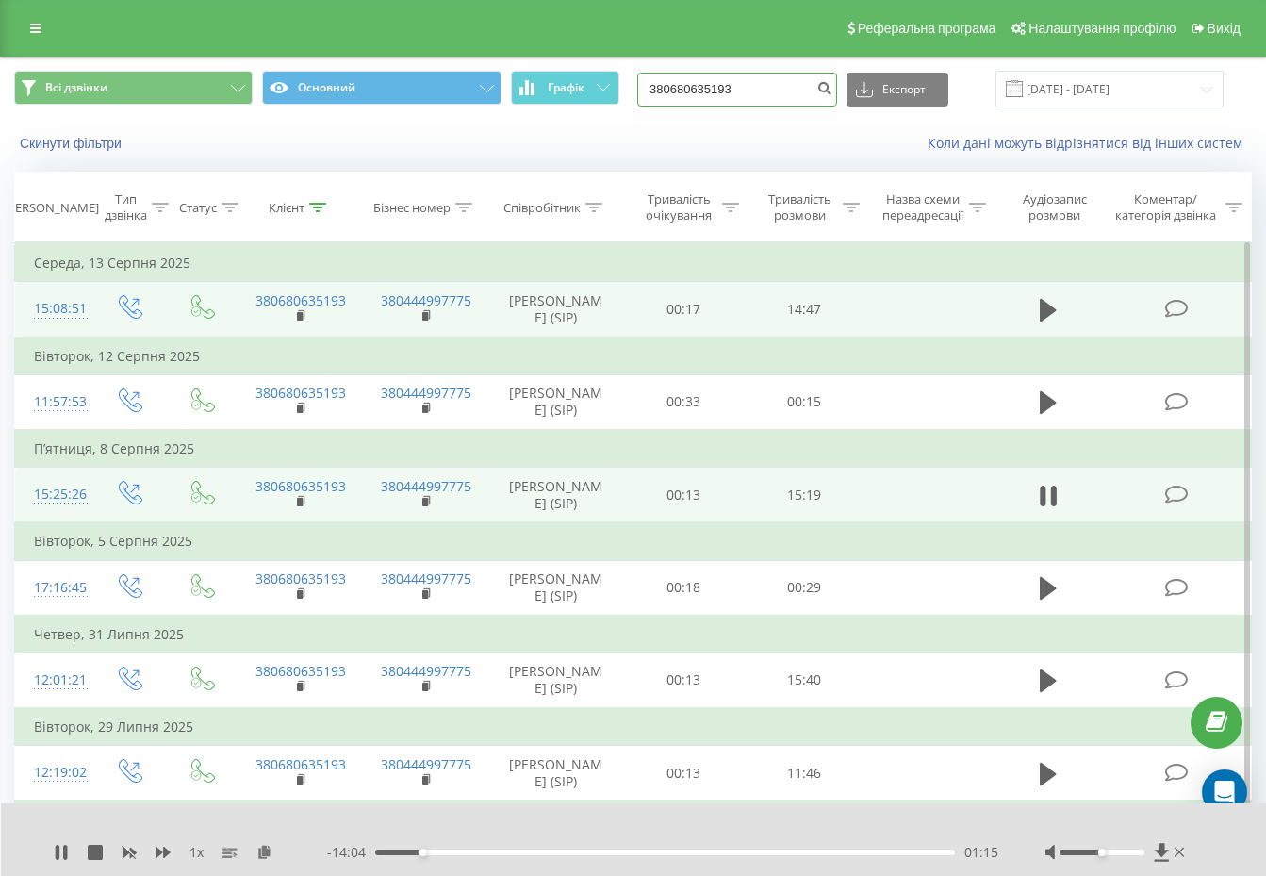
paste input "957150485"
type input "380957150485"
click at [832, 91] on icon "submit" at bounding box center [824, 85] width 16 height 11
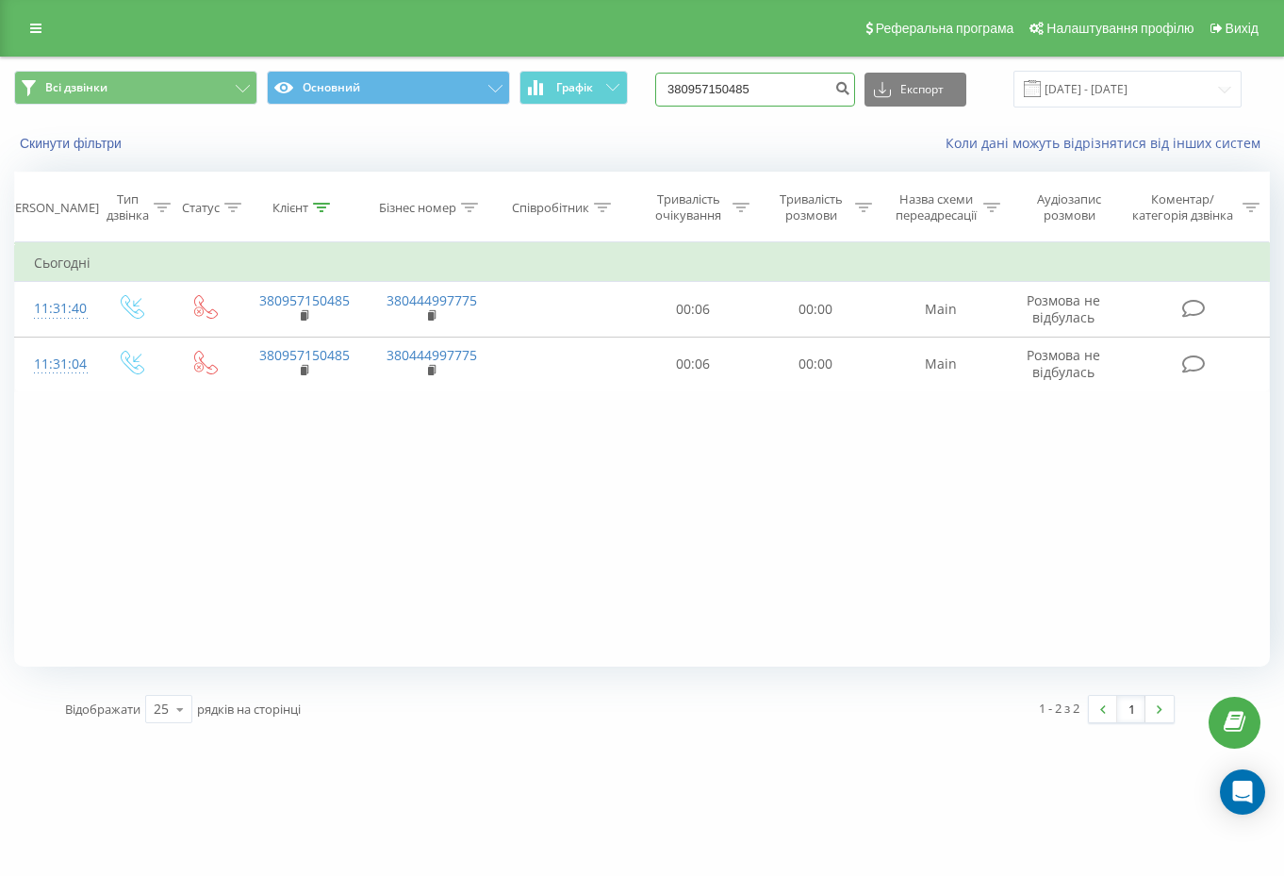
click at [783, 93] on input "380957150485" at bounding box center [755, 90] width 200 height 34
paste input "679083917"
type input "380679083917"
click at [850, 88] on icon "submit" at bounding box center [842, 85] width 16 height 11
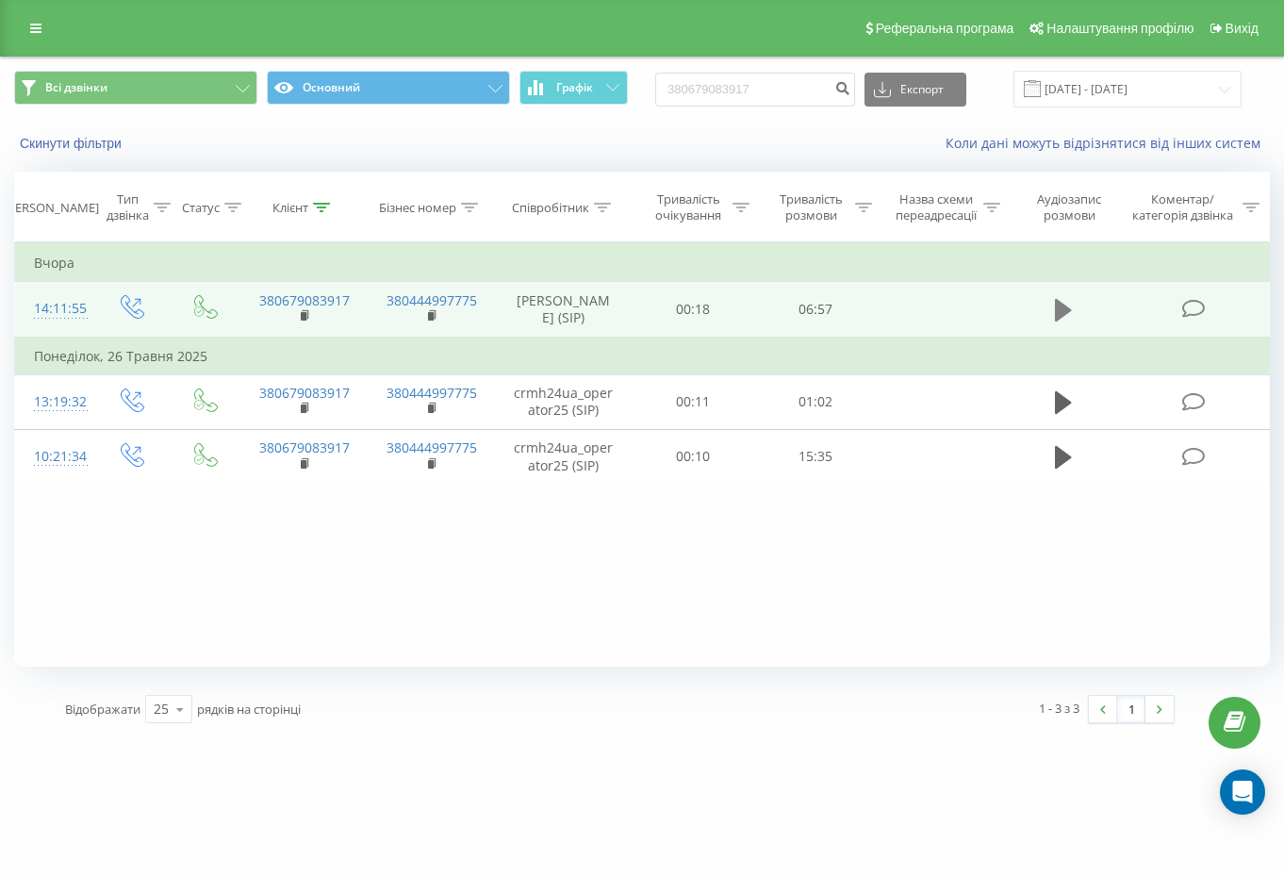
click at [1050, 309] on button at bounding box center [1063, 310] width 28 height 28
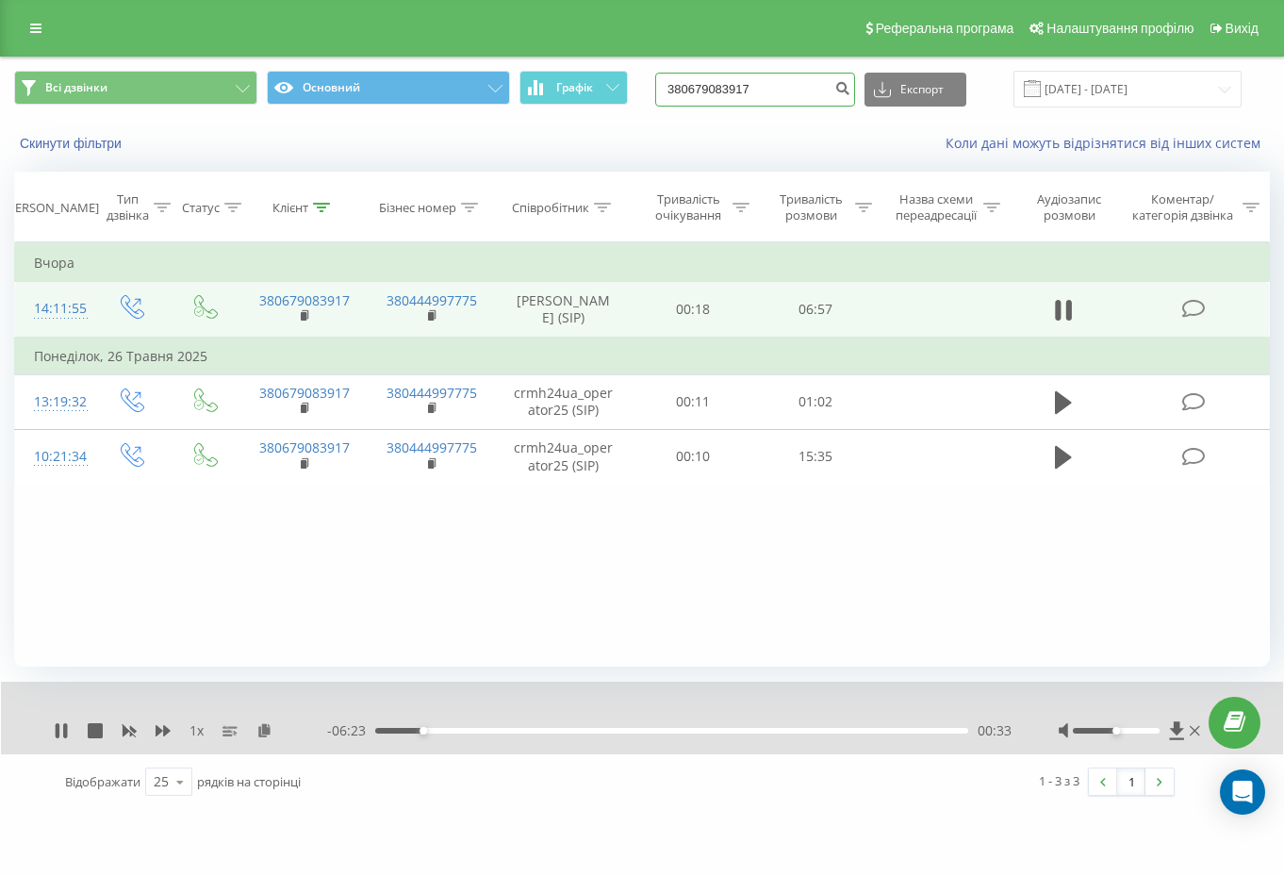
click at [808, 96] on input "380679083917" at bounding box center [755, 90] width 200 height 34
paste input "83706918"
type input "380683706918"
click at [851, 94] on button "submit" at bounding box center [842, 90] width 25 height 34
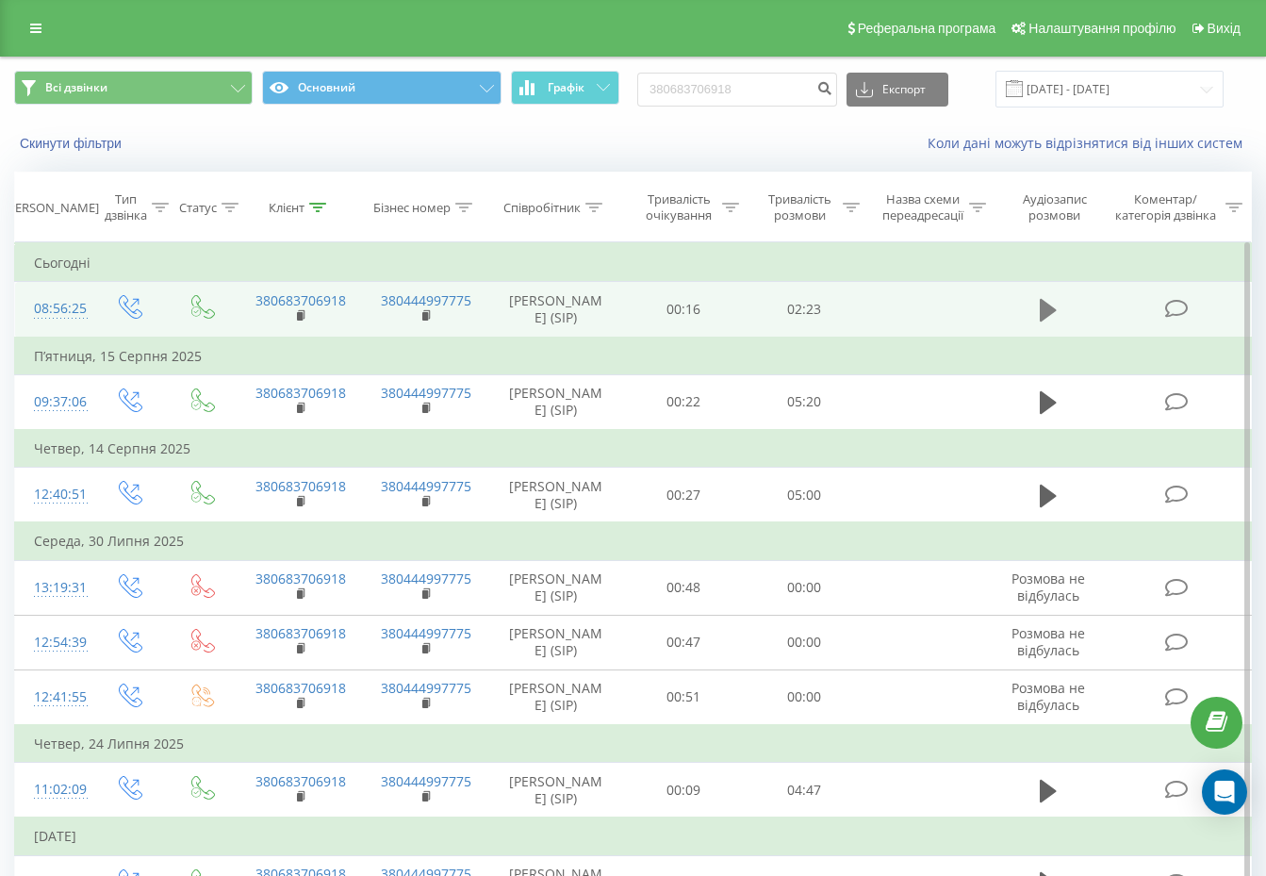
click at [1050, 321] on icon at bounding box center [1048, 310] width 17 height 23
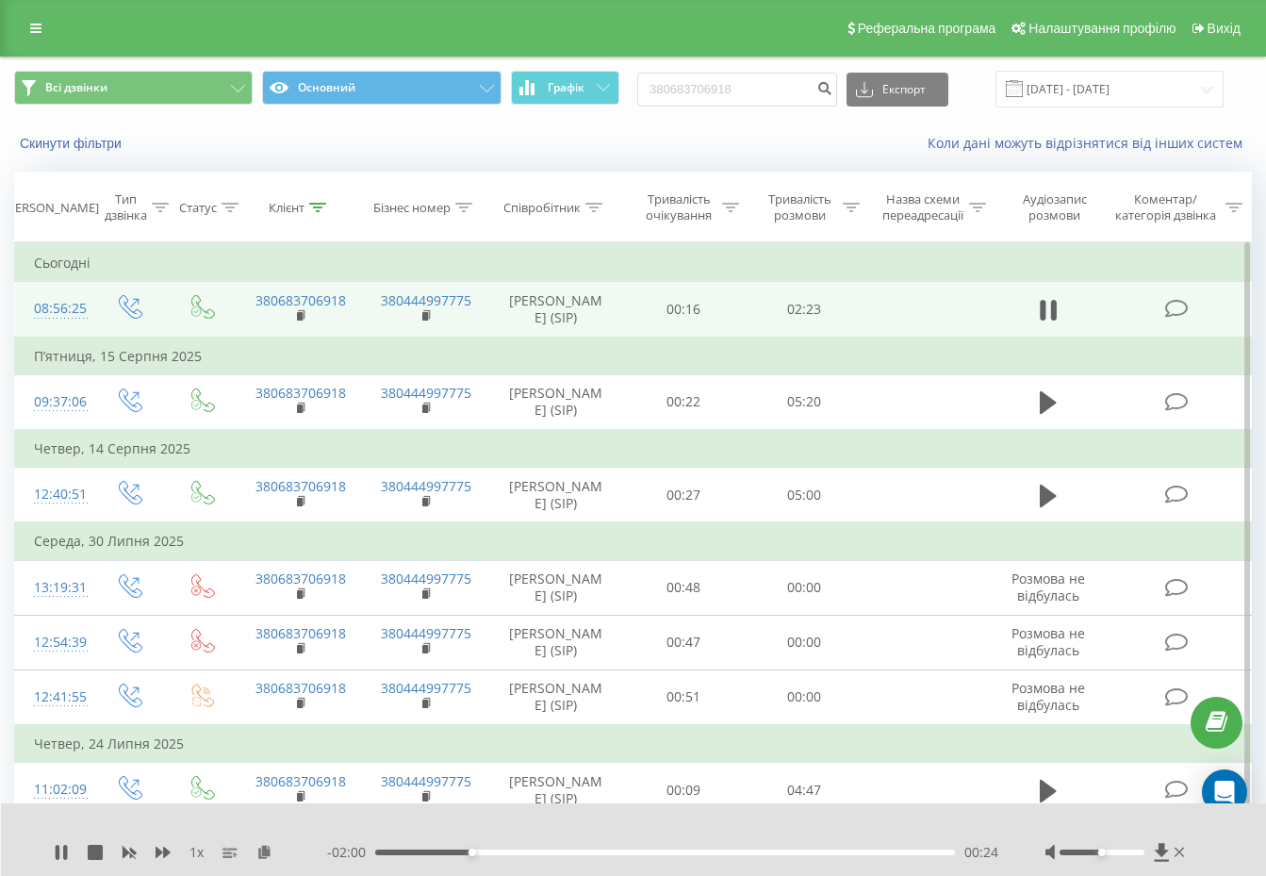
click at [520, 852] on div "00:24" at bounding box center [665, 852] width 580 height 6
click at [608, 852] on div "00:42" at bounding box center [665, 852] width 580 height 6
click at [673, 851] on div "01:01" at bounding box center [665, 852] width 580 height 6
click at [98, 849] on icon at bounding box center [95, 852] width 15 height 15
